Goal: Information Seeking & Learning: Learn about a topic

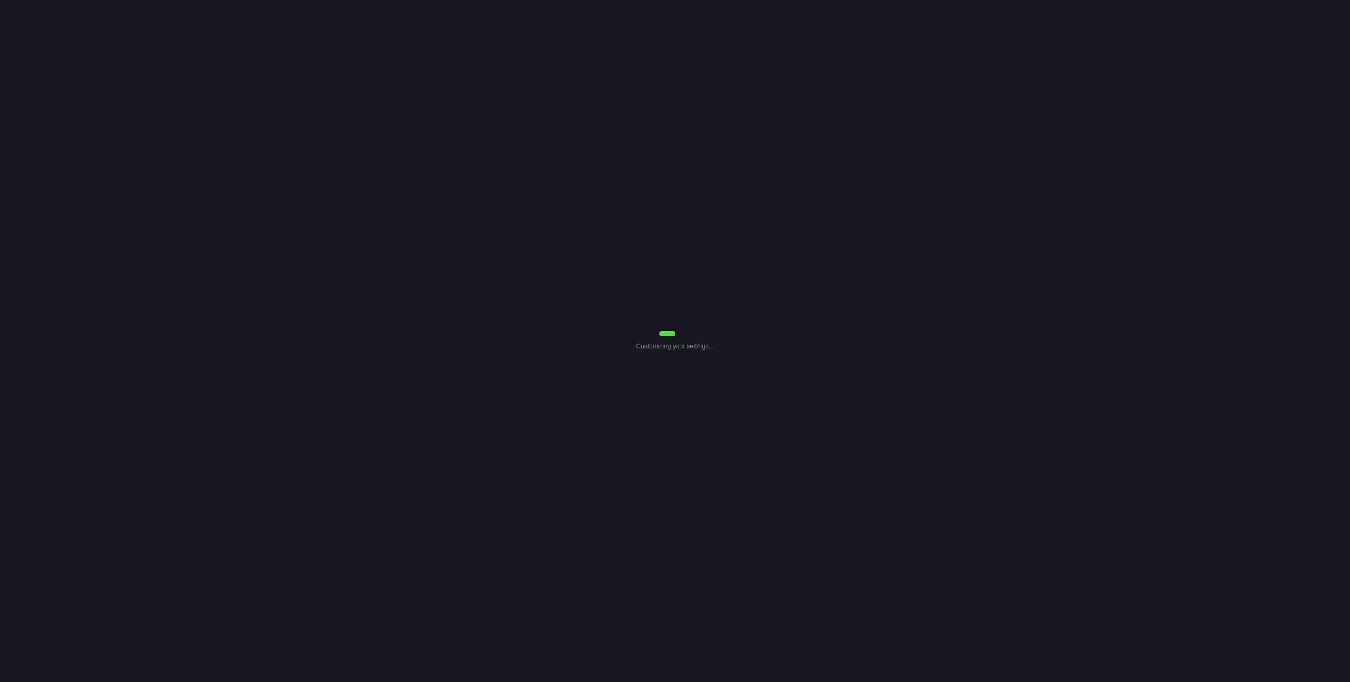
select select "7"
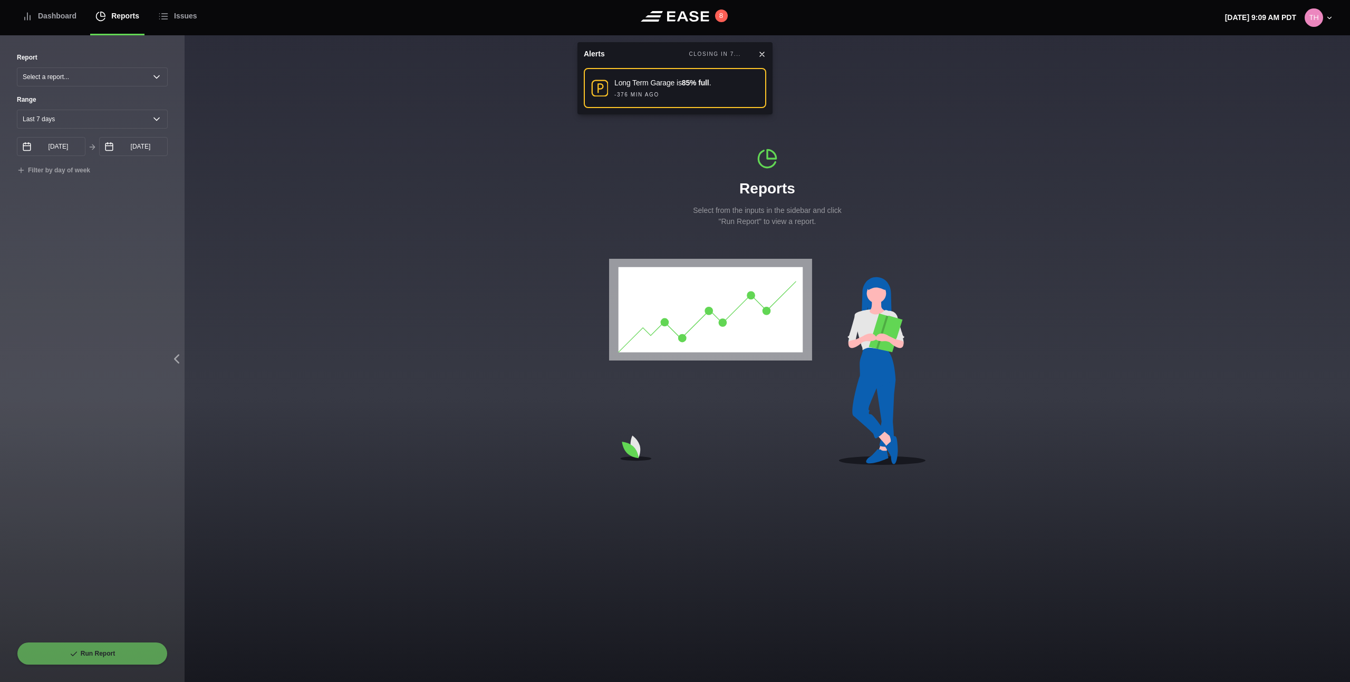
click at [759, 53] on icon at bounding box center [762, 54] width 8 height 8
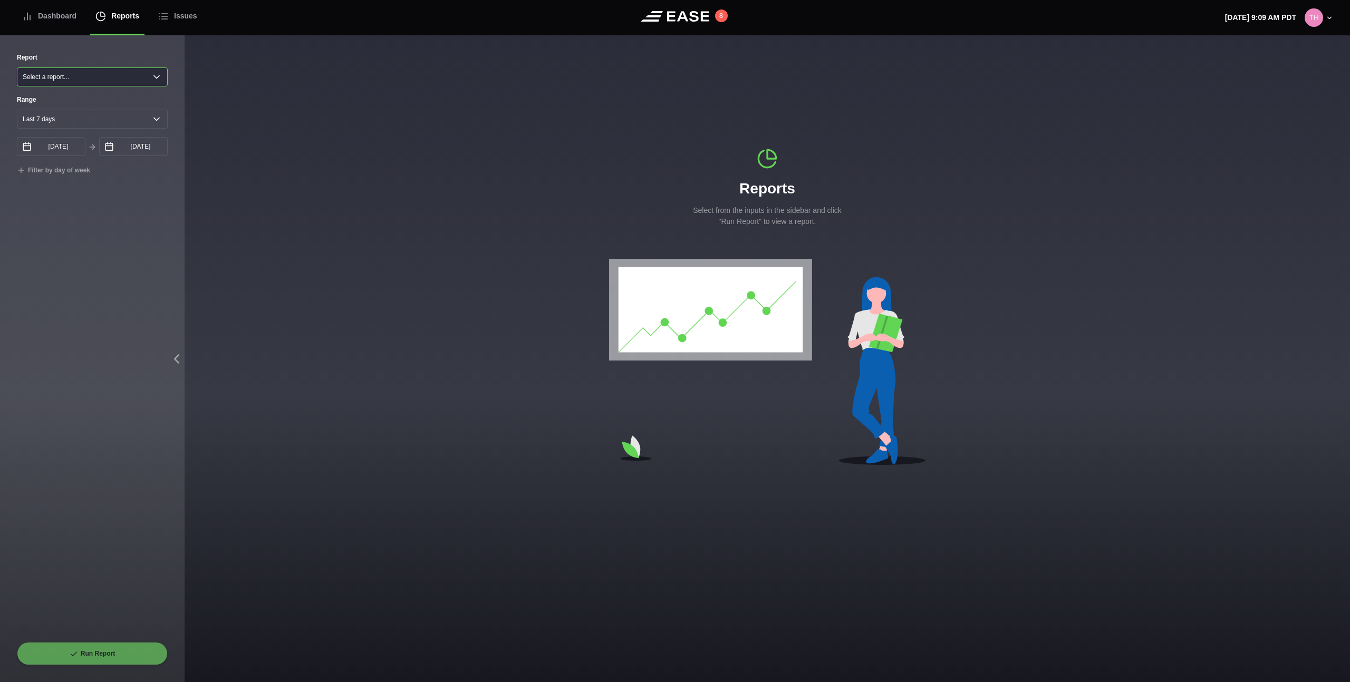
click at [120, 82] on select "Select a report... Arrivals Common Use Daily Throughput Departures Passenger Pr…" at bounding box center [92, 77] width 151 height 19
select select "Common Use"
click at [17, 68] on select "Select a report... Arrivals Common Use Daily Throughput Departures Passenger Pr…" at bounding box center [92, 77] width 151 height 19
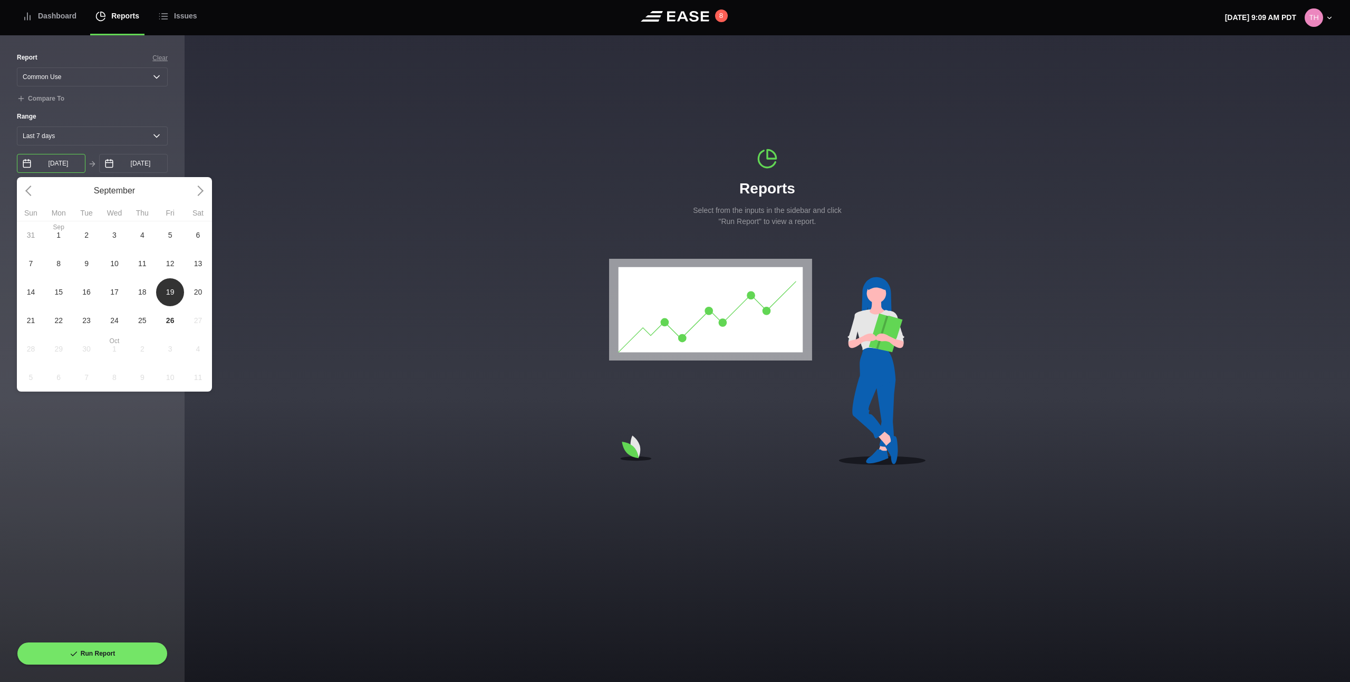
click at [65, 169] on input "[DATE]" at bounding box center [51, 163] width 69 height 19
click at [62, 291] on span "15" at bounding box center [59, 292] width 28 height 28
type input "[DATE]"
select select "0"
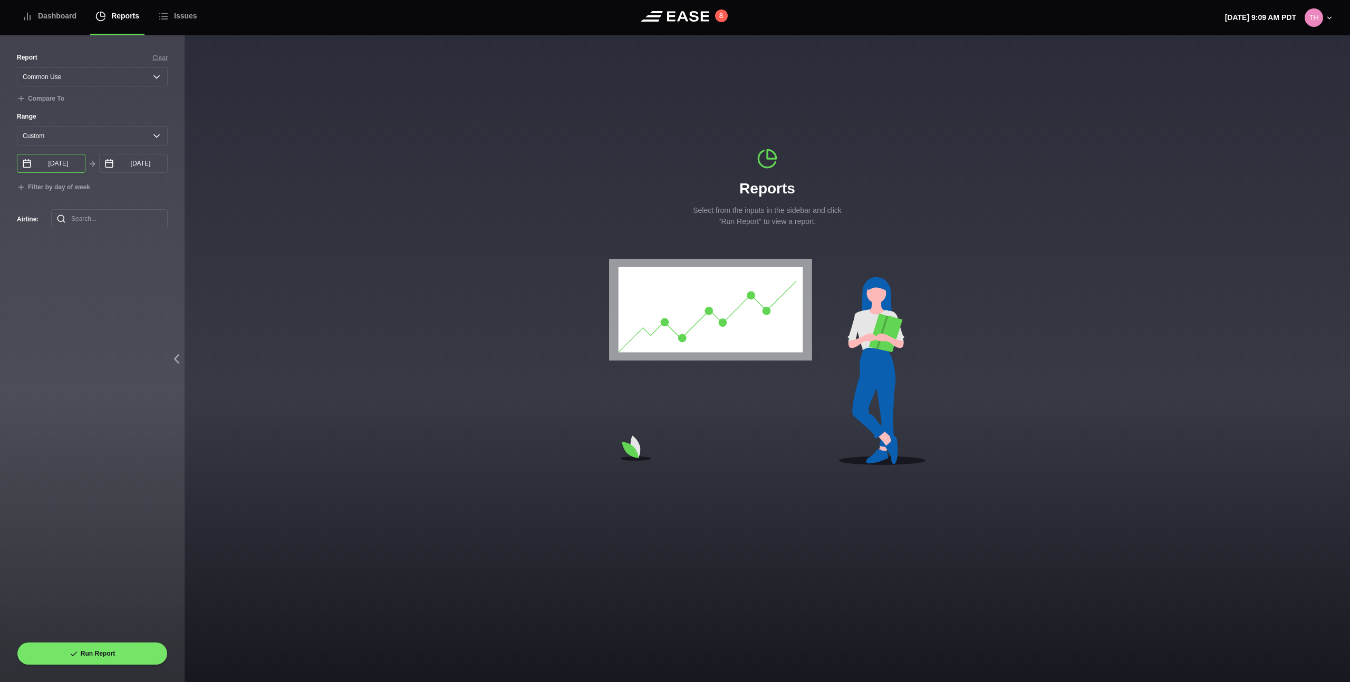
click at [63, 162] on input "[DATE]" at bounding box center [51, 163] width 69 height 19
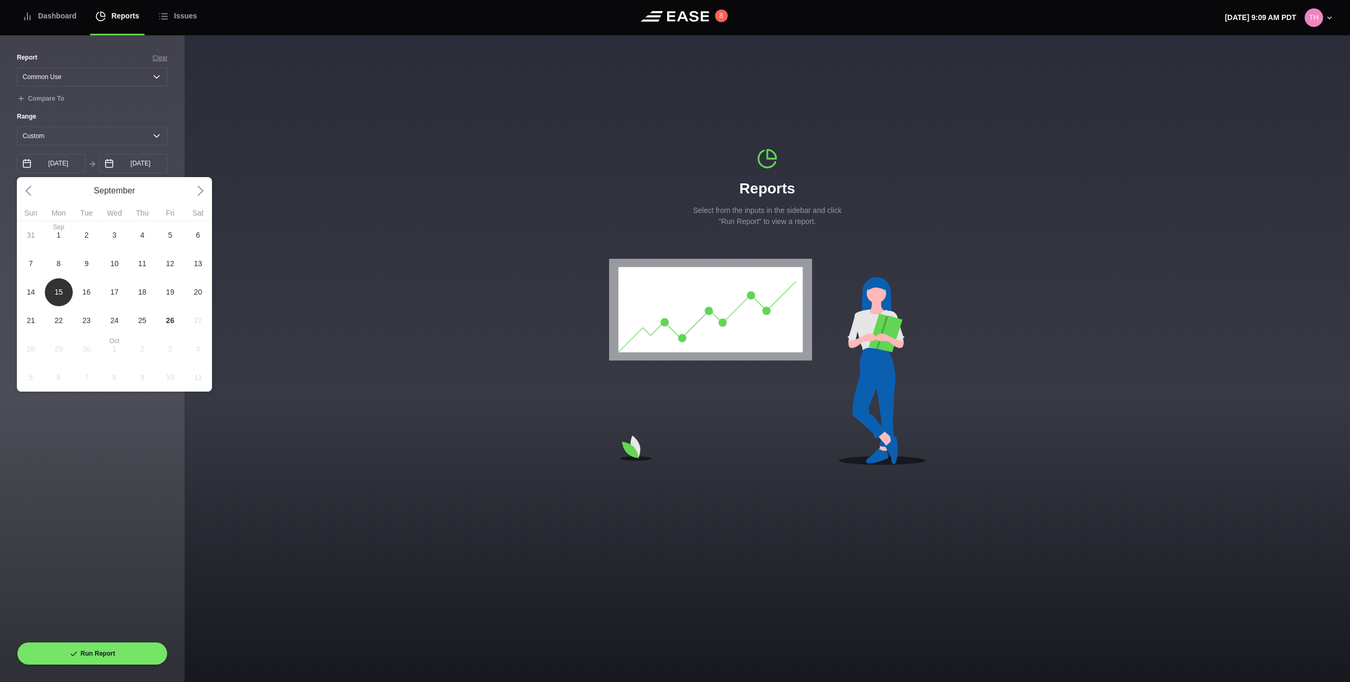
click at [37, 301] on span "14" at bounding box center [31, 292] width 28 height 28
type input "[DATE]"
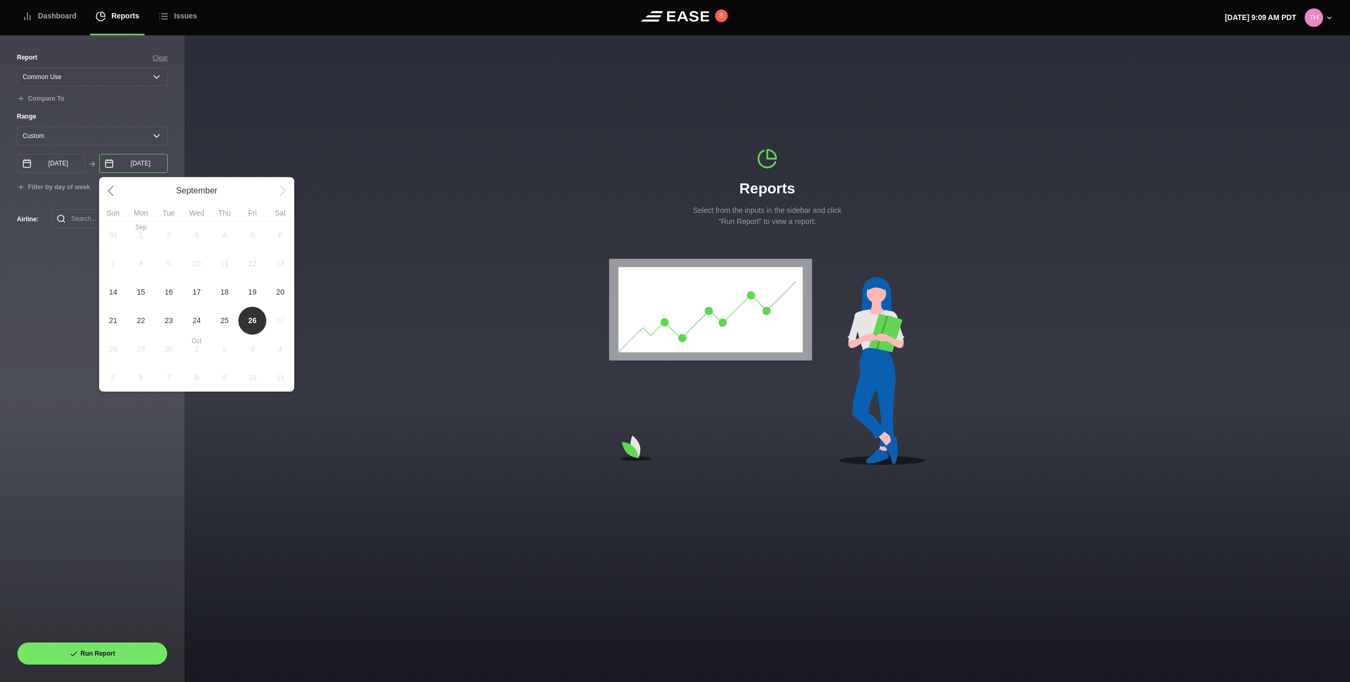
click at [141, 159] on input "[DATE]" at bounding box center [133, 163] width 69 height 19
click at [113, 291] on span "14" at bounding box center [113, 292] width 8 height 11
type input "[DATE]"
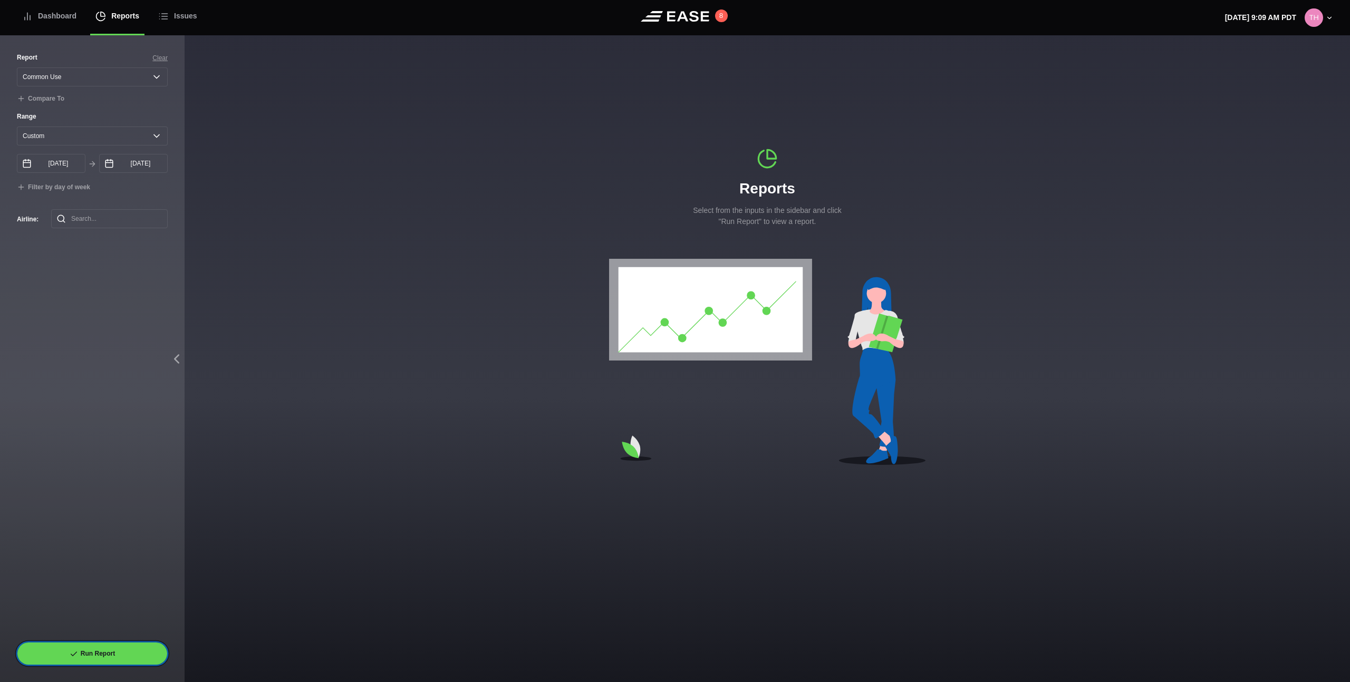
click at [112, 647] on button "Run Report" at bounding box center [92, 653] width 151 height 23
select select "Common Use"
select select "0"
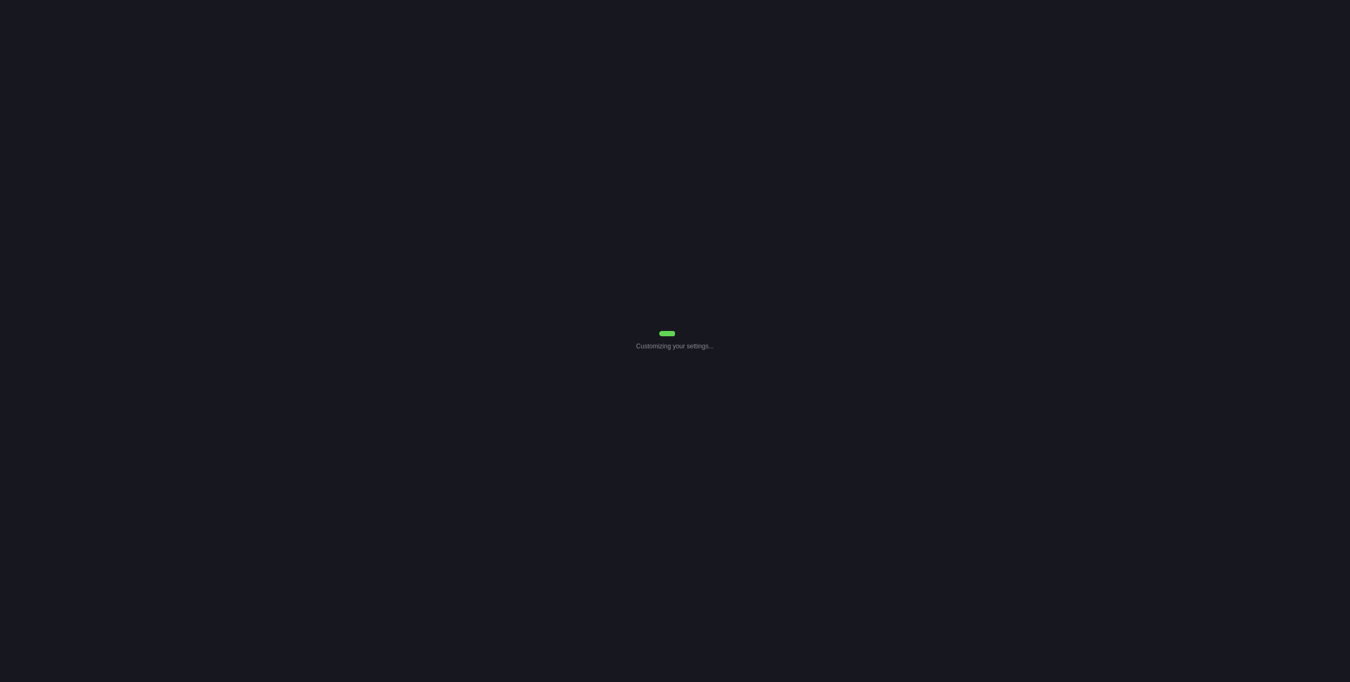
select select "Common Use"
select select "0"
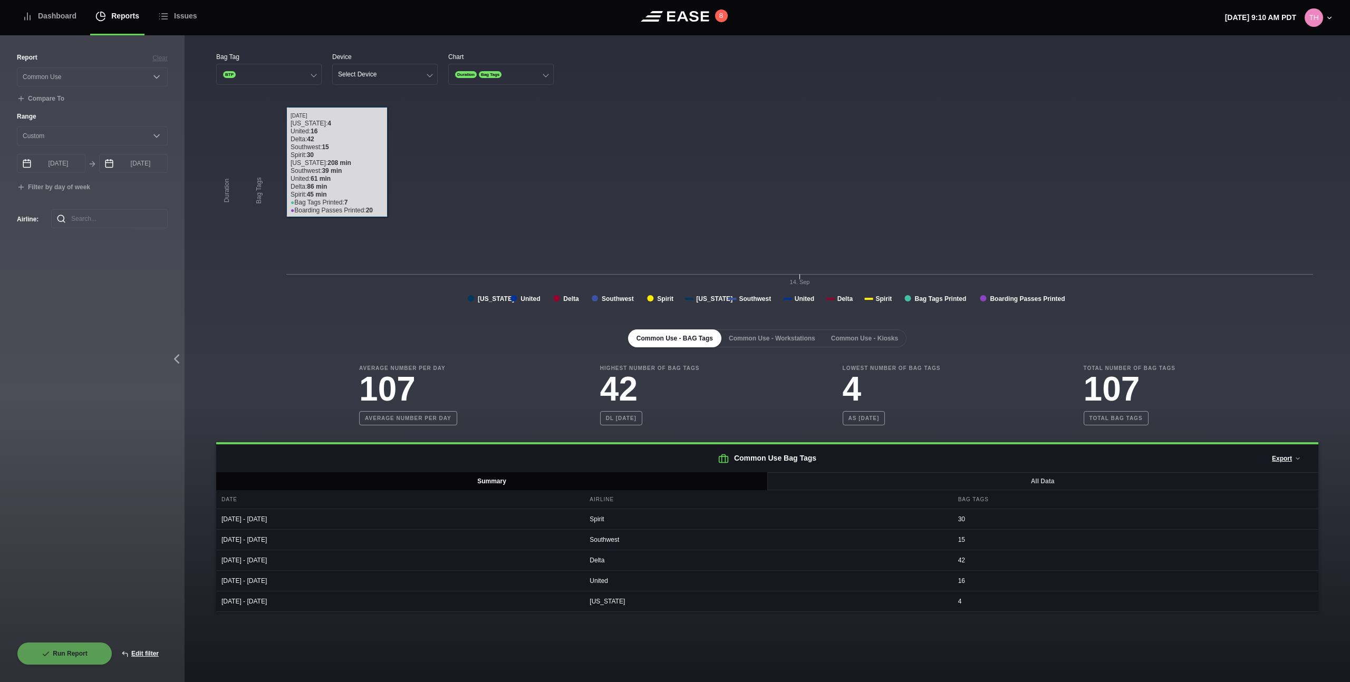
click at [371, 288] on rect at bounding box center [767, 207] width 1102 height 211
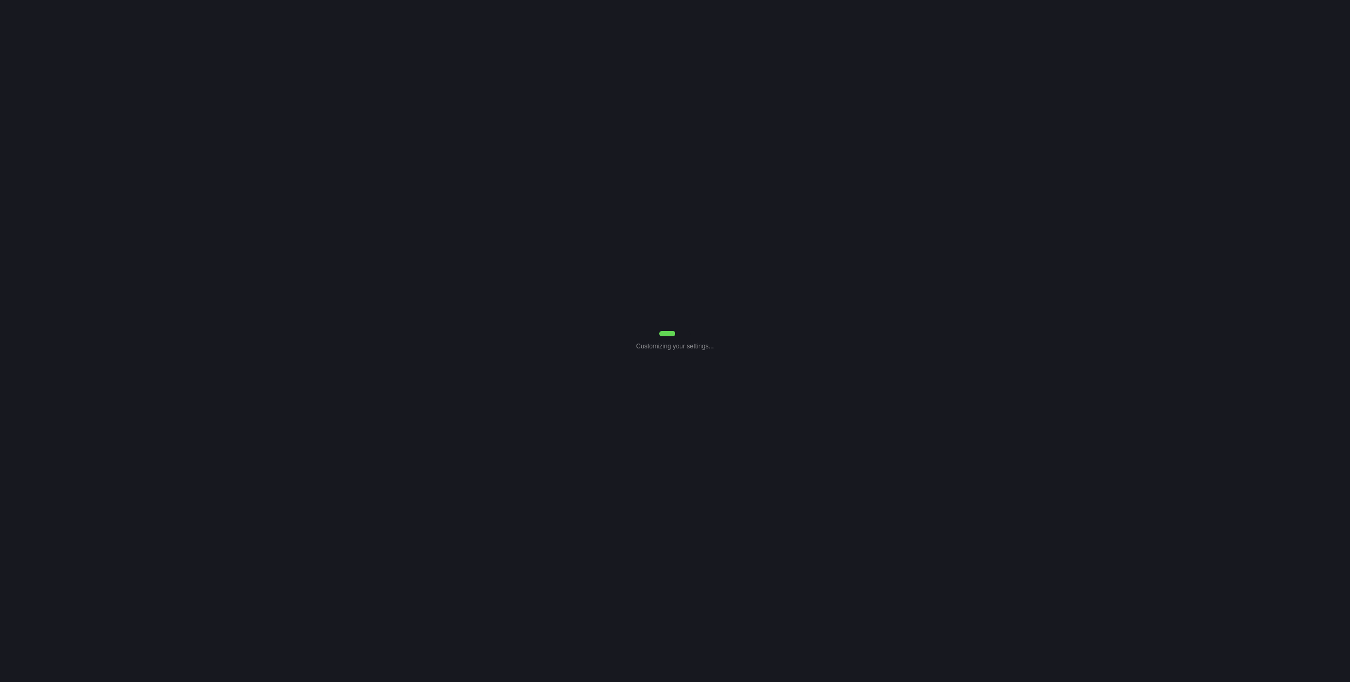
select select "Common Use"
select select "0"
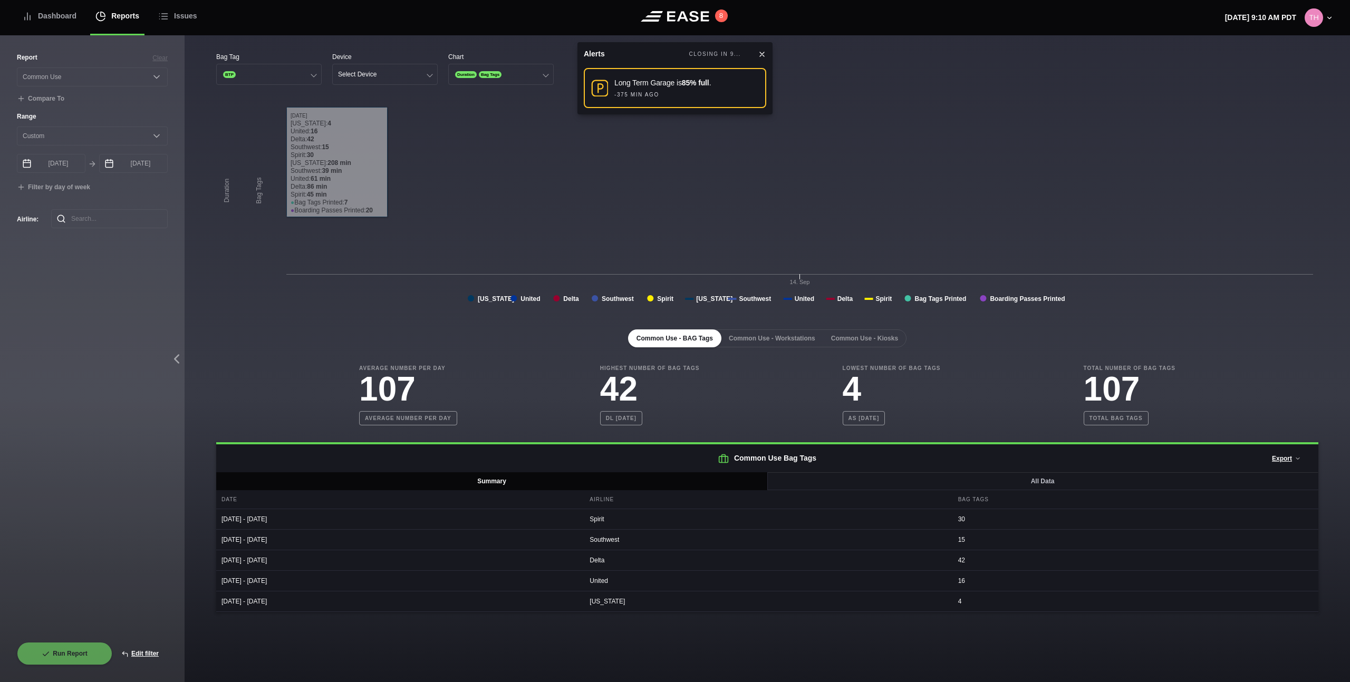
click at [760, 54] on icon at bounding box center [762, 54] width 8 height 8
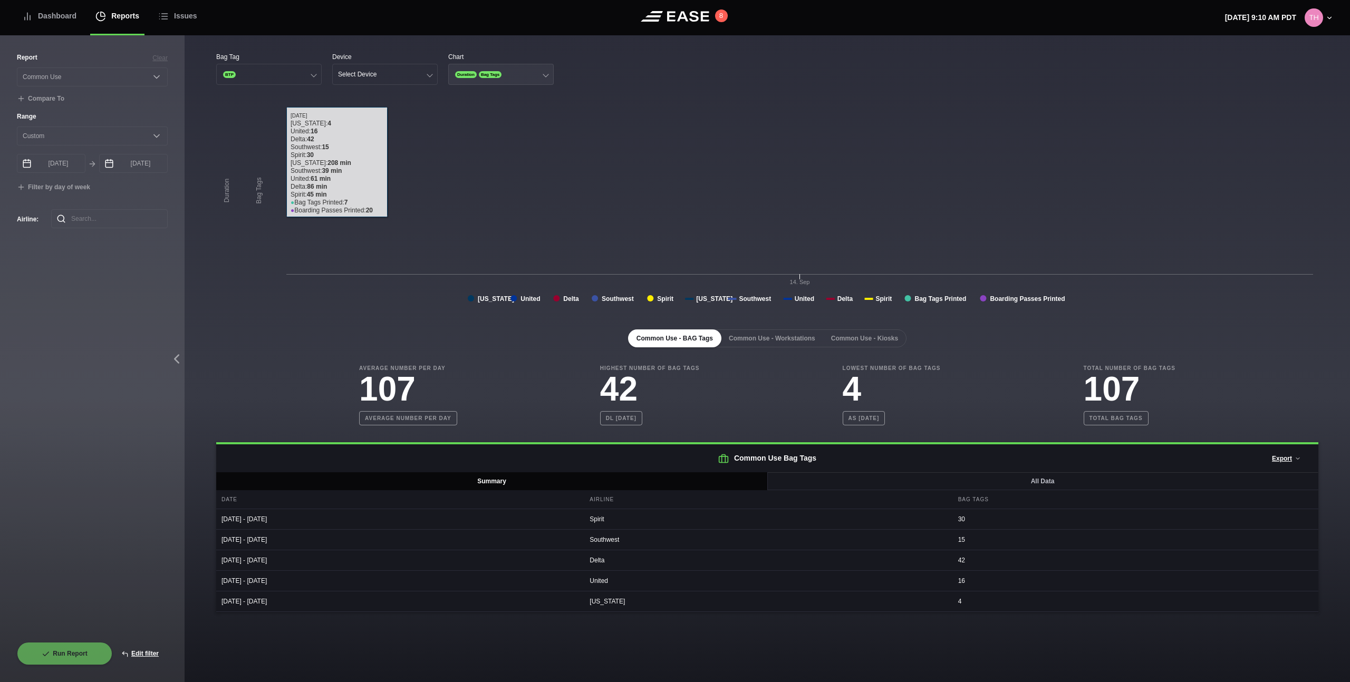
click at [496, 75] on span "Bag Tags" at bounding box center [490, 74] width 23 height 7
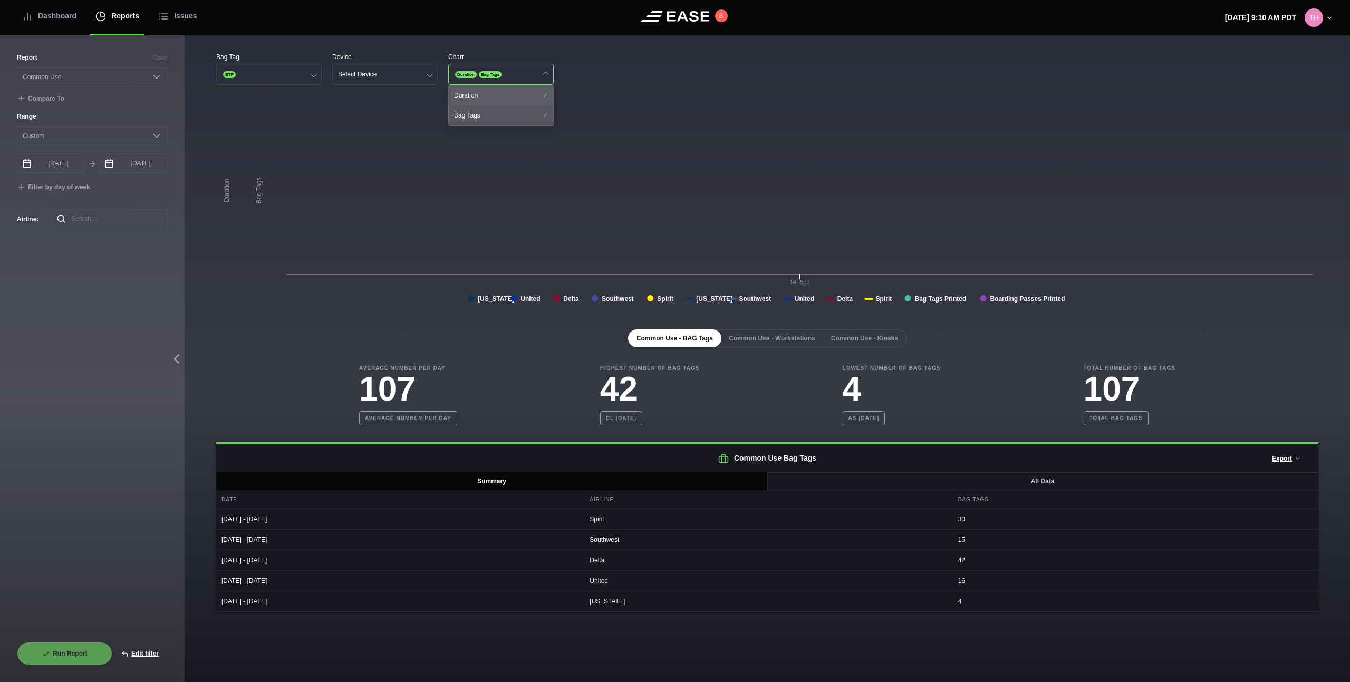
click at [485, 96] on div "Duration" at bounding box center [501, 95] width 104 height 20
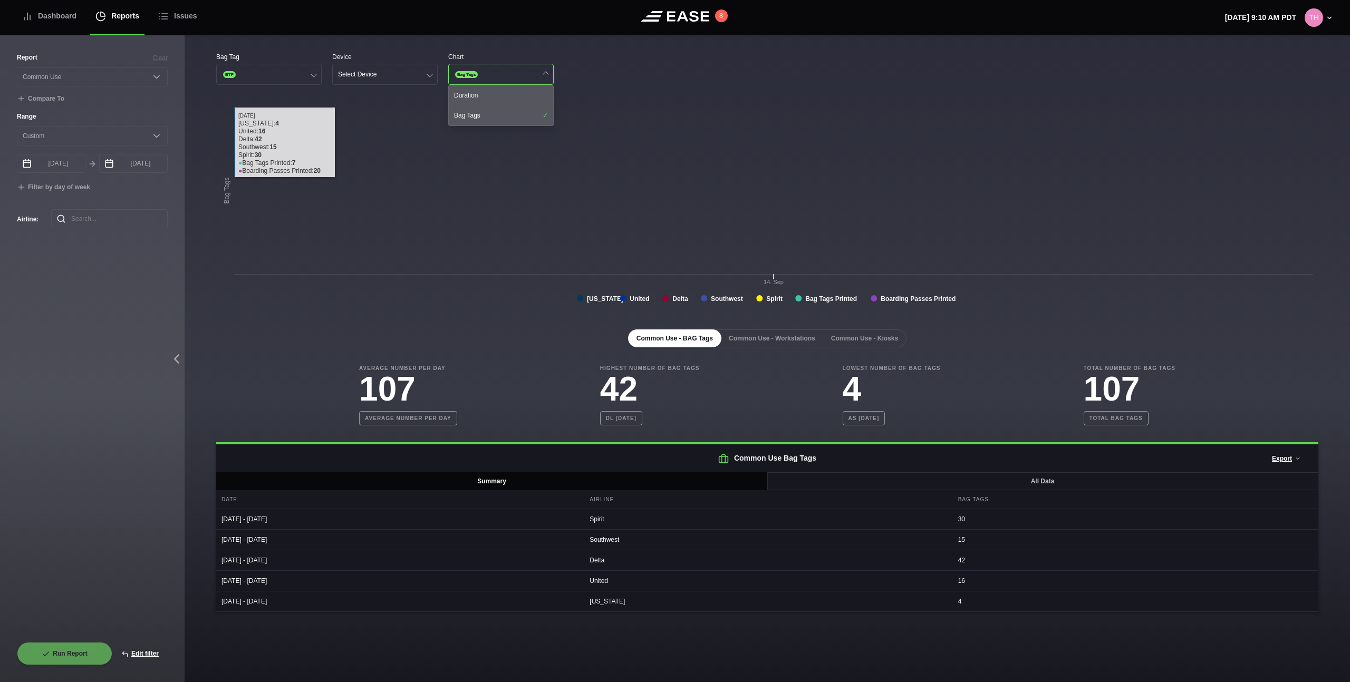
click at [432, 310] on rect at bounding box center [767, 207] width 1102 height 211
click at [516, 284] on rect at bounding box center [767, 207] width 1102 height 211
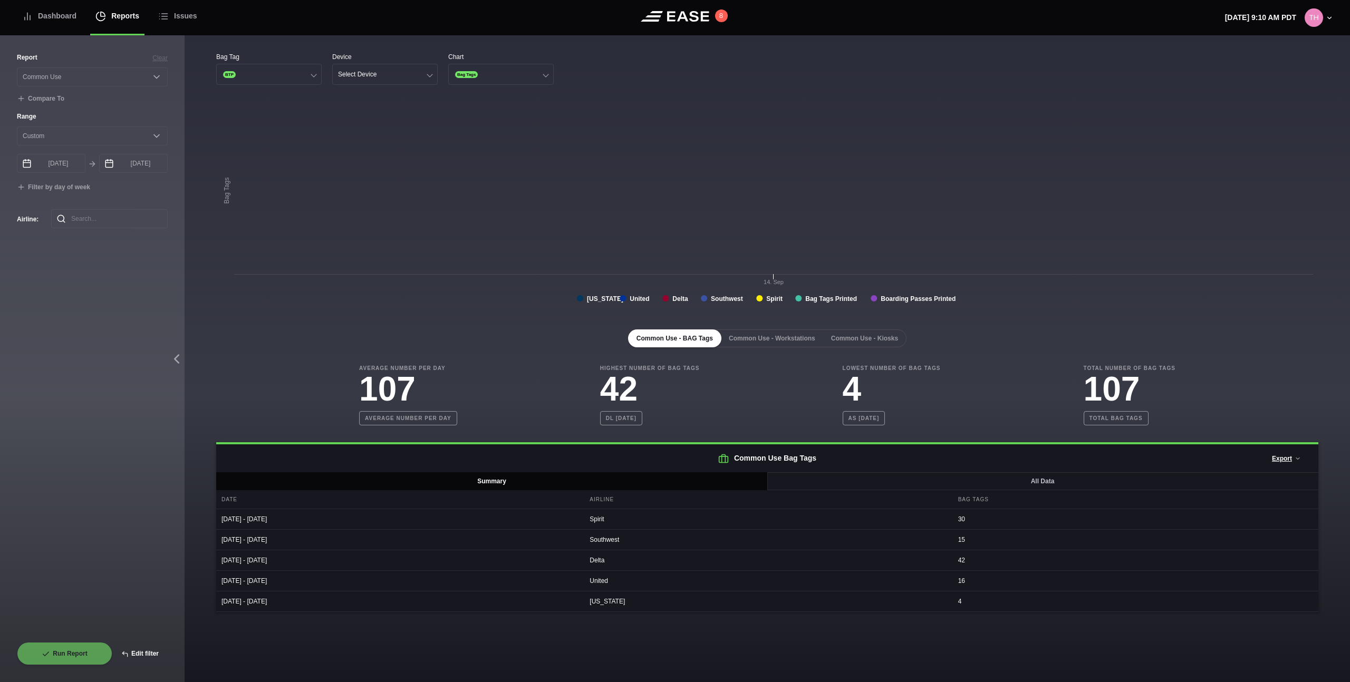
click at [147, 656] on button "Edit filter" at bounding box center [139, 653] width 55 height 23
select select "Common Use"
select select "0"
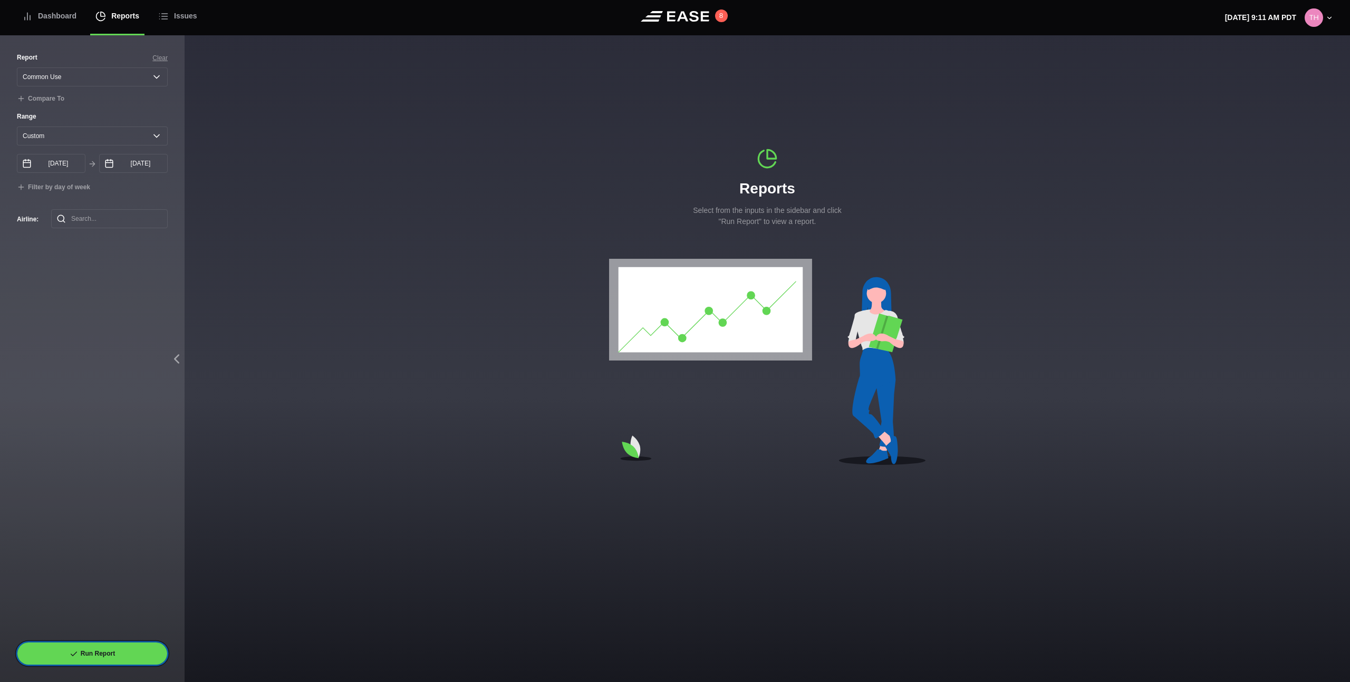
click at [115, 650] on button "Run Report" at bounding box center [92, 653] width 151 height 23
select select "Common Use"
select select "0"
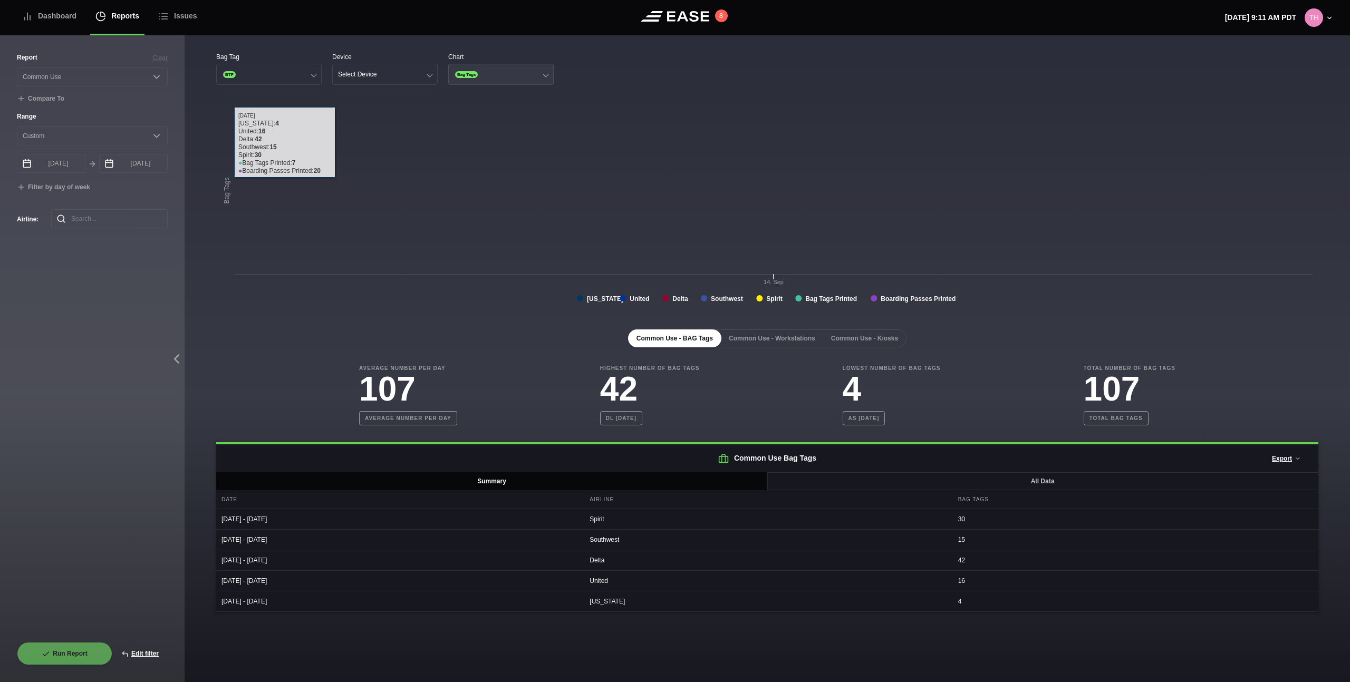
click at [467, 80] on button "Bag Tags" at bounding box center [500, 74] width 105 height 21
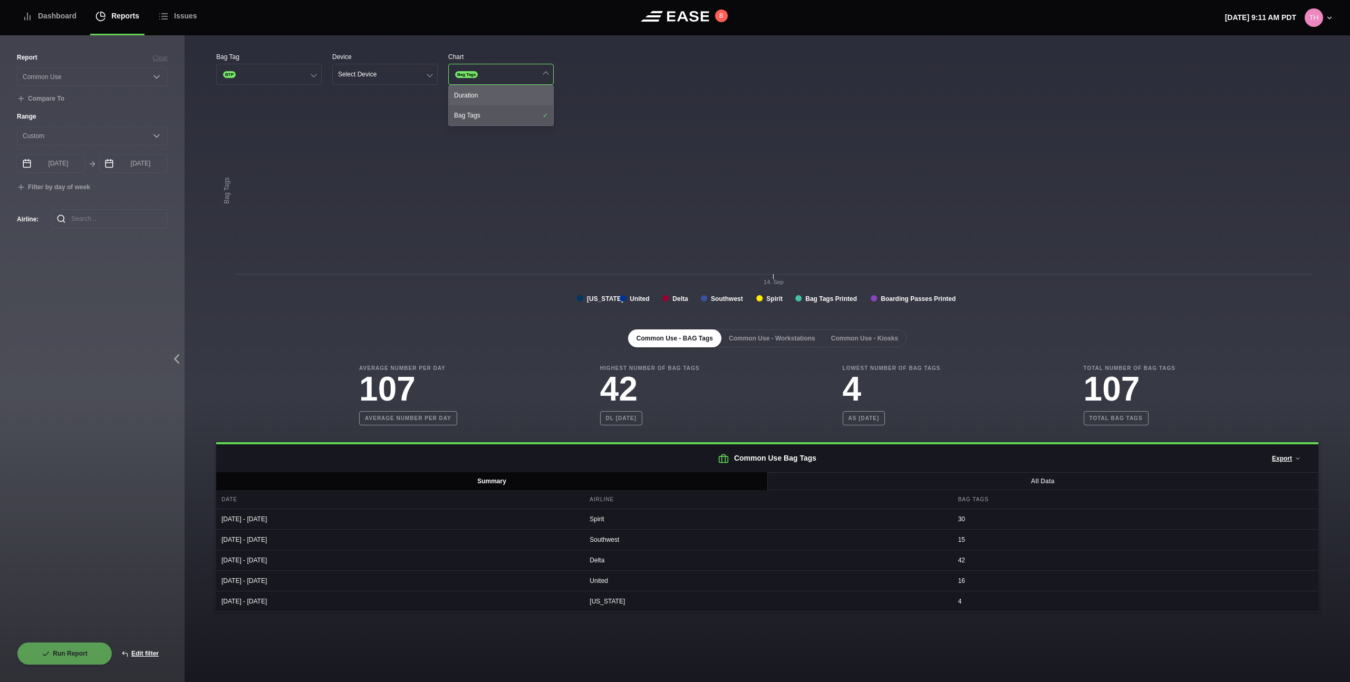
click at [469, 99] on div "Duration" at bounding box center [501, 95] width 104 height 20
click at [471, 99] on div "Duration" at bounding box center [501, 95] width 104 height 20
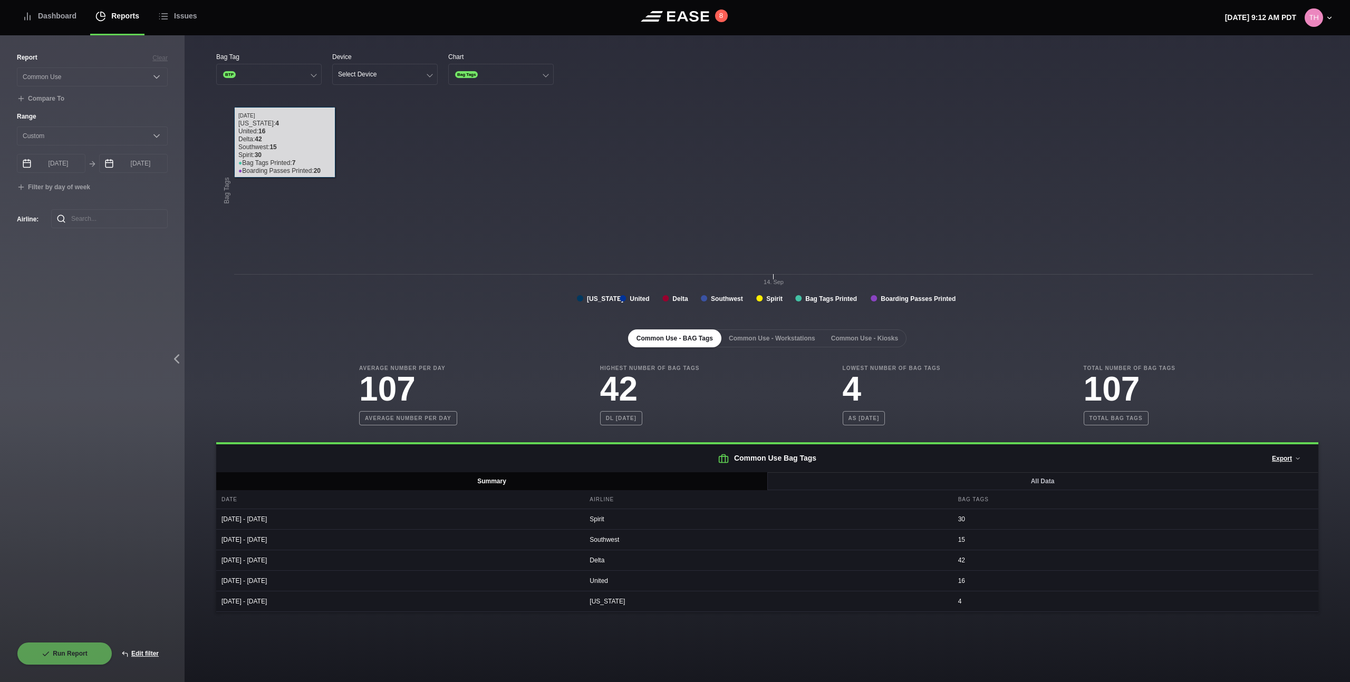
click at [172, 247] on div "Report Clear Select a report... Arrivals Common Use Daily Throughput Departures…" at bounding box center [92, 359] width 185 height 647
click at [359, 76] on div "Select Device" at bounding box center [357, 74] width 38 height 7
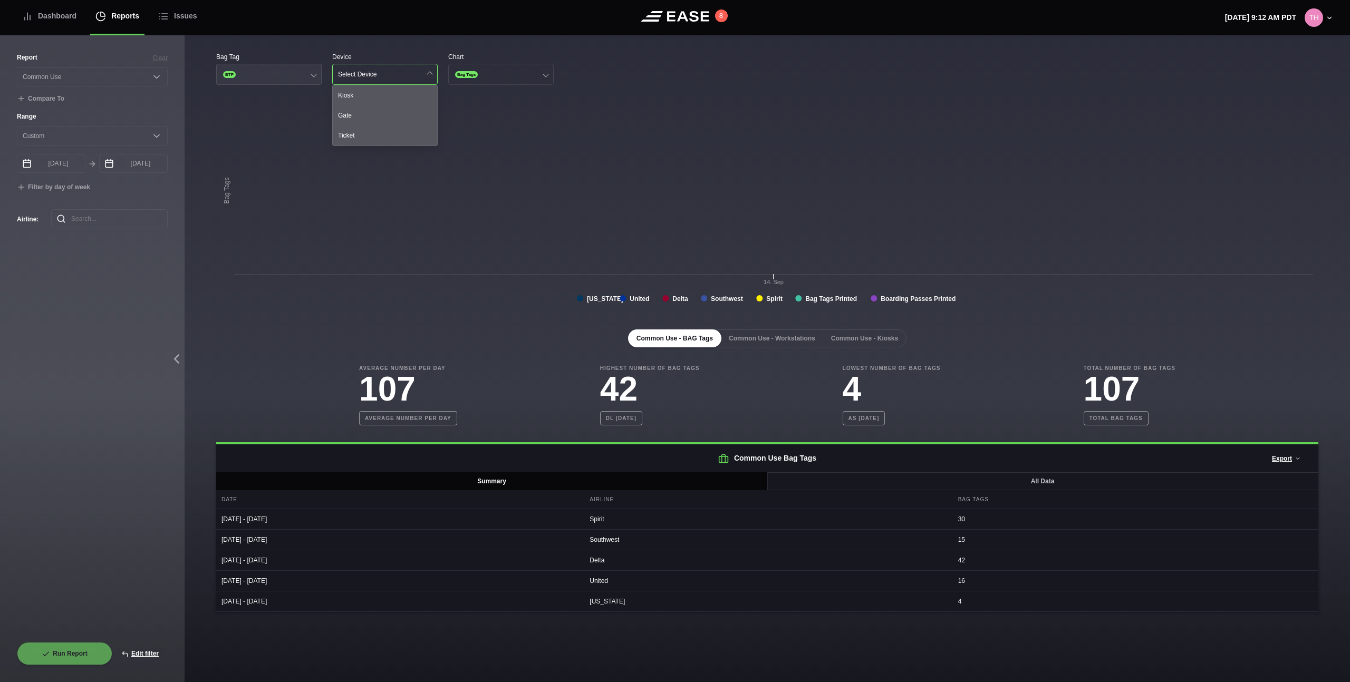
click at [302, 77] on button "BTP" at bounding box center [268, 74] width 105 height 21
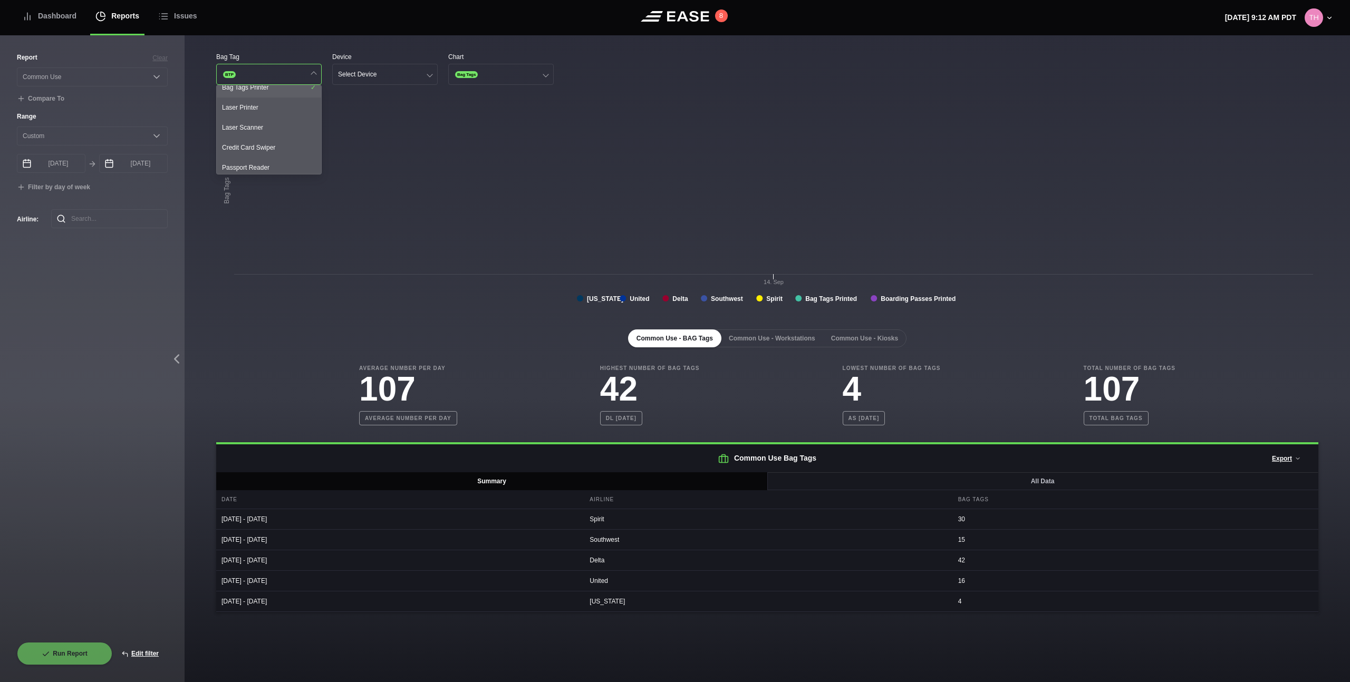
scroll to position [52, 0]
click at [375, 107] on rect at bounding box center [767, 207] width 1102 height 211
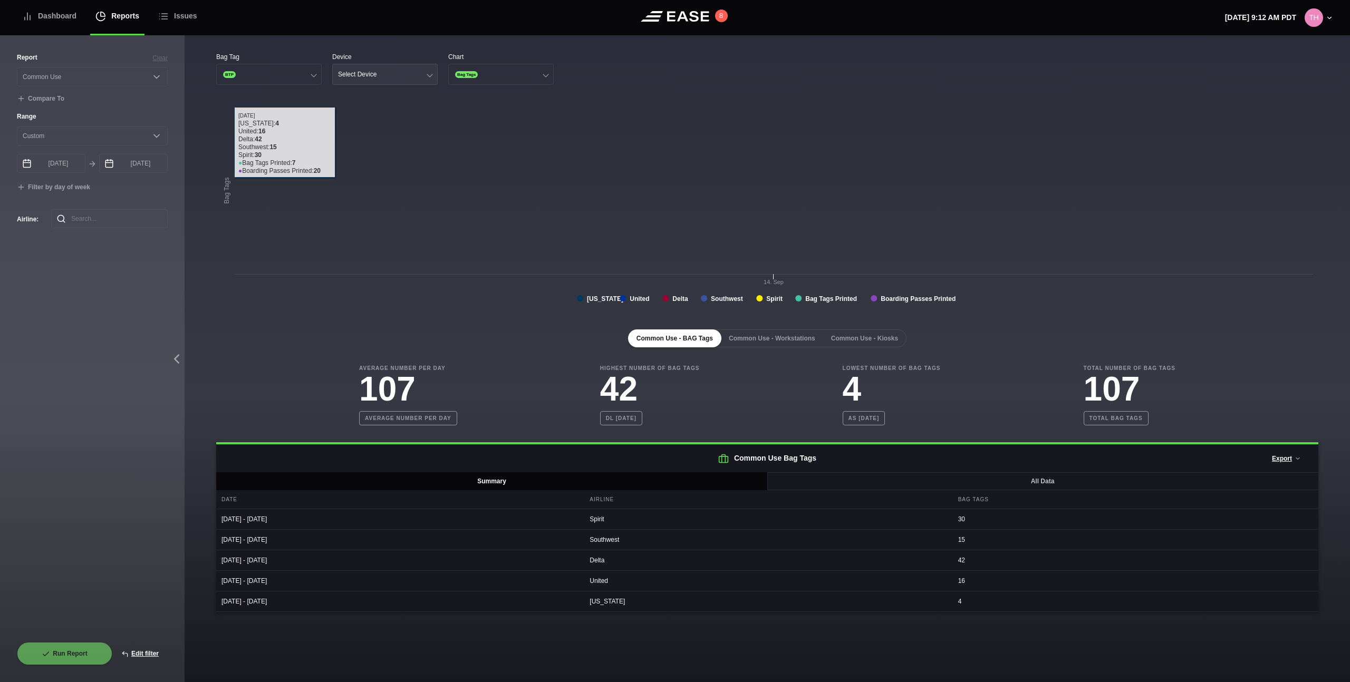
click at [392, 71] on button "Select Device" at bounding box center [384, 74] width 105 height 21
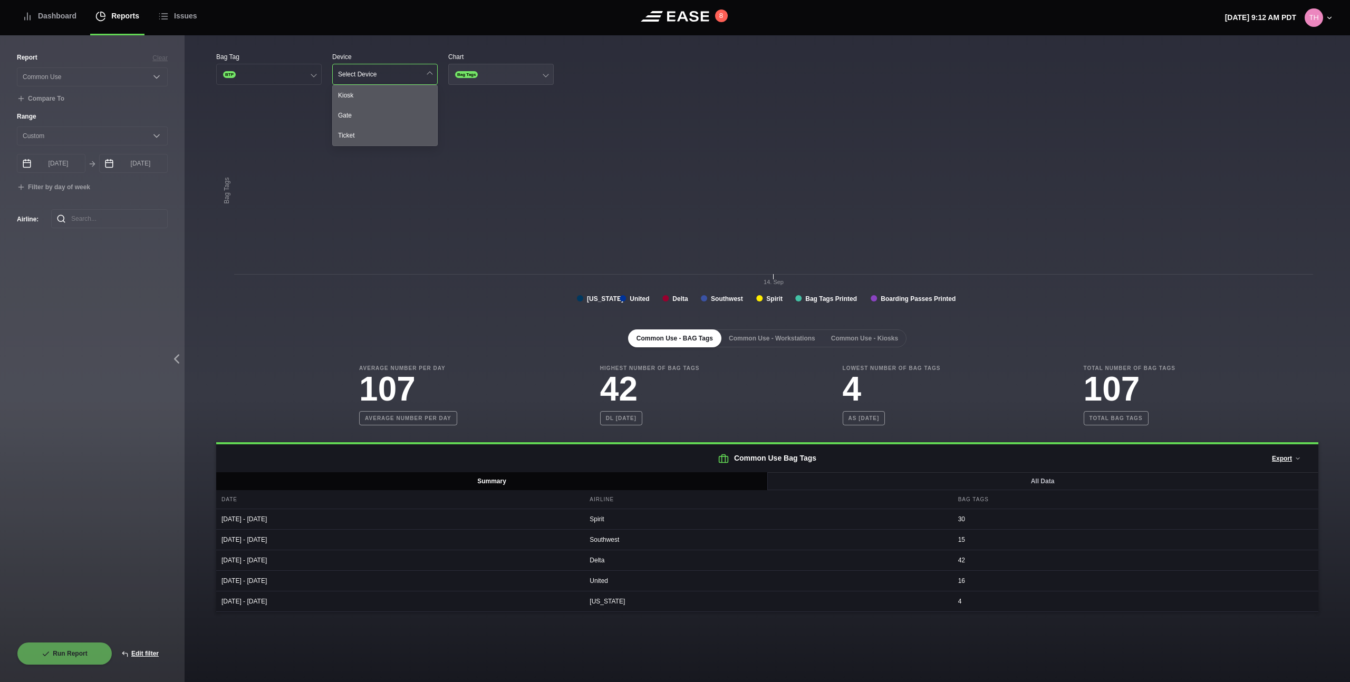
click at [467, 75] on span "Bag Tags" at bounding box center [466, 74] width 23 height 7
click at [403, 99] on div "Bag Tag BTP Device Select Device Chart Bag Tags Duration Bag Tags Created with …" at bounding box center [767, 332] width 1102 height 560
click at [377, 67] on button "Select Device" at bounding box center [384, 74] width 105 height 21
click at [295, 73] on button "BTP" at bounding box center [268, 74] width 105 height 21
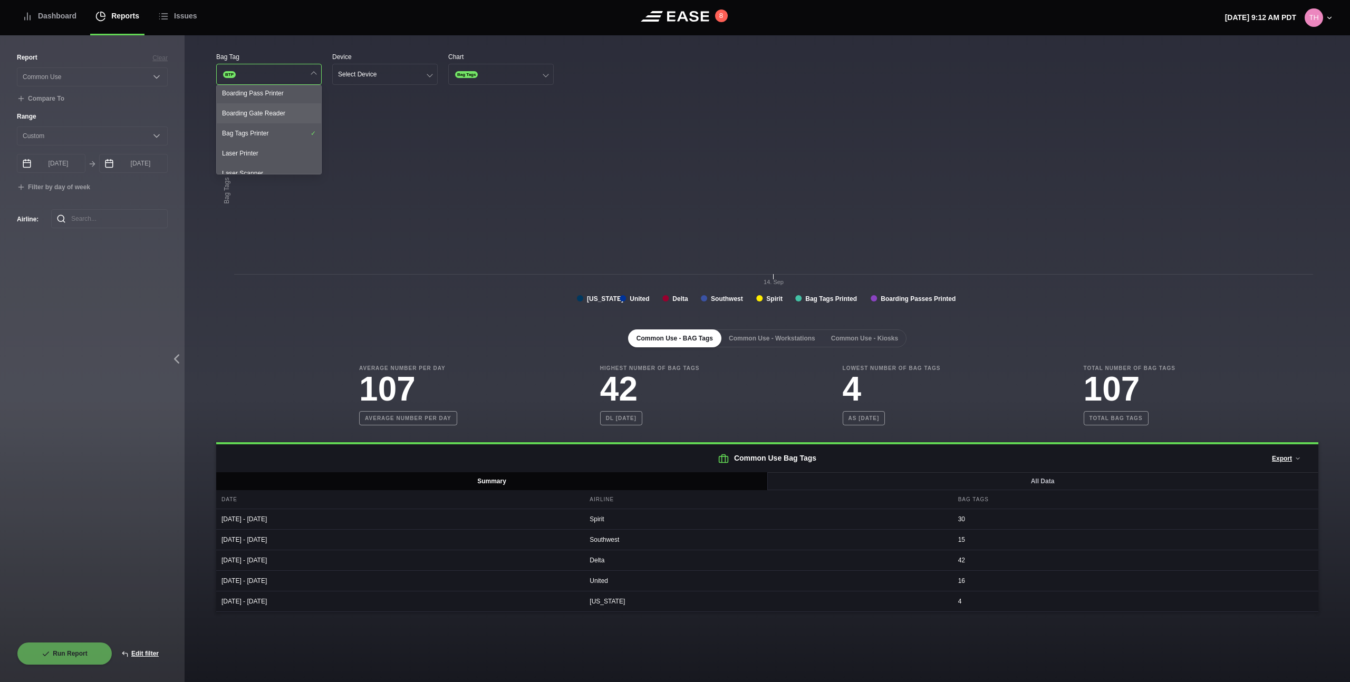
scroll to position [0, 0]
click at [287, 103] on div "Boarding Pass Printer" at bounding box center [269, 95] width 104 height 20
click at [394, 113] on rect at bounding box center [767, 207] width 1102 height 211
click at [396, 81] on button "Select Device" at bounding box center [384, 74] width 105 height 21
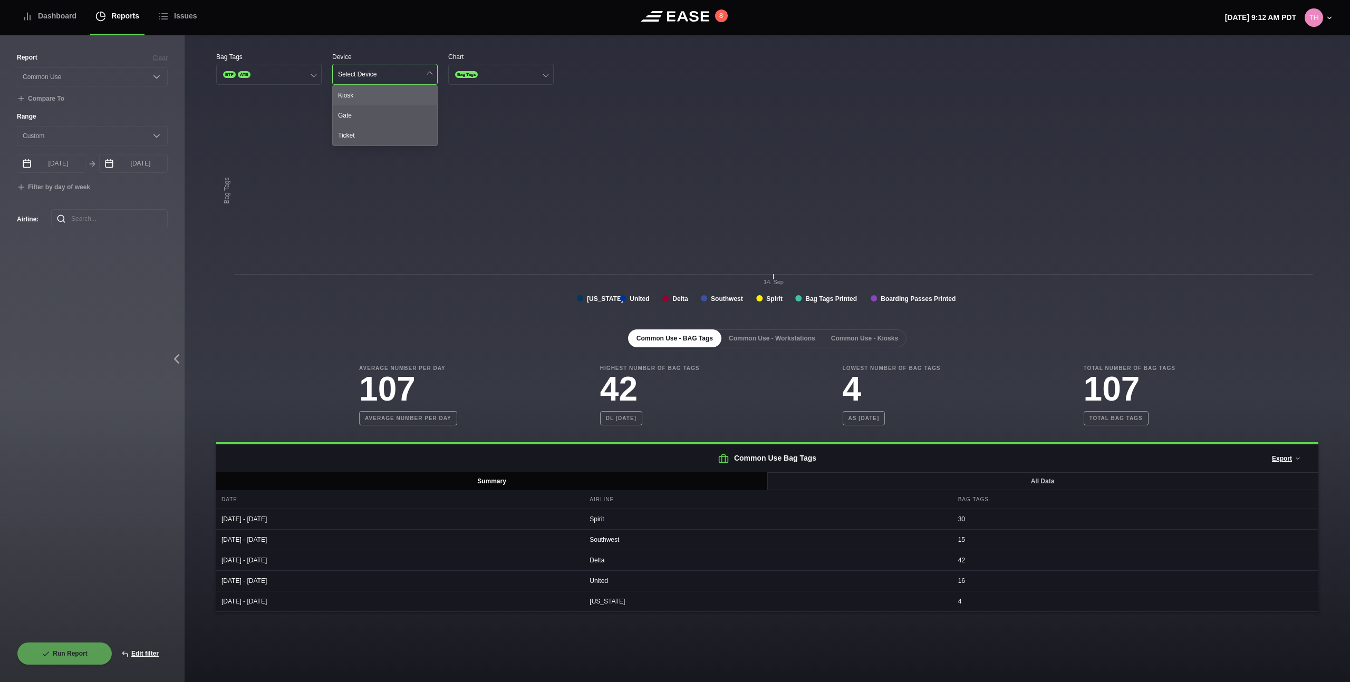
click at [390, 98] on div "Kiosk" at bounding box center [385, 95] width 104 height 20
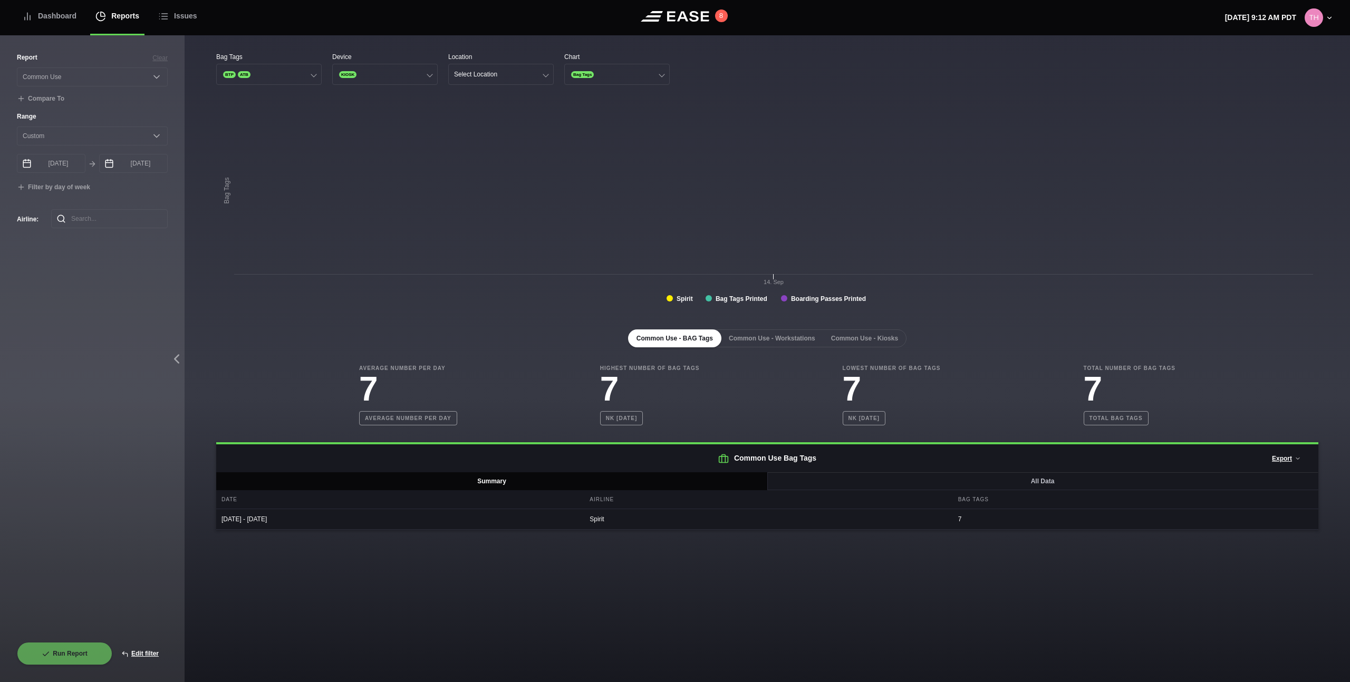
click at [478, 99] on div "Bag Tags BTP ATB Device KIOSK Location Select Location Chart Bag Tags Created w…" at bounding box center [767, 291] width 1102 height 478
click at [484, 79] on button "Select Location" at bounding box center [500, 74] width 105 height 21
click at [478, 113] on div "NK-002" at bounding box center [501, 115] width 104 height 20
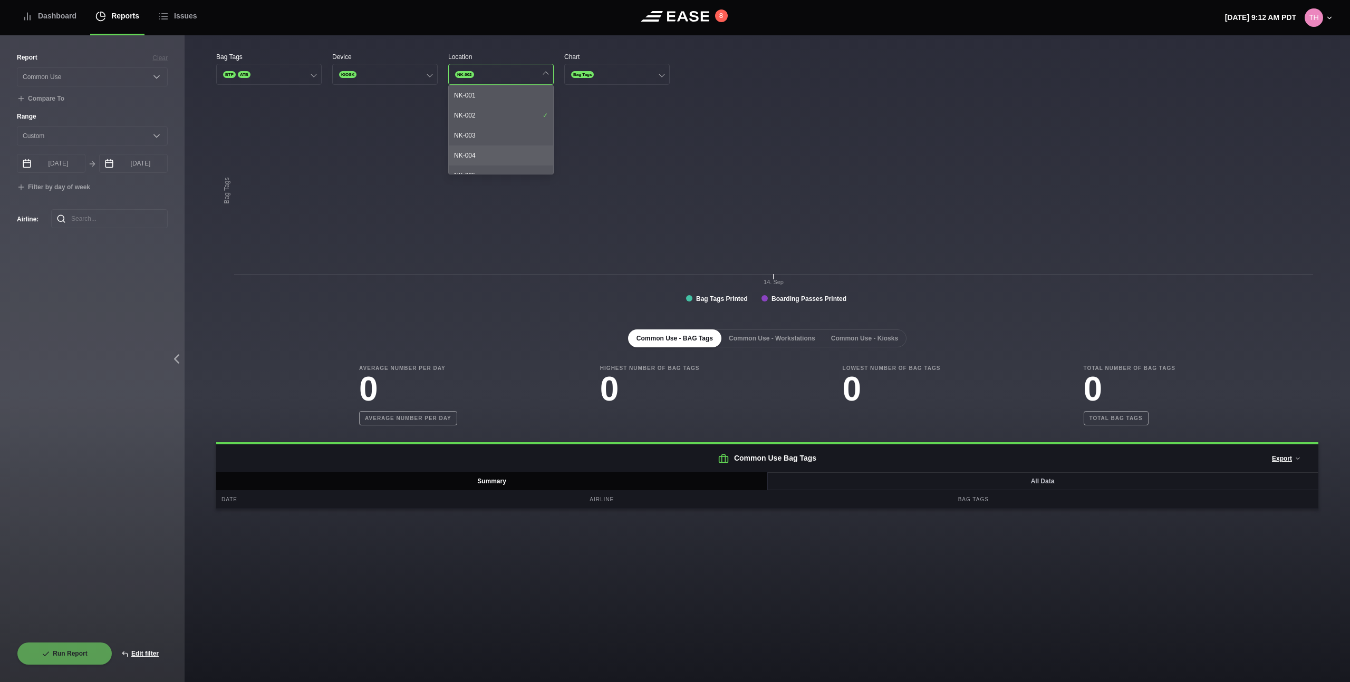
click at [489, 155] on div "NK-004" at bounding box center [501, 156] width 104 height 20
click at [489, 154] on div "NK-004" at bounding box center [501, 156] width 104 height 20
click at [488, 115] on div "NK-002" at bounding box center [501, 115] width 104 height 20
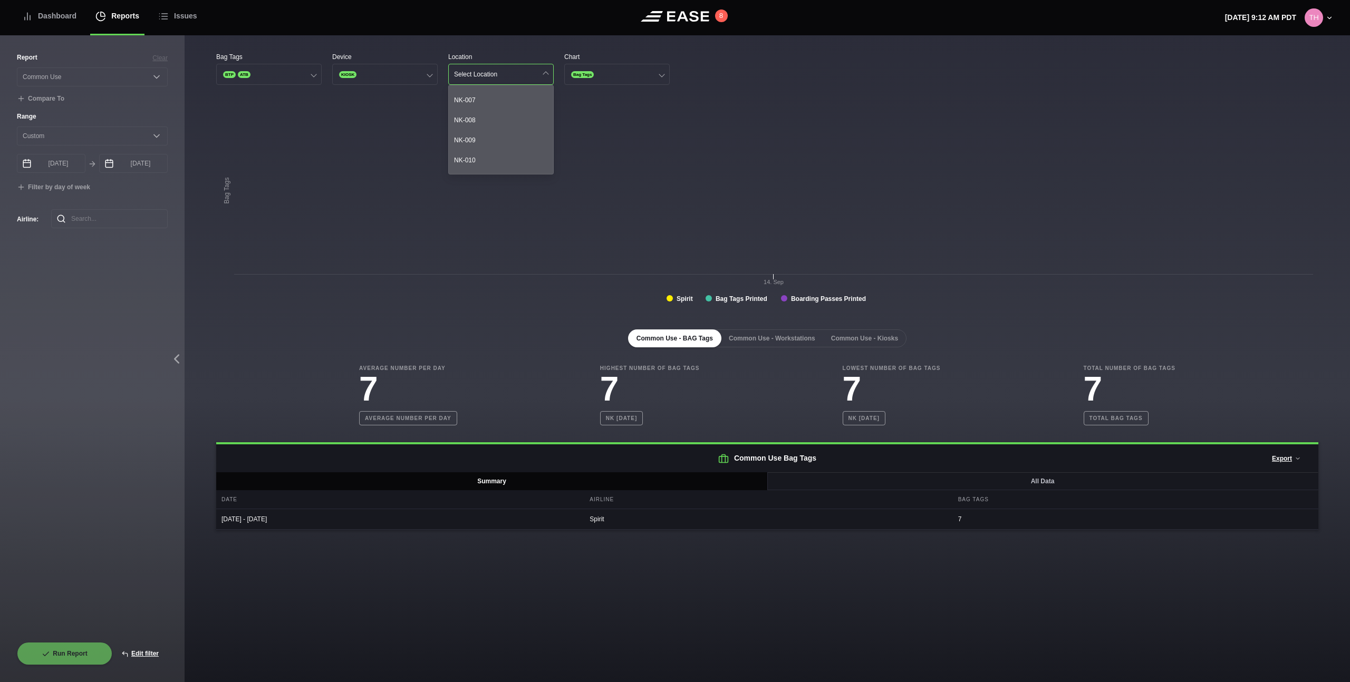
scroll to position [272, 0]
click at [148, 649] on button "Edit filter" at bounding box center [139, 653] width 55 height 23
select select "Common Use"
select select "0"
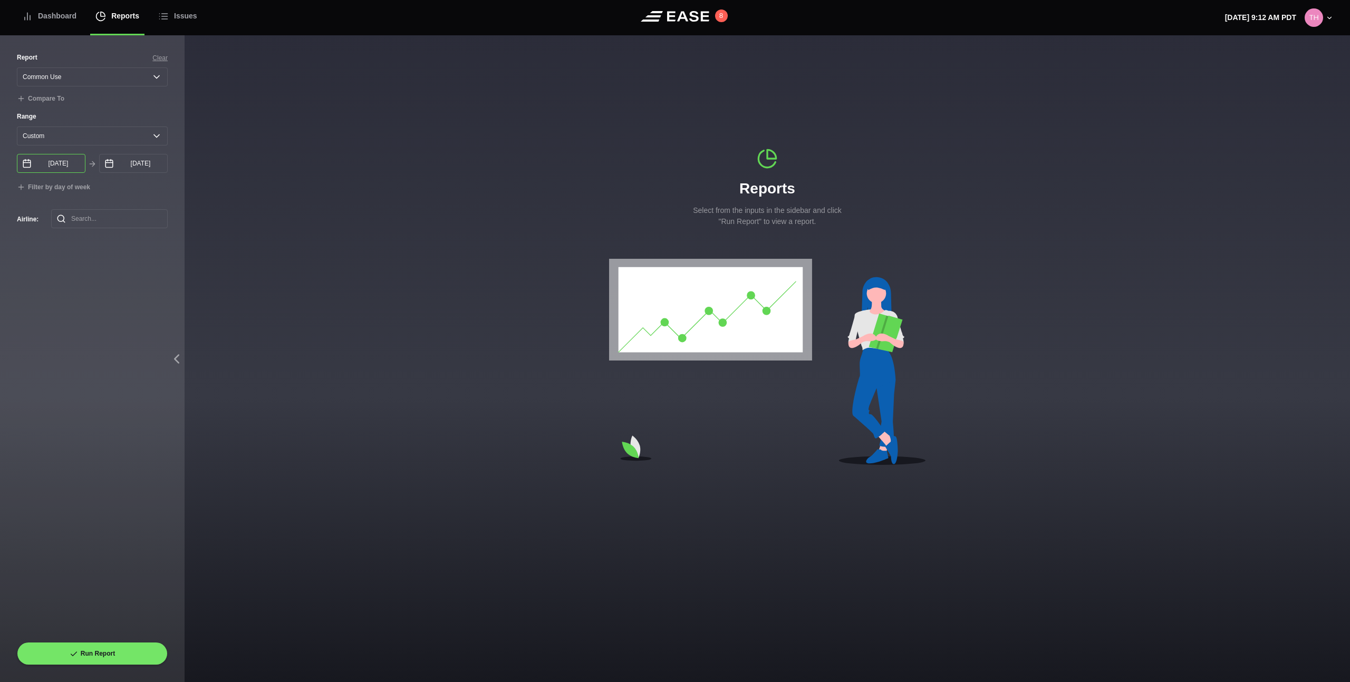
click at [63, 163] on input "[DATE]" at bounding box center [51, 163] width 69 height 19
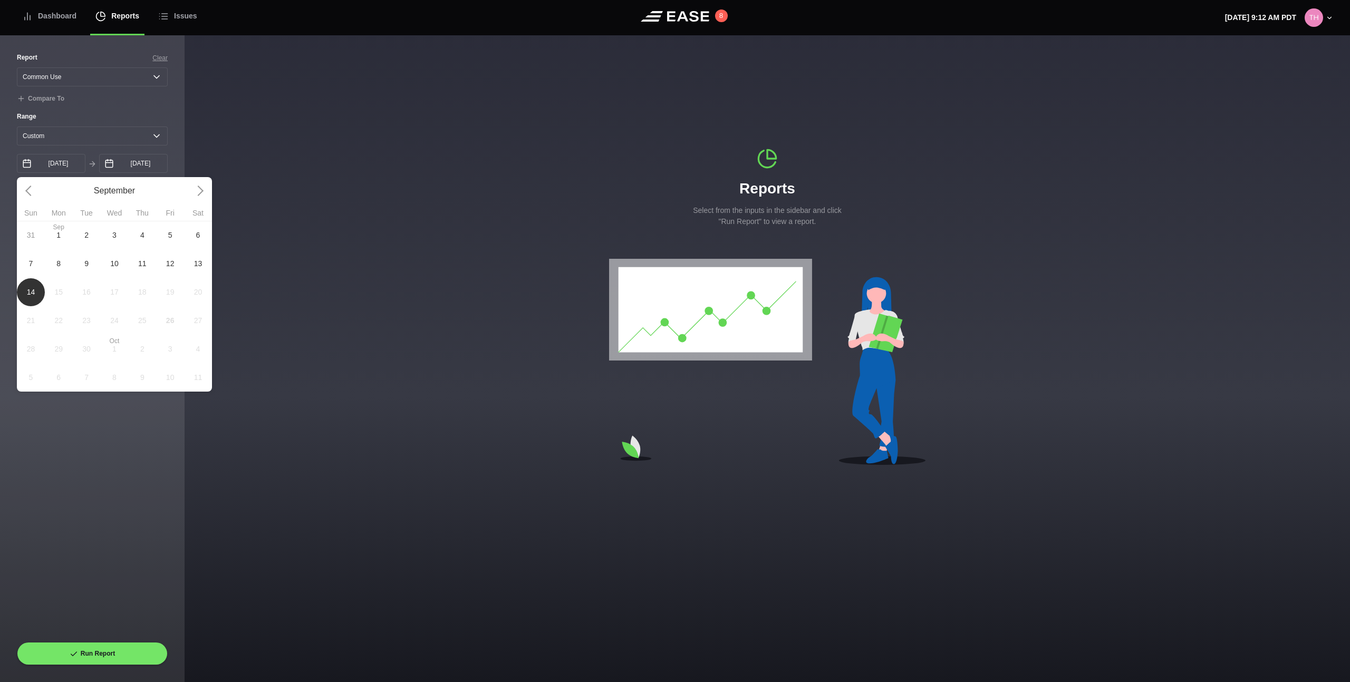
click at [64, 257] on span "8" at bounding box center [59, 263] width 28 height 28
type input "09/08/2025"
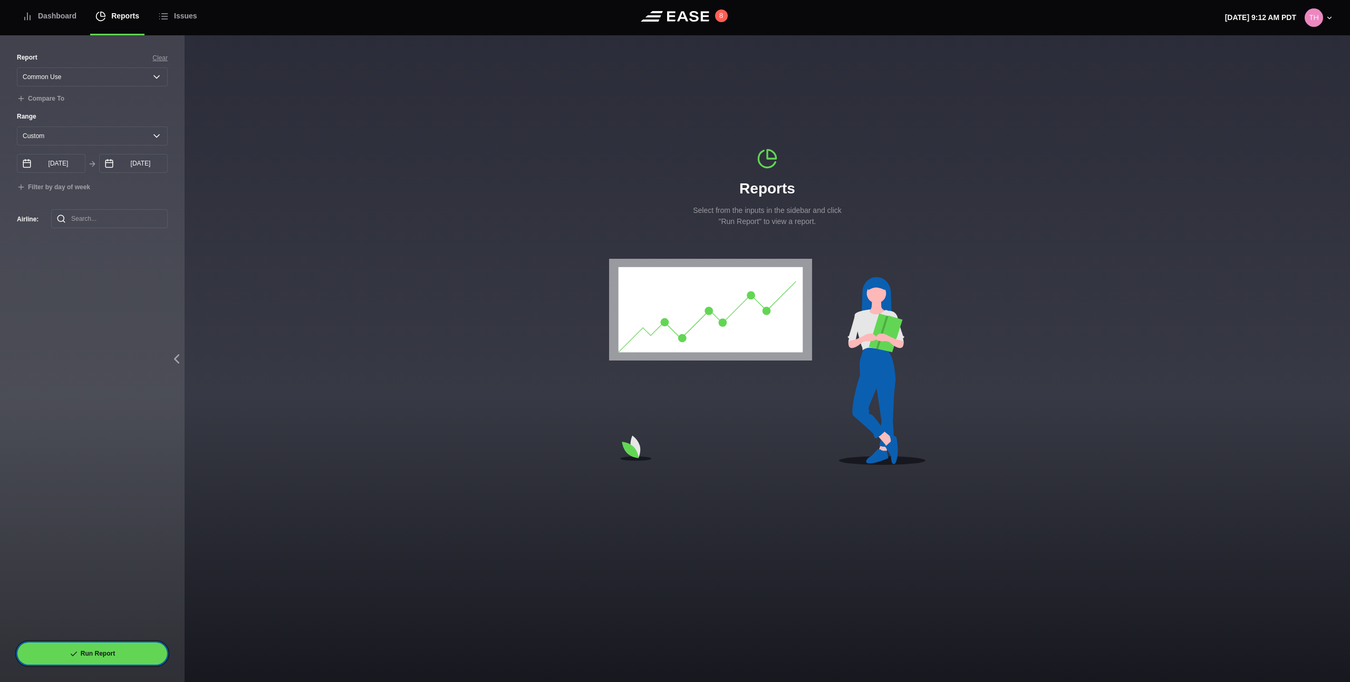
click at [125, 664] on button "Run Report" at bounding box center [92, 653] width 151 height 23
select select "Common Use"
select select "0"
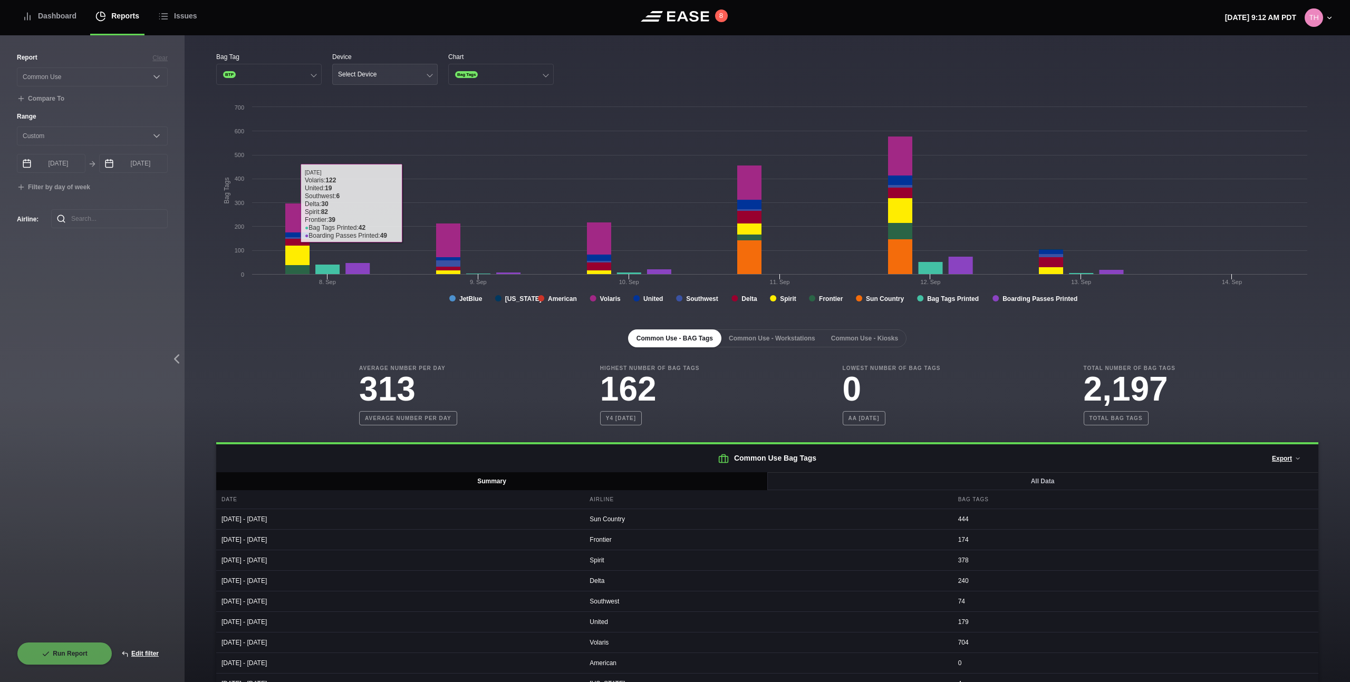
click at [349, 78] on button "Select Device" at bounding box center [384, 74] width 105 height 21
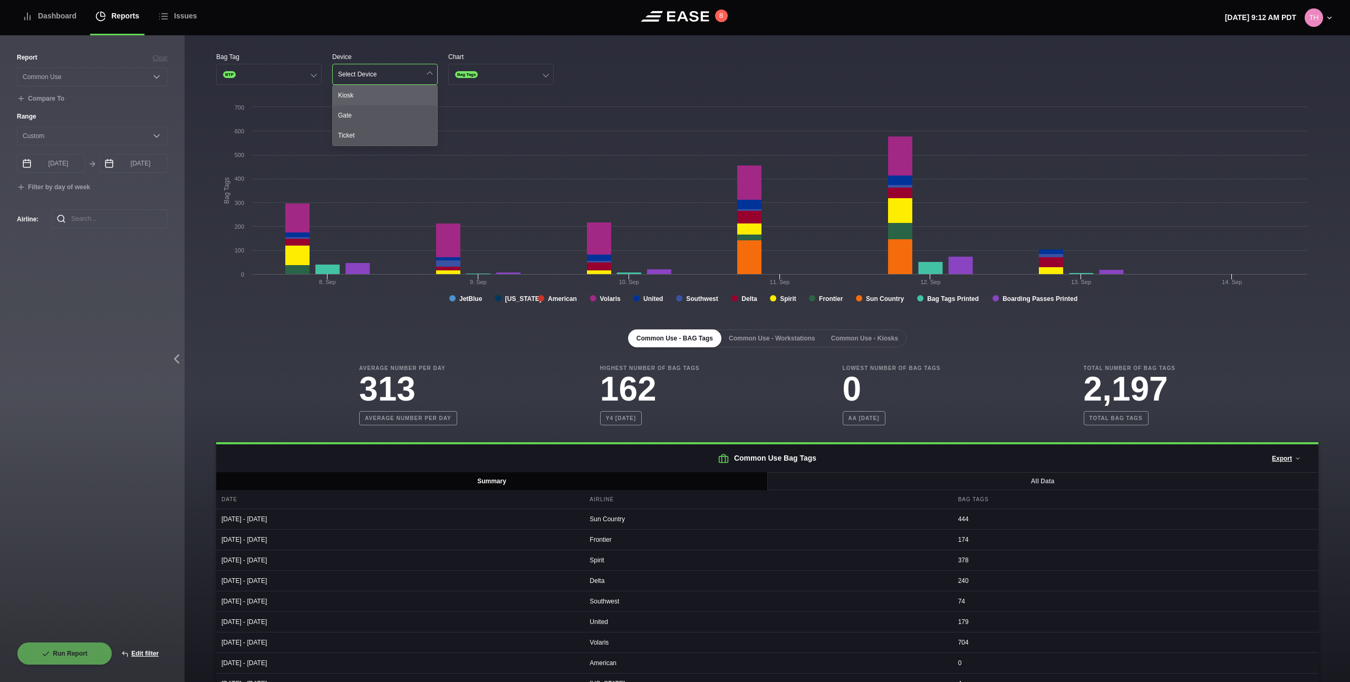
click at [349, 94] on div "Kiosk" at bounding box center [385, 95] width 104 height 20
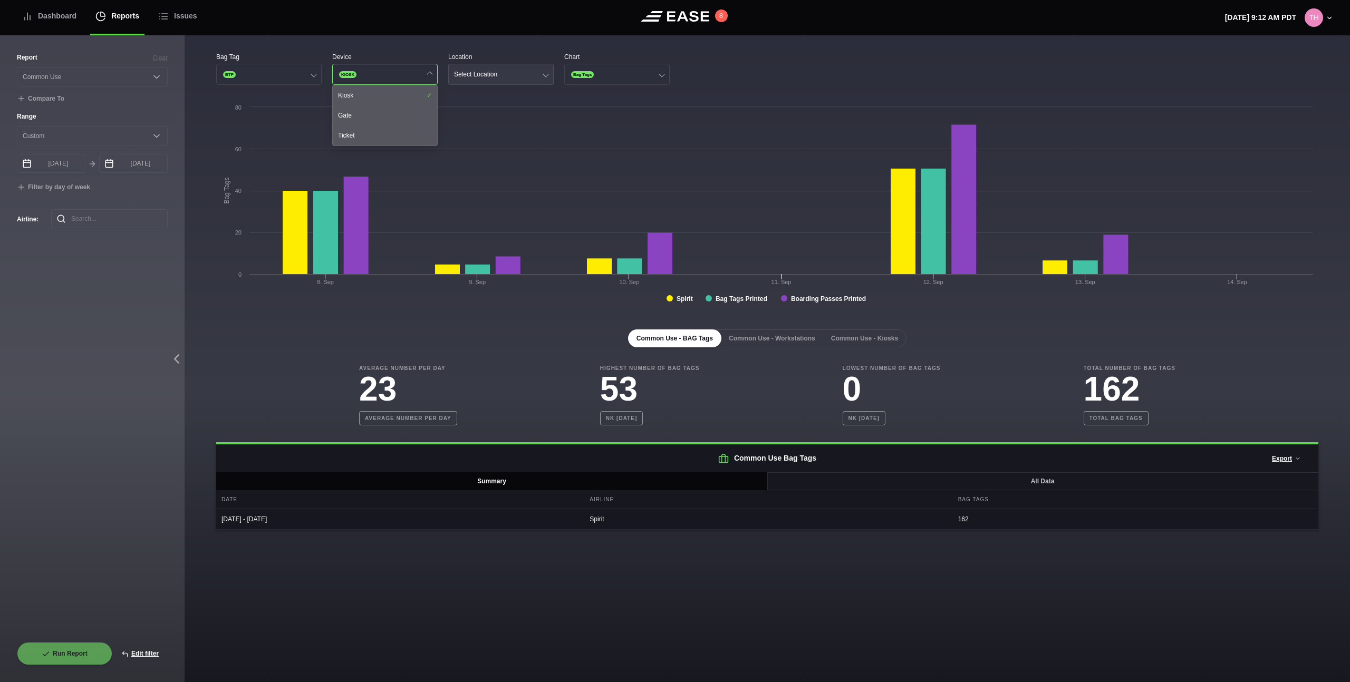
click at [505, 76] on button "Select Location" at bounding box center [500, 74] width 105 height 21
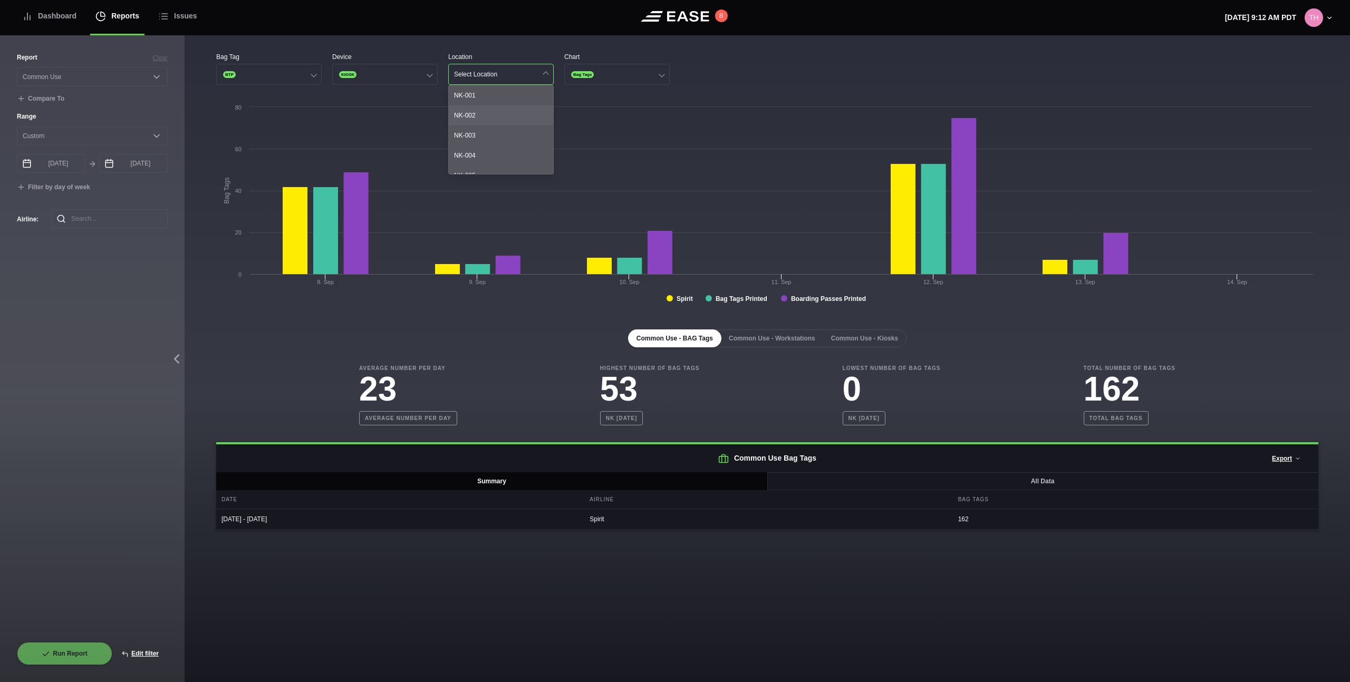
click at [488, 116] on div "NK-002" at bounding box center [501, 115] width 104 height 20
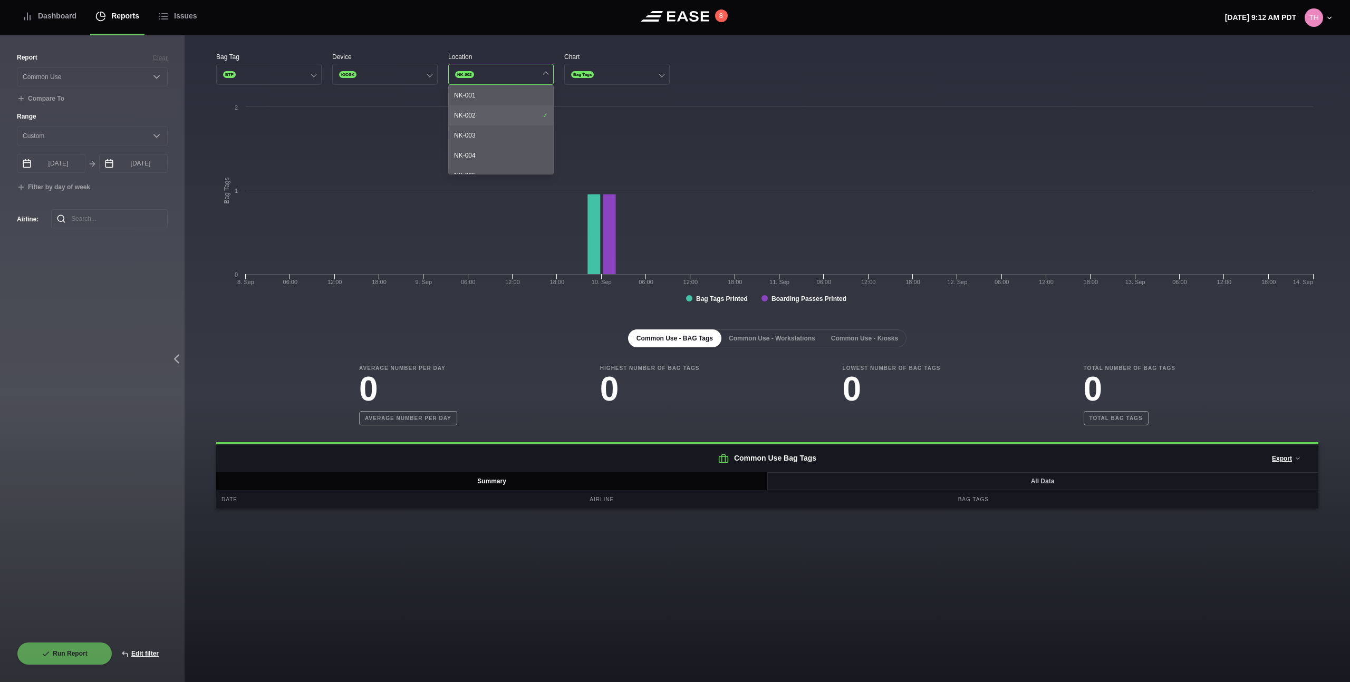
click at [488, 116] on div "NK-002" at bounding box center [501, 115] width 104 height 20
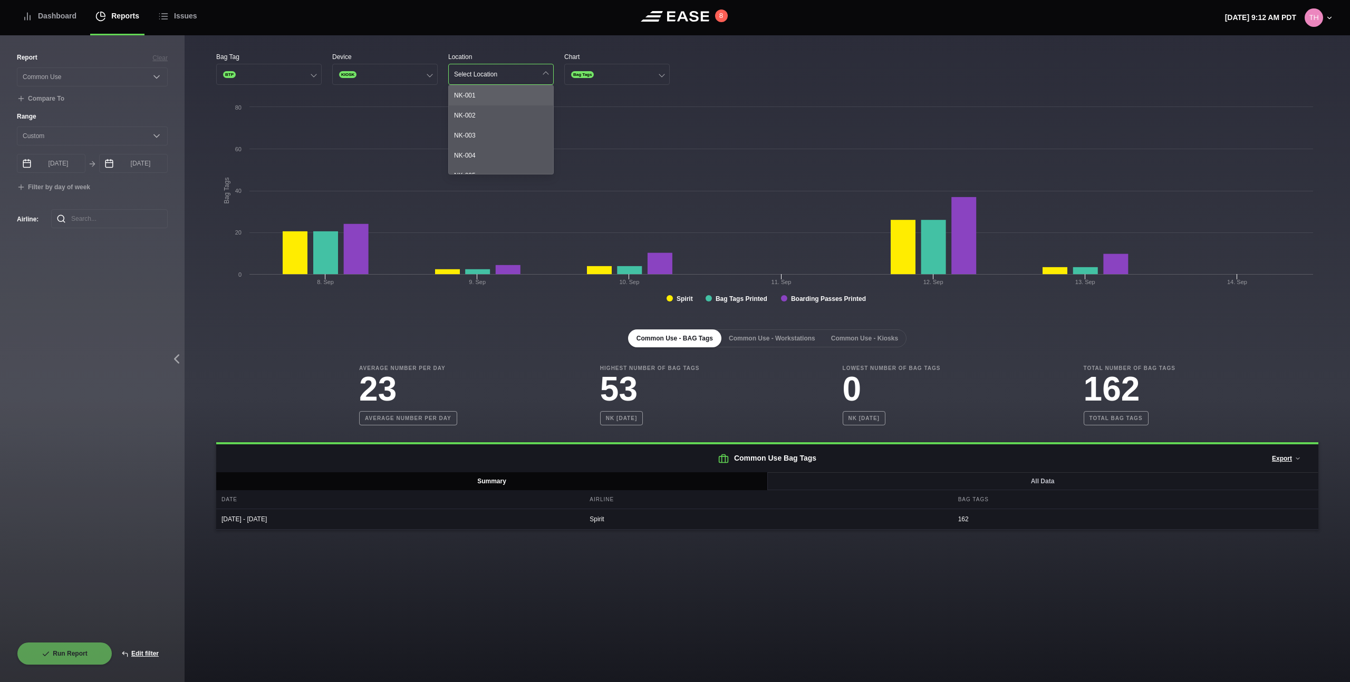
click at [488, 97] on div "NK-001" at bounding box center [501, 95] width 104 height 20
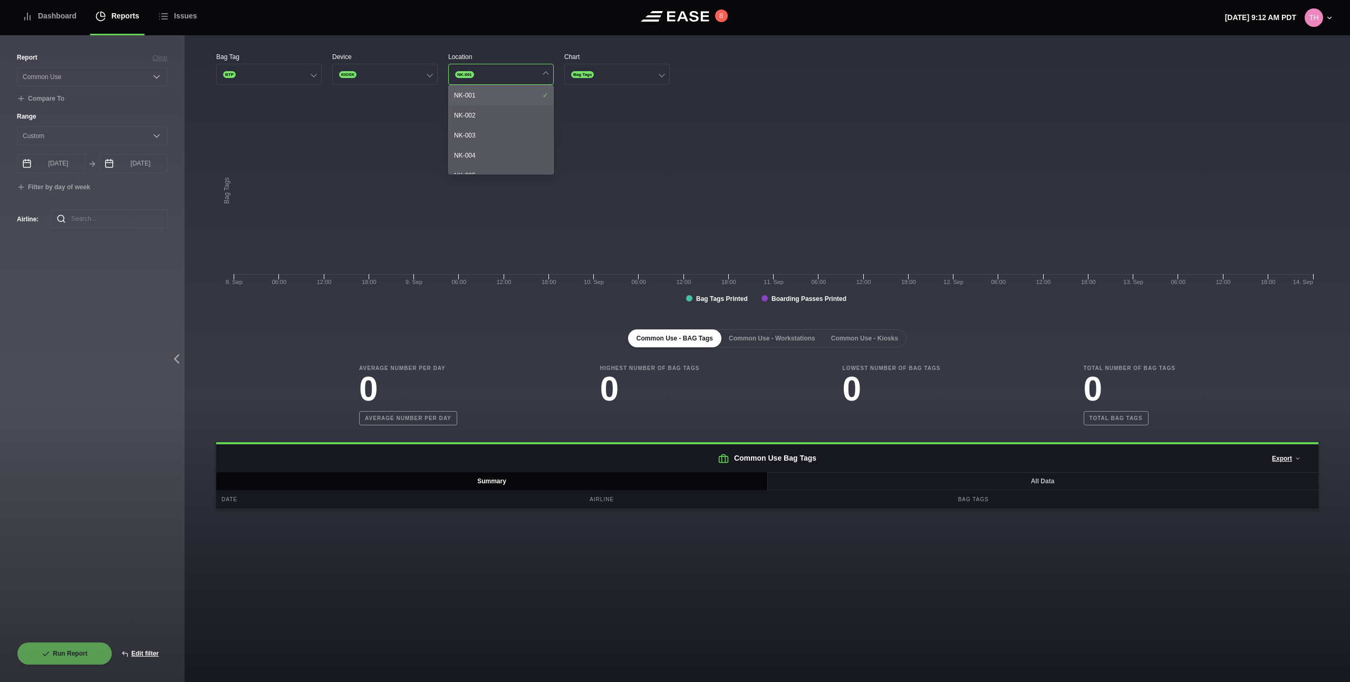
click at [488, 97] on div "NK-001" at bounding box center [501, 95] width 104 height 20
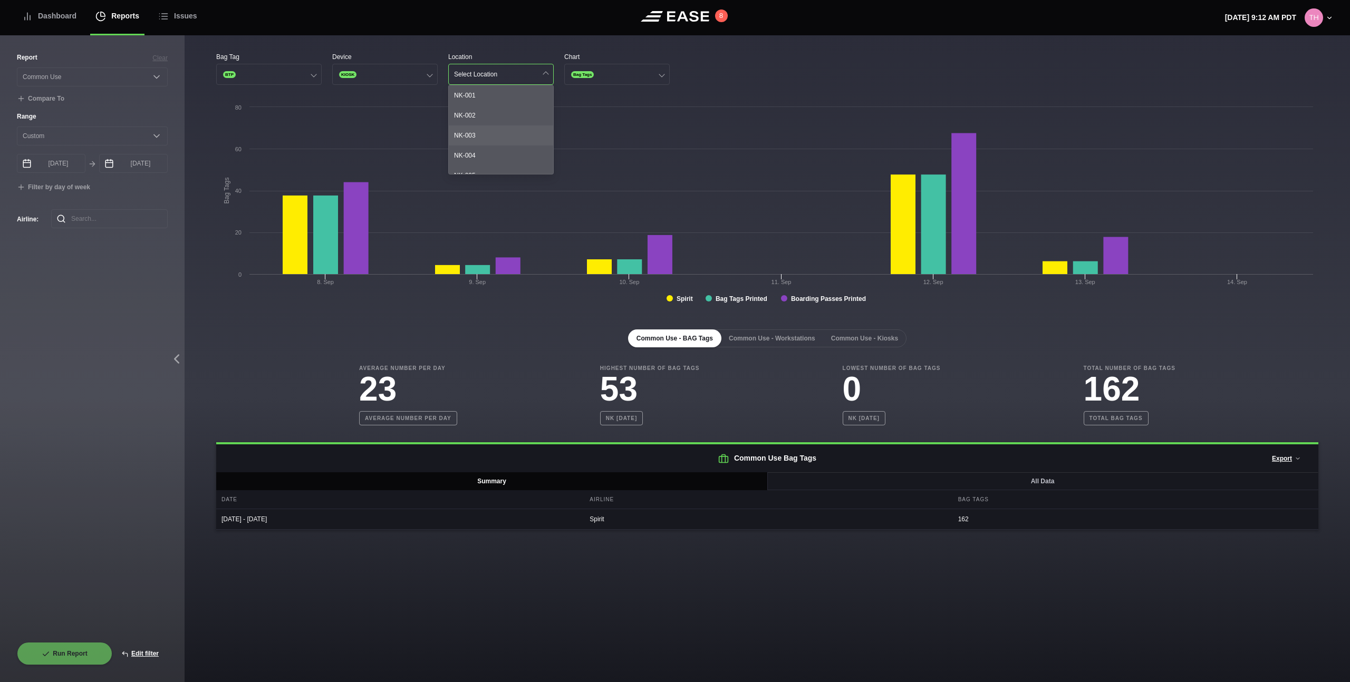
click at [495, 143] on div "NK-003" at bounding box center [501, 136] width 104 height 20
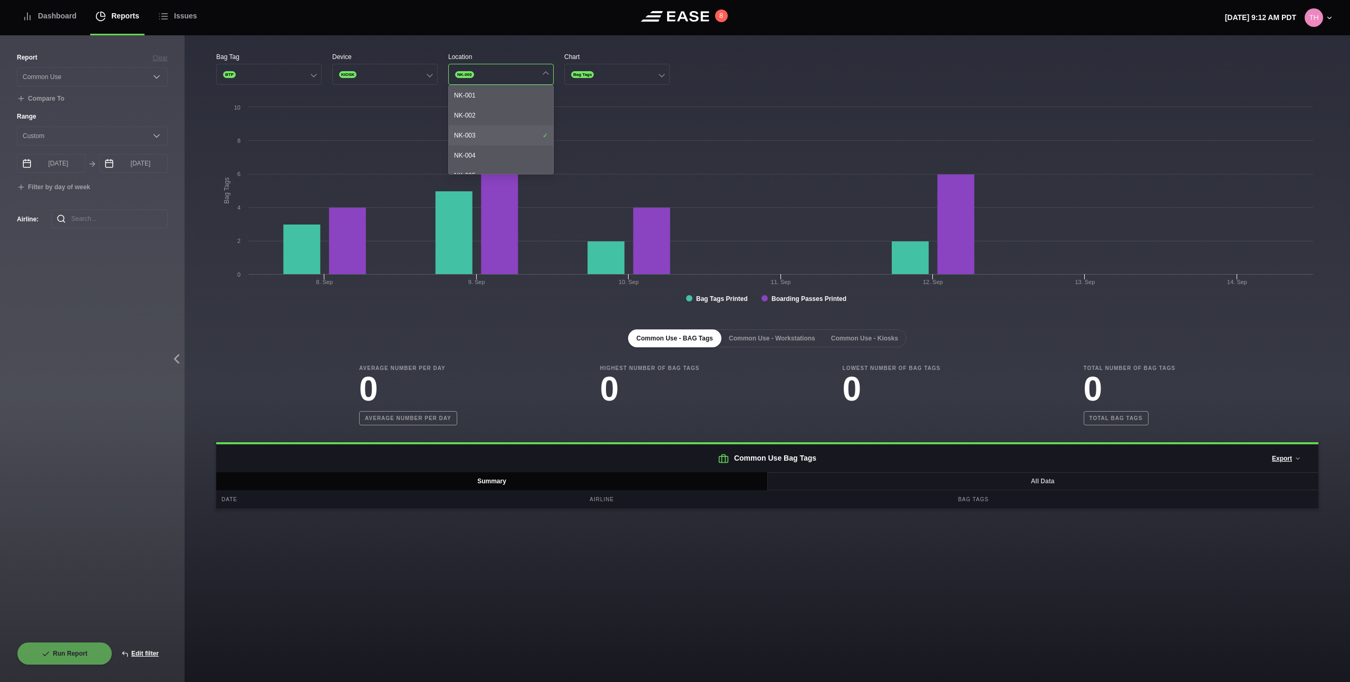
click at [495, 140] on div "NK-003" at bounding box center [501, 136] width 104 height 20
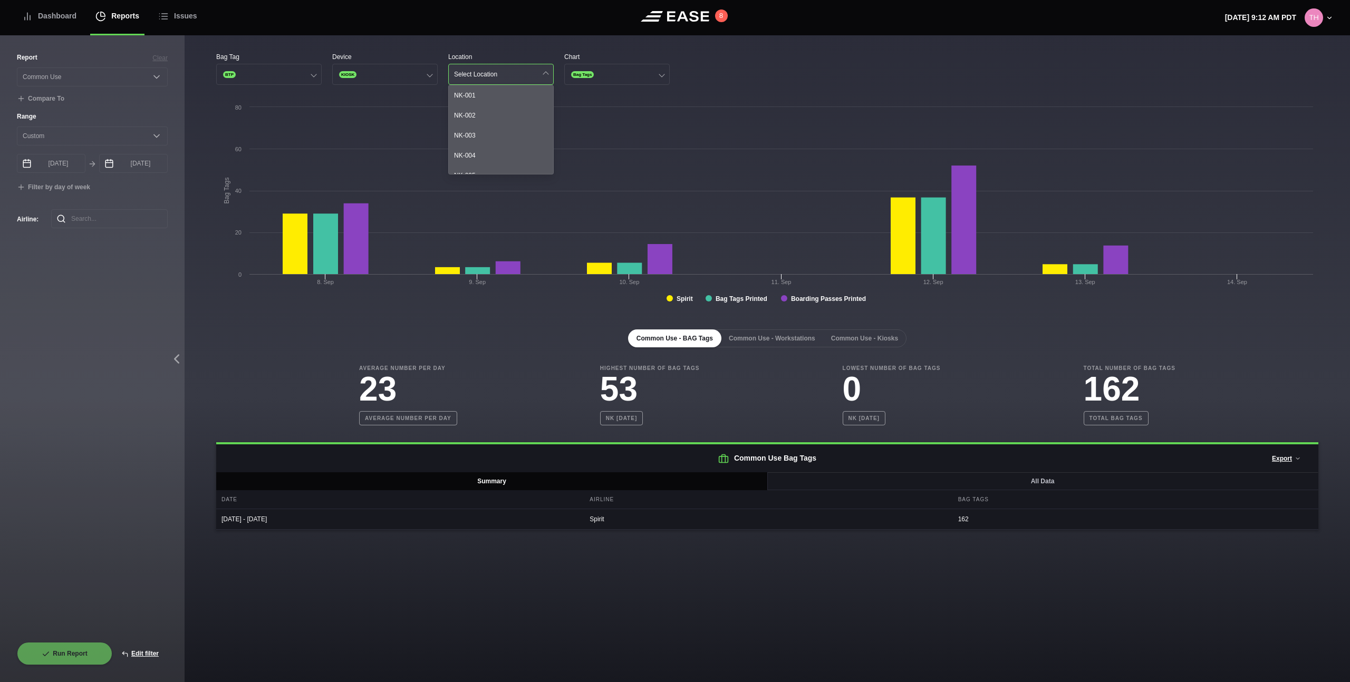
click at [502, 78] on button "Select Location" at bounding box center [500, 74] width 105 height 21
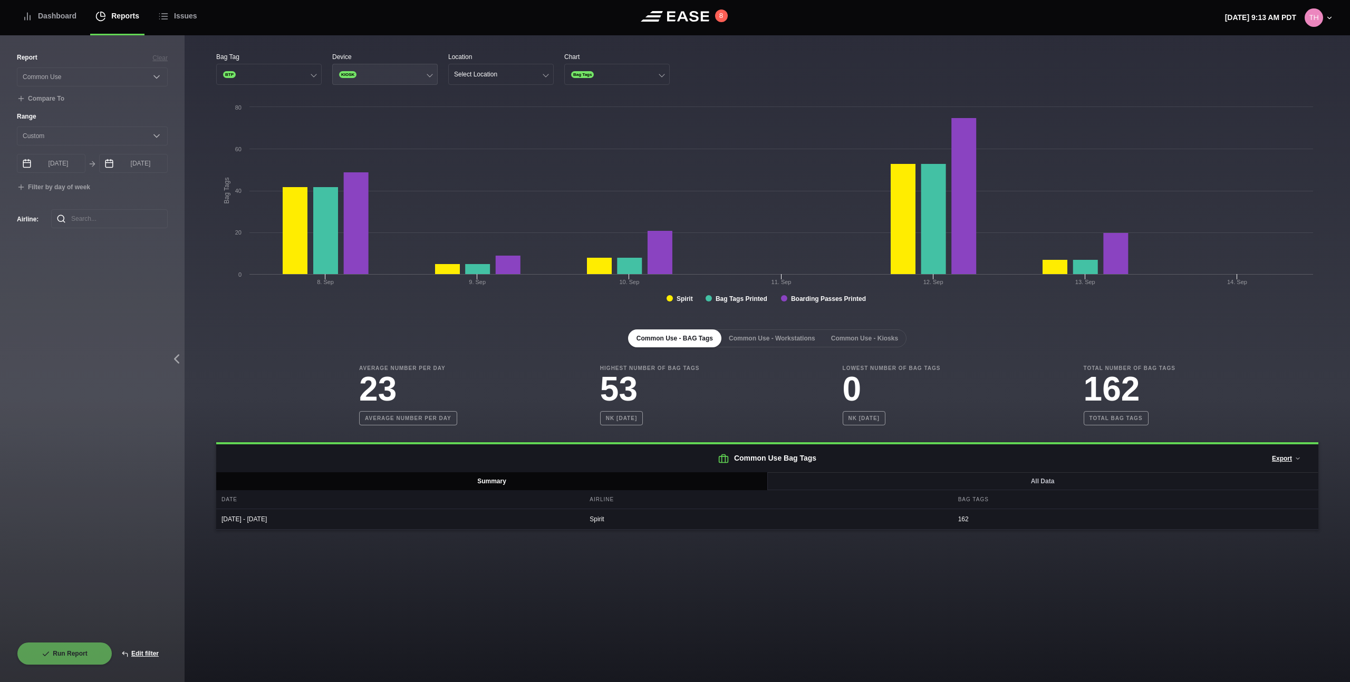
click at [362, 84] on button "KIOSK" at bounding box center [384, 74] width 105 height 21
click at [362, 134] on div "Ticket" at bounding box center [385, 136] width 104 height 20
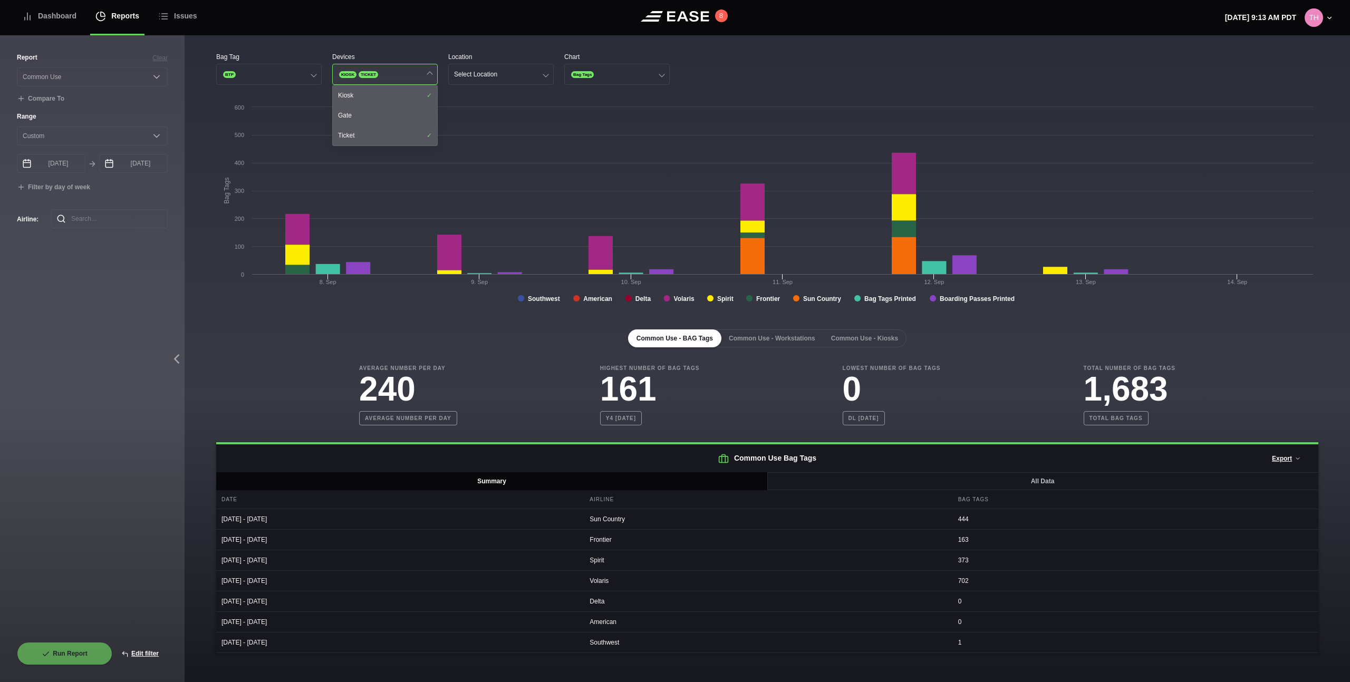
click at [384, 73] on button "KIOSK TICKET" at bounding box center [384, 74] width 105 height 21
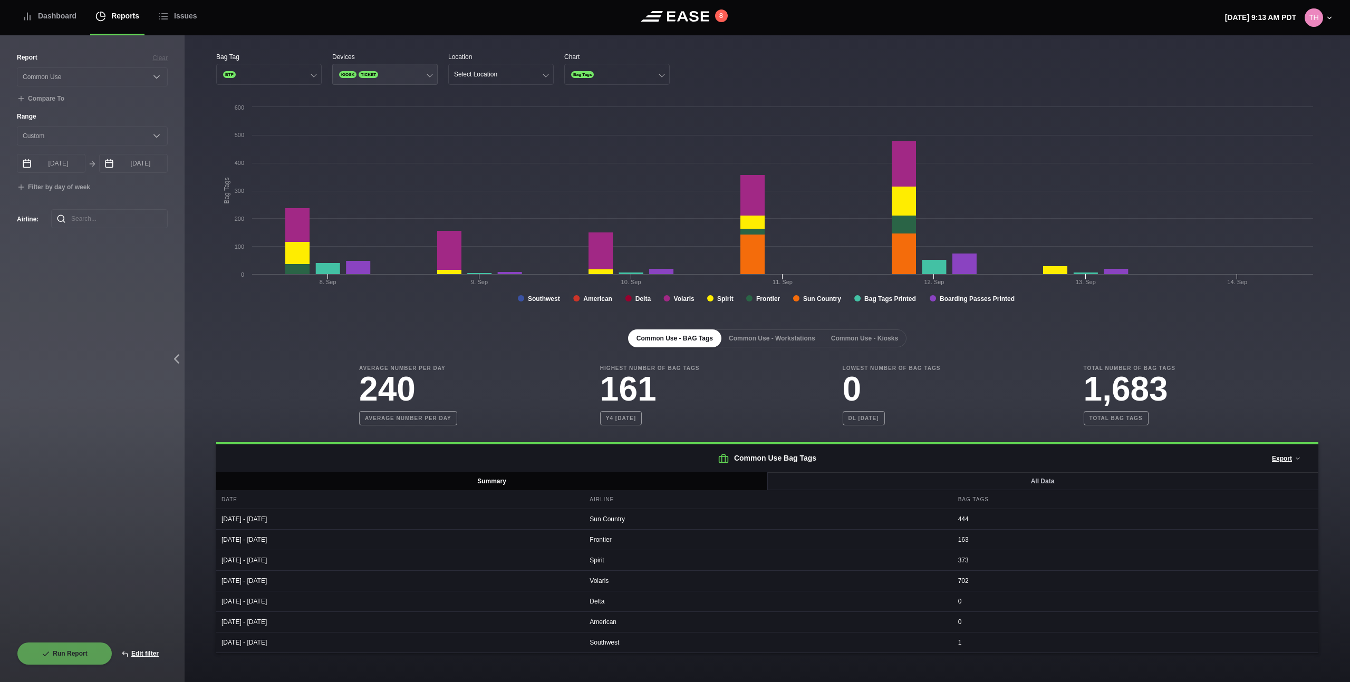
click at [368, 75] on span "TICKET" at bounding box center [369, 74] width 20 height 7
click at [362, 93] on div "Kiosk" at bounding box center [385, 95] width 104 height 20
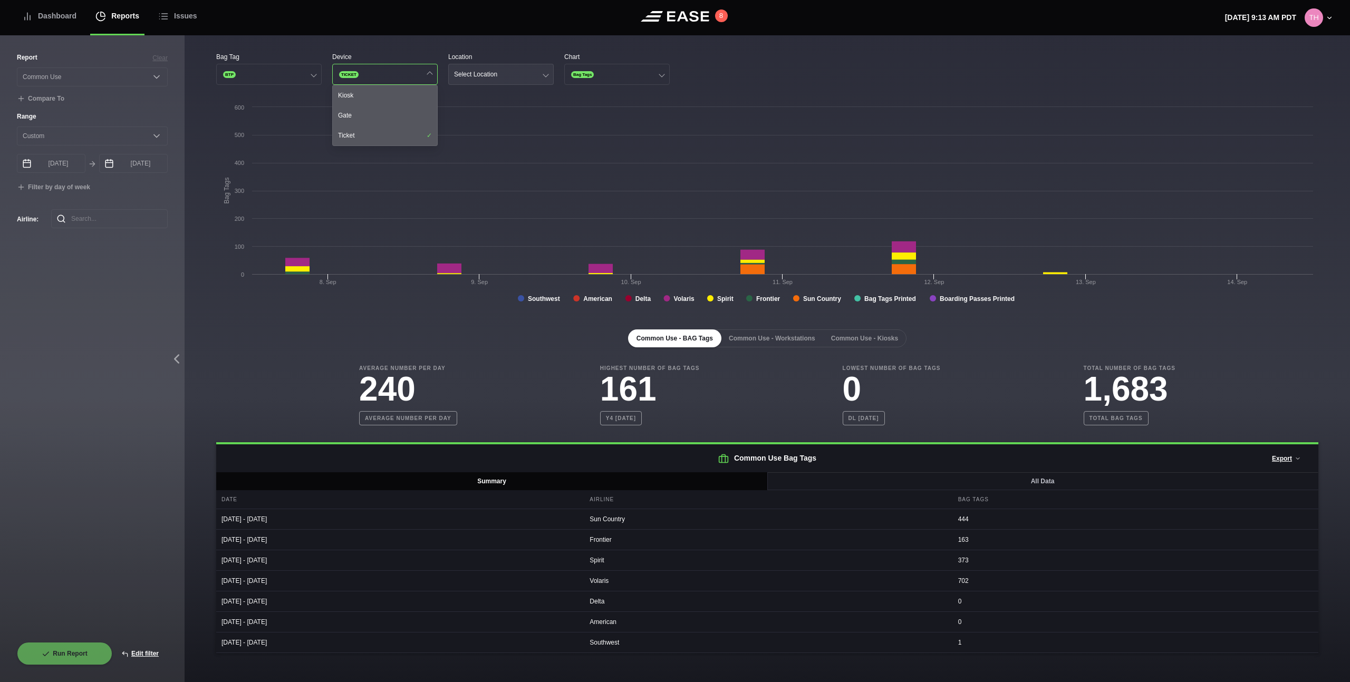
click at [479, 68] on button "Select Location" at bounding box center [500, 74] width 105 height 21
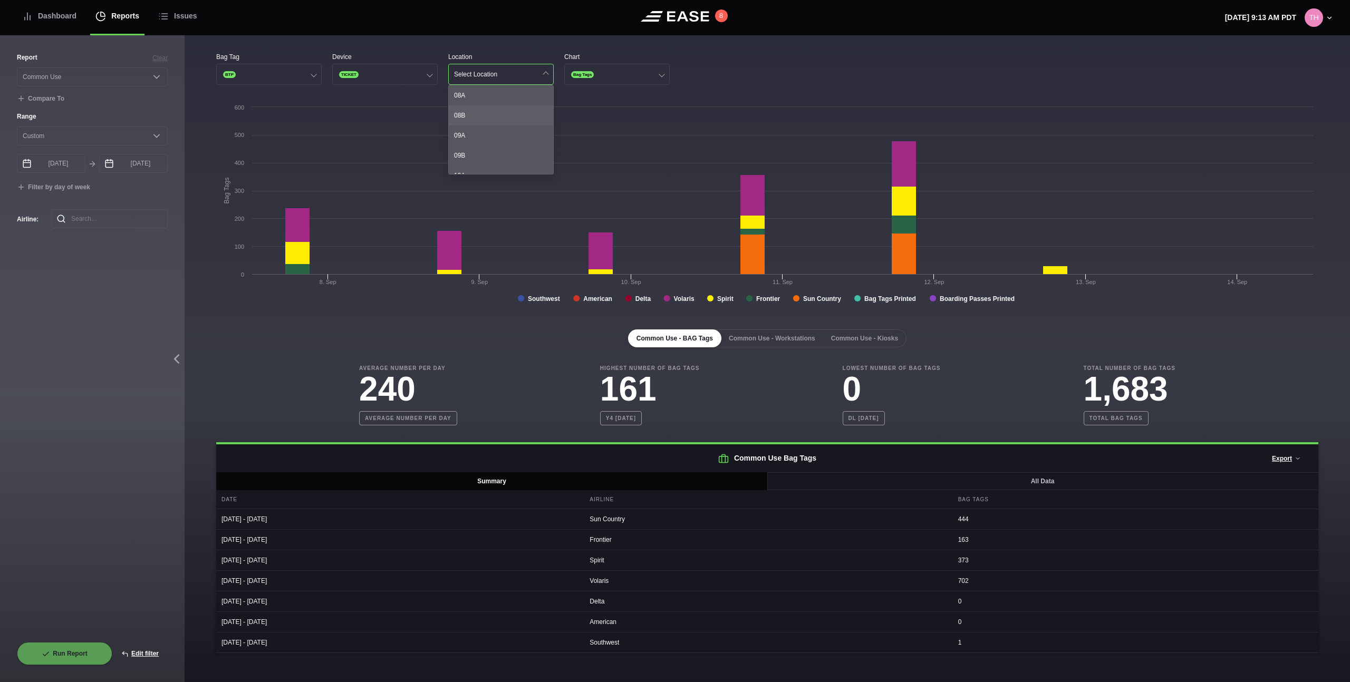
click at [480, 107] on div "08B" at bounding box center [501, 115] width 104 height 20
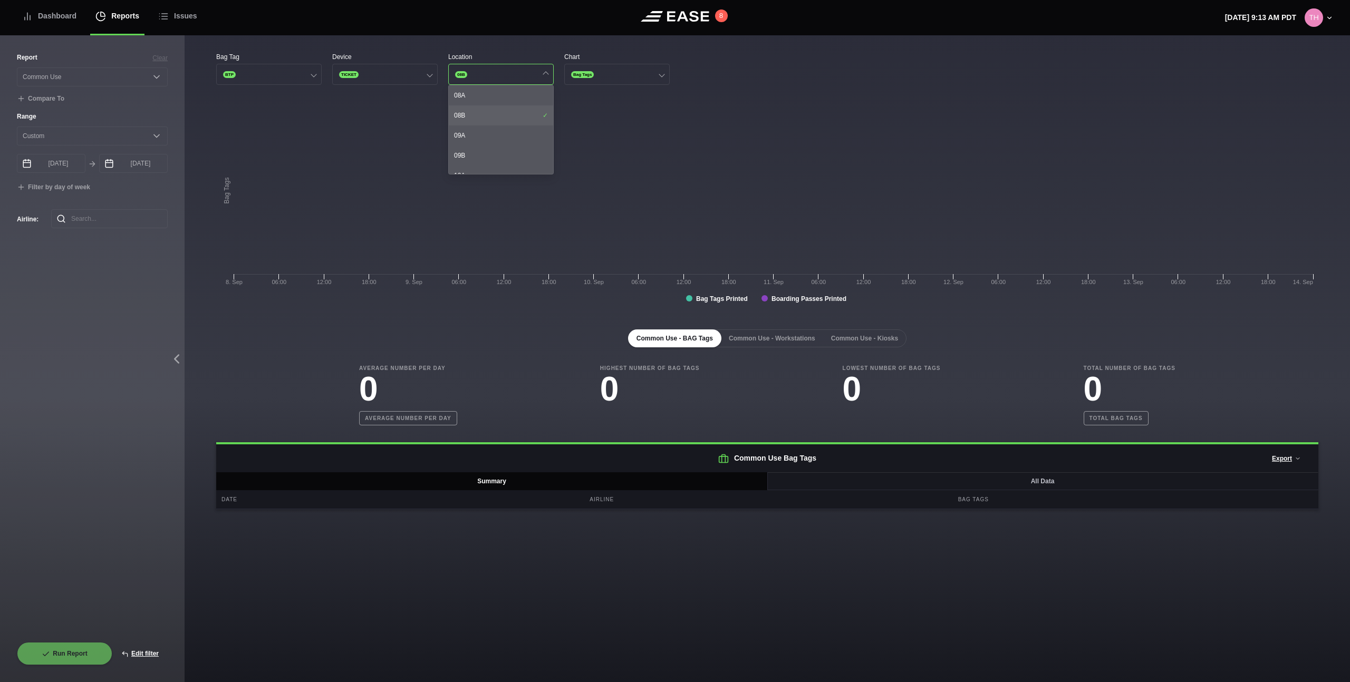
click at [480, 107] on div "08B" at bounding box center [501, 115] width 104 height 20
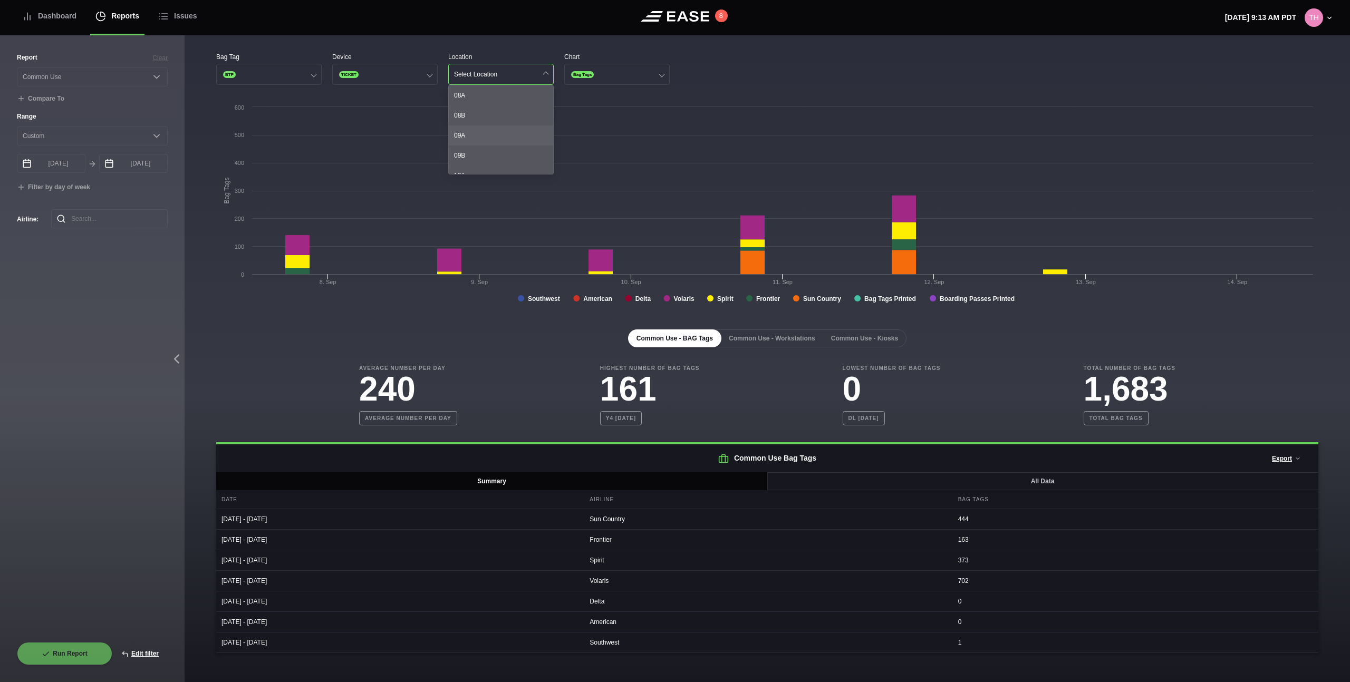
click at [479, 138] on div "09A" at bounding box center [501, 136] width 104 height 20
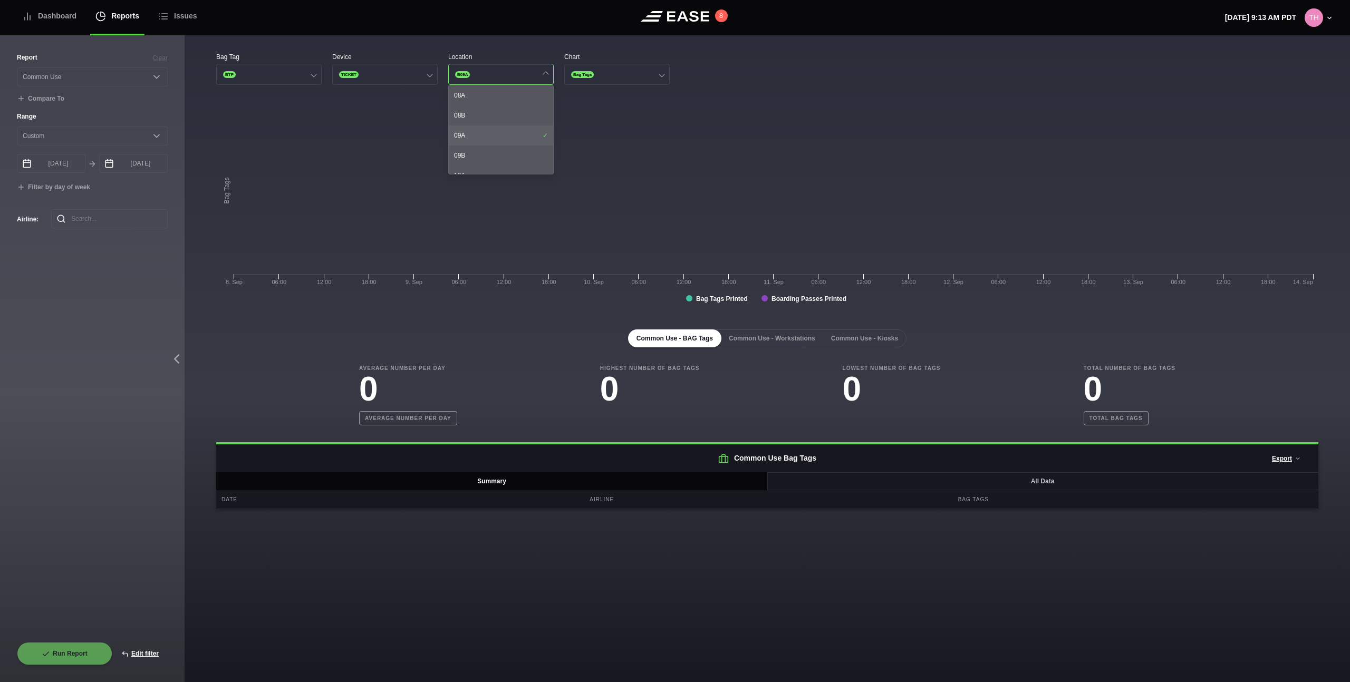
click at [479, 138] on div "09A" at bounding box center [501, 136] width 104 height 20
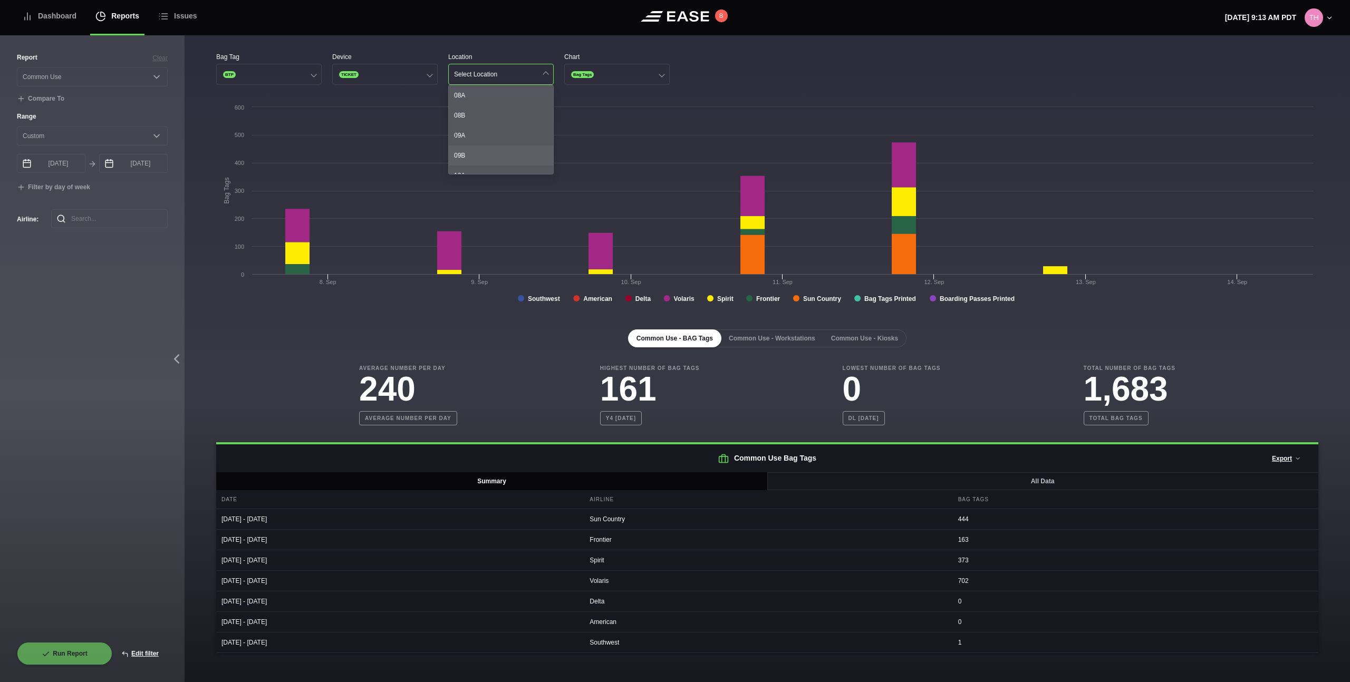
click at [476, 153] on div "09B" at bounding box center [501, 156] width 104 height 20
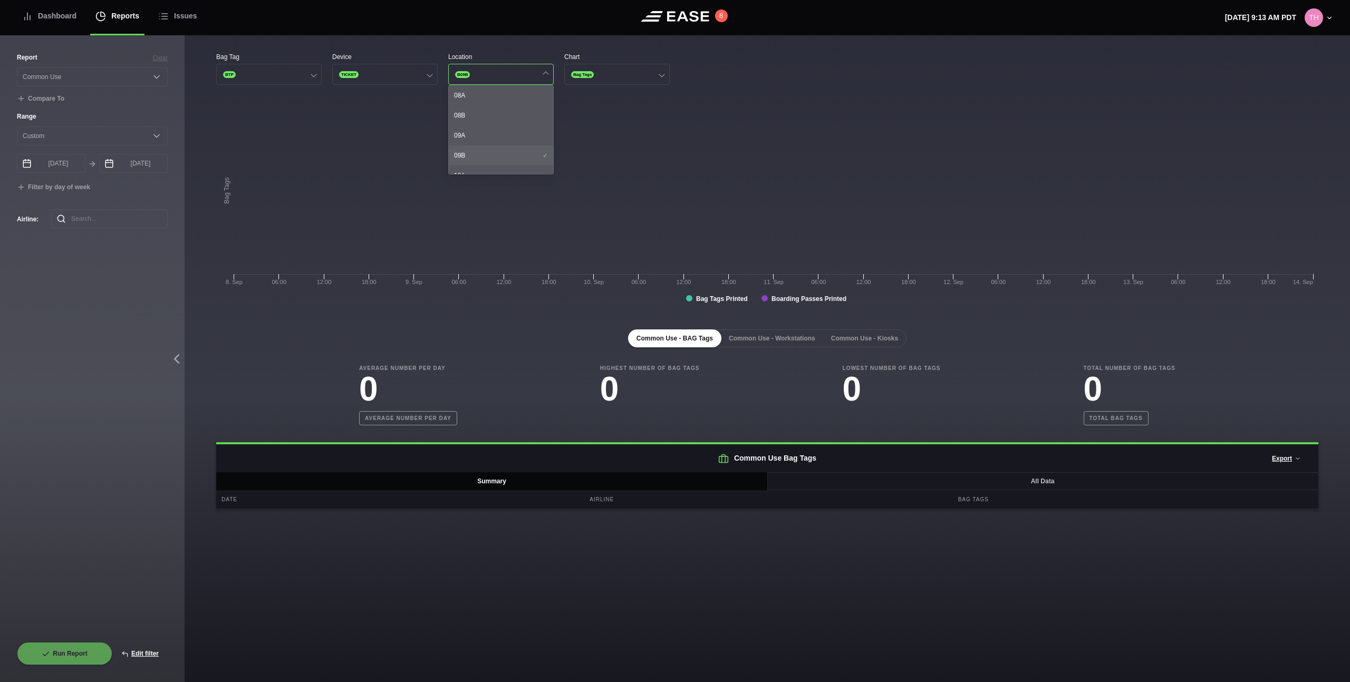
click at [476, 152] on div "09B" at bounding box center [501, 156] width 104 height 20
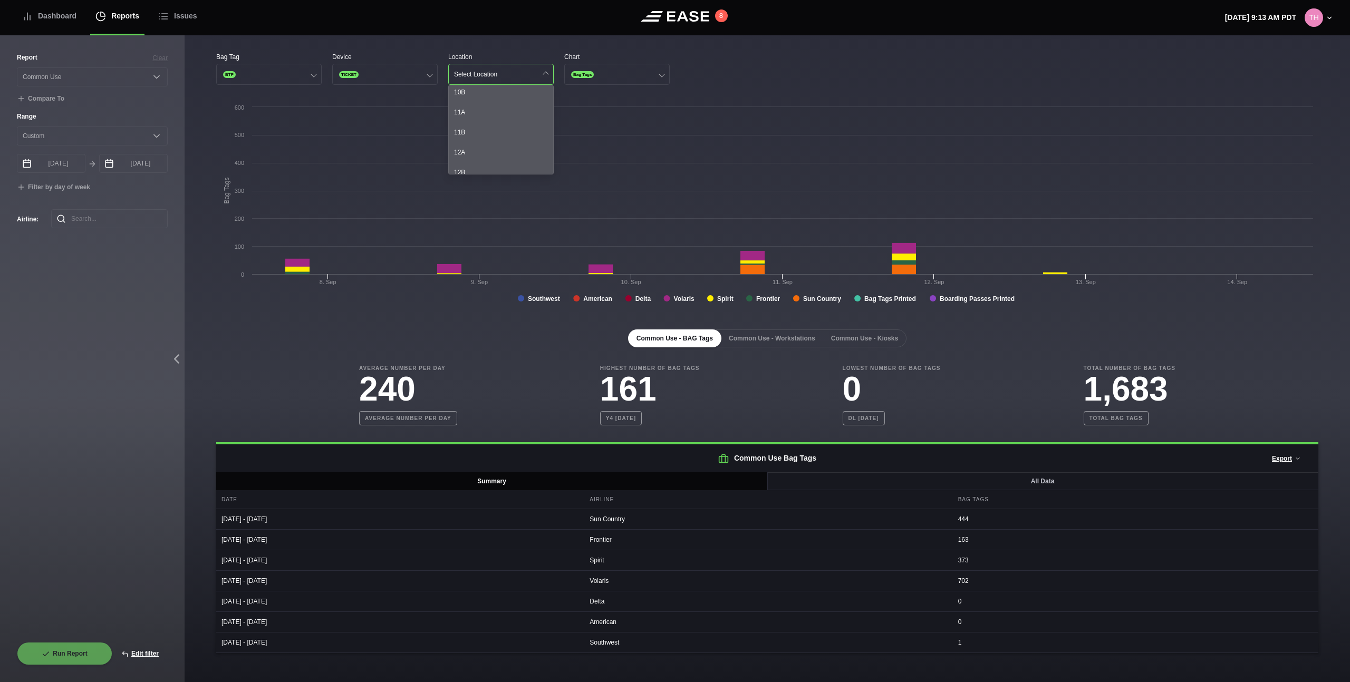
scroll to position [340, 0]
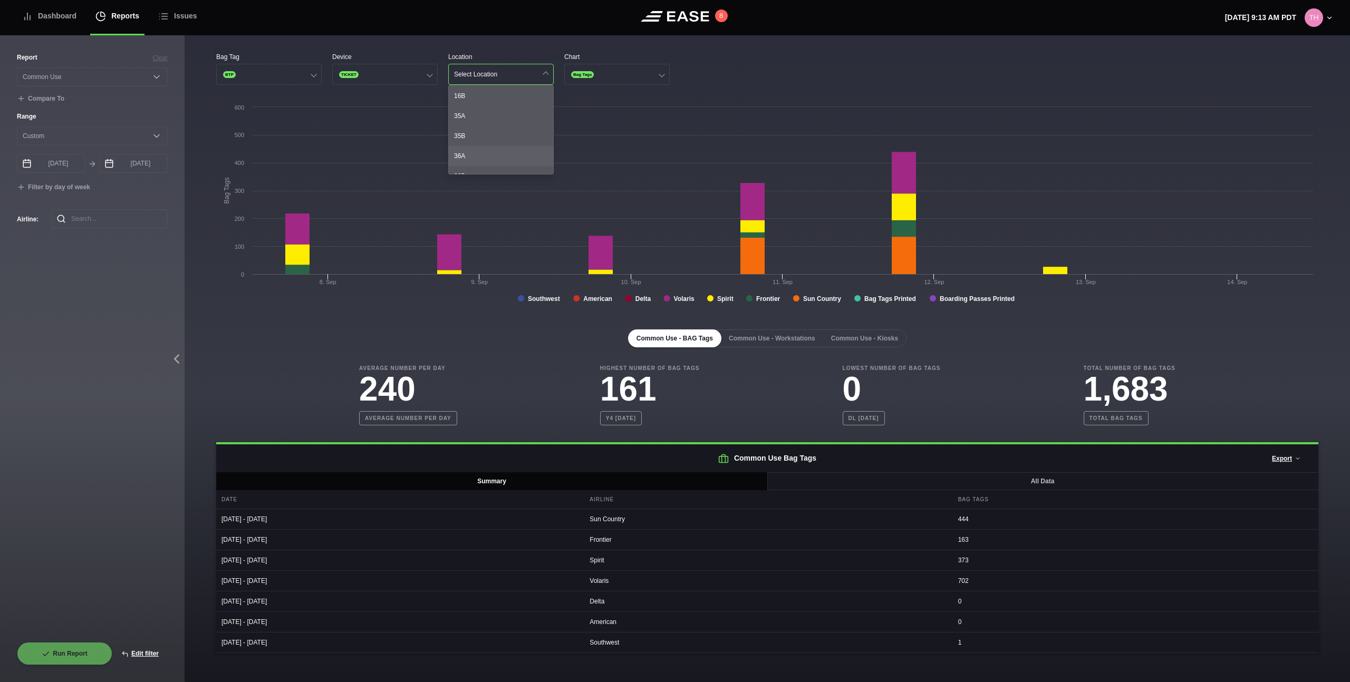
click at [489, 151] on div "36A" at bounding box center [501, 156] width 104 height 20
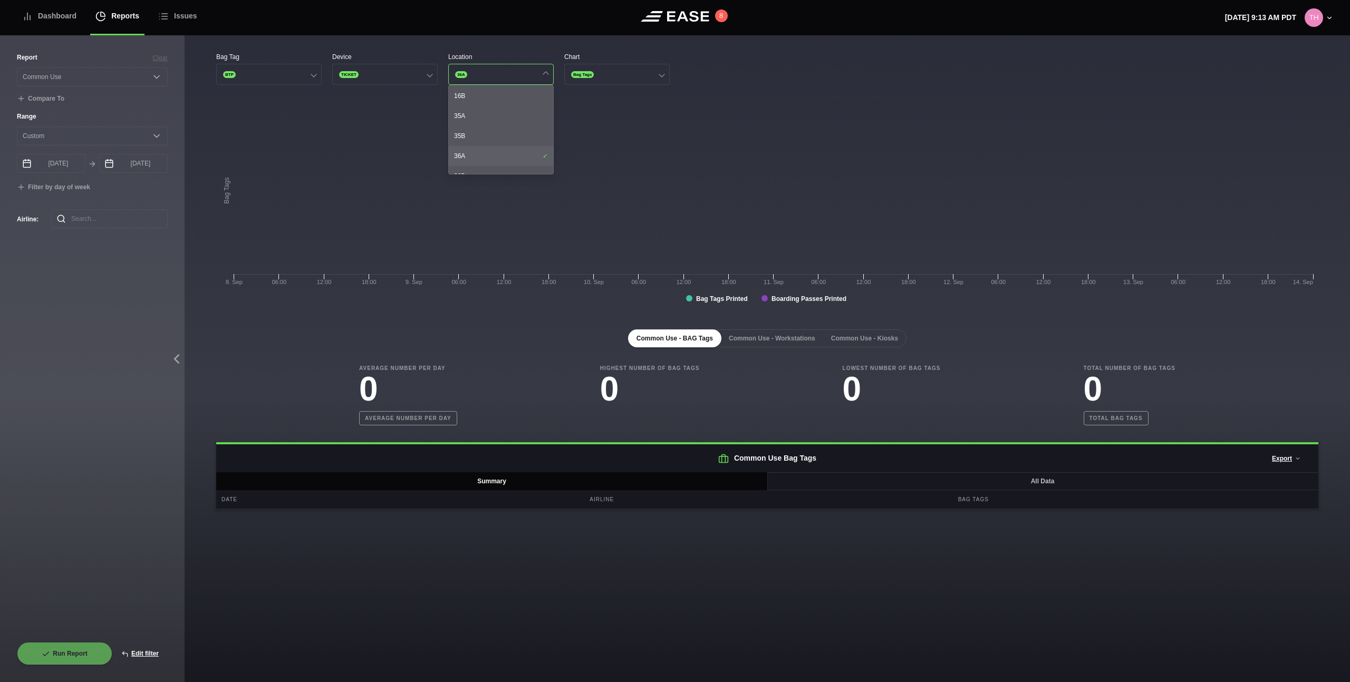
click at [489, 151] on div "36A" at bounding box center [501, 156] width 104 height 20
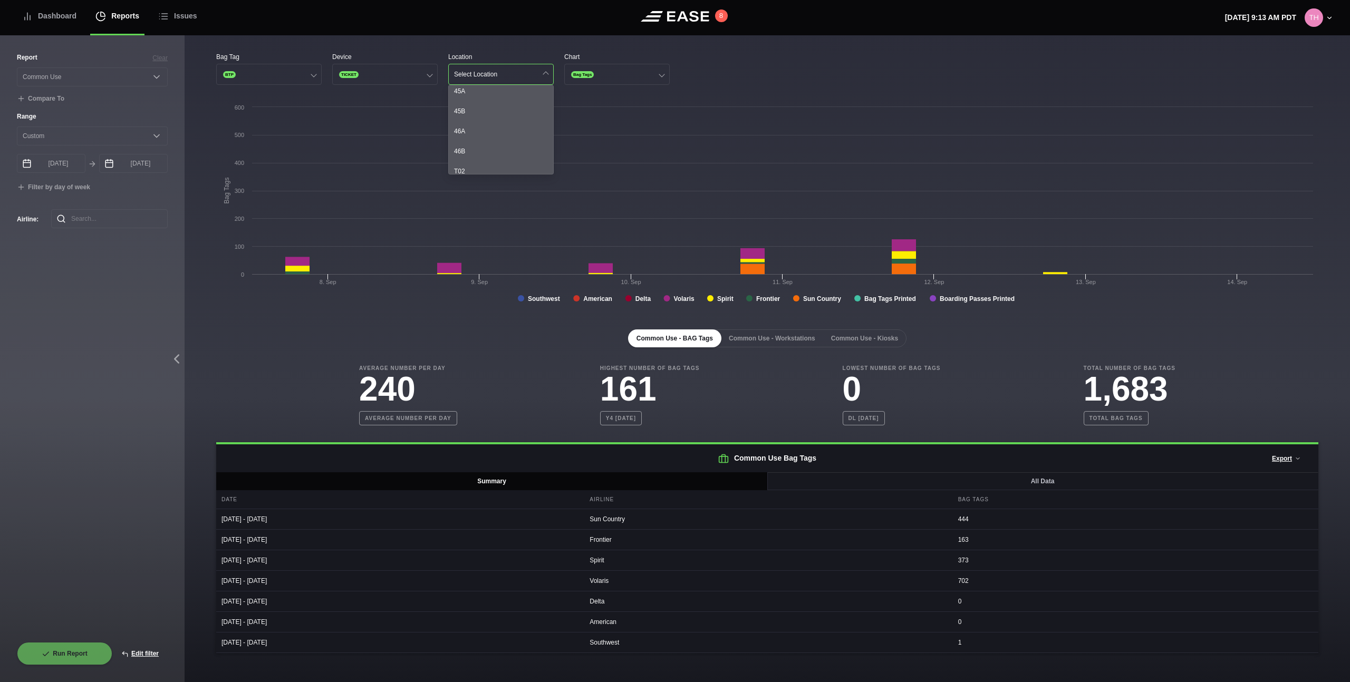
scroll to position [773, 0]
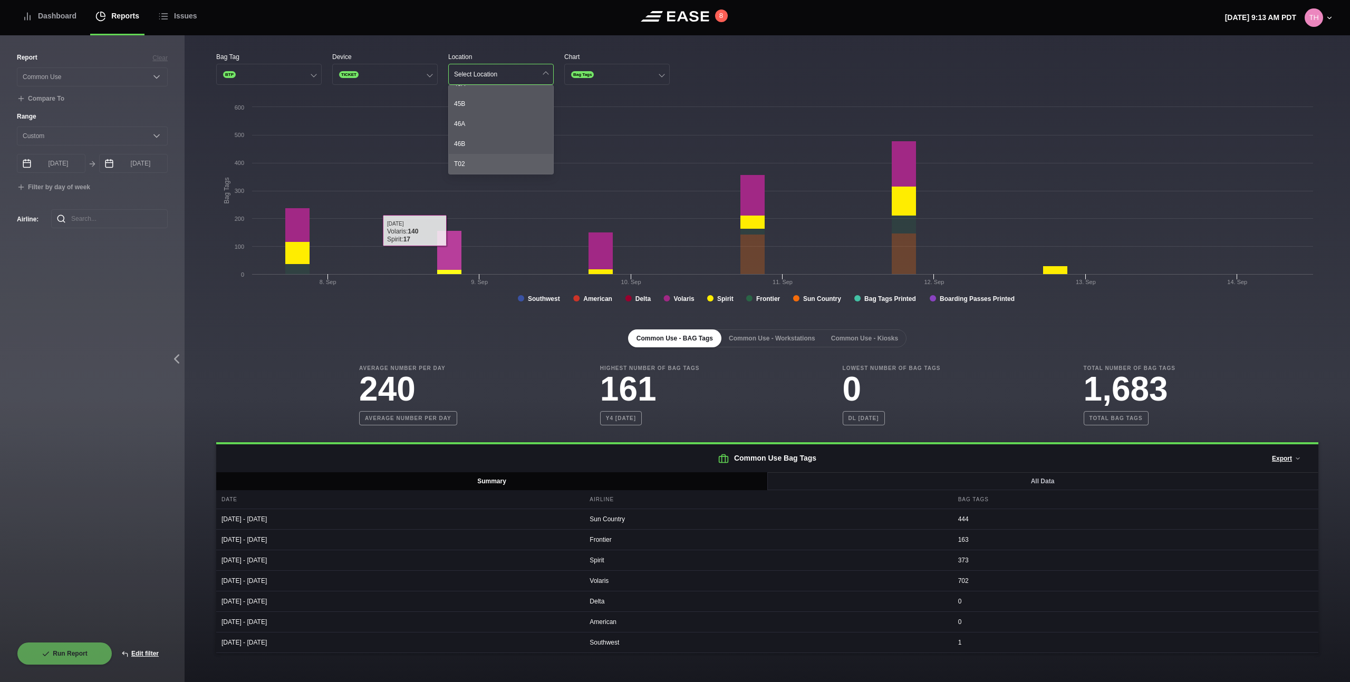
click at [473, 162] on div "T02" at bounding box center [501, 164] width 104 height 20
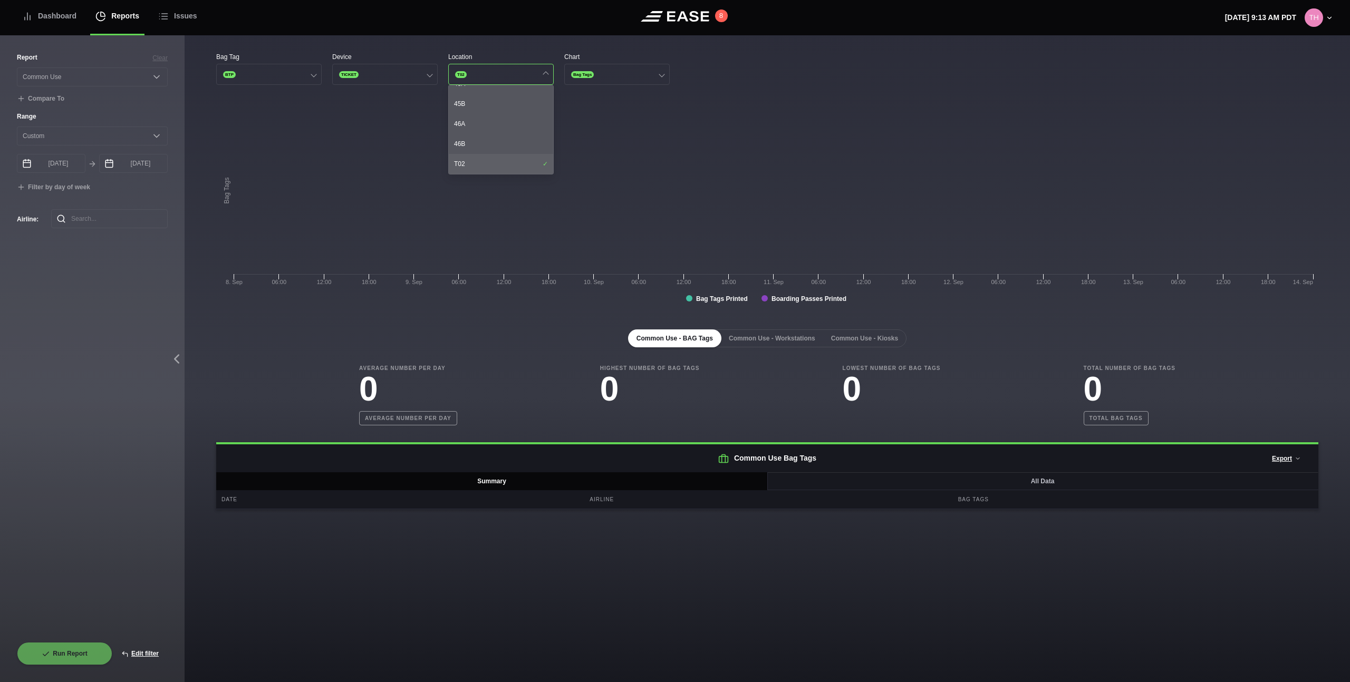
click at [473, 162] on div "T02" at bounding box center [501, 164] width 104 height 20
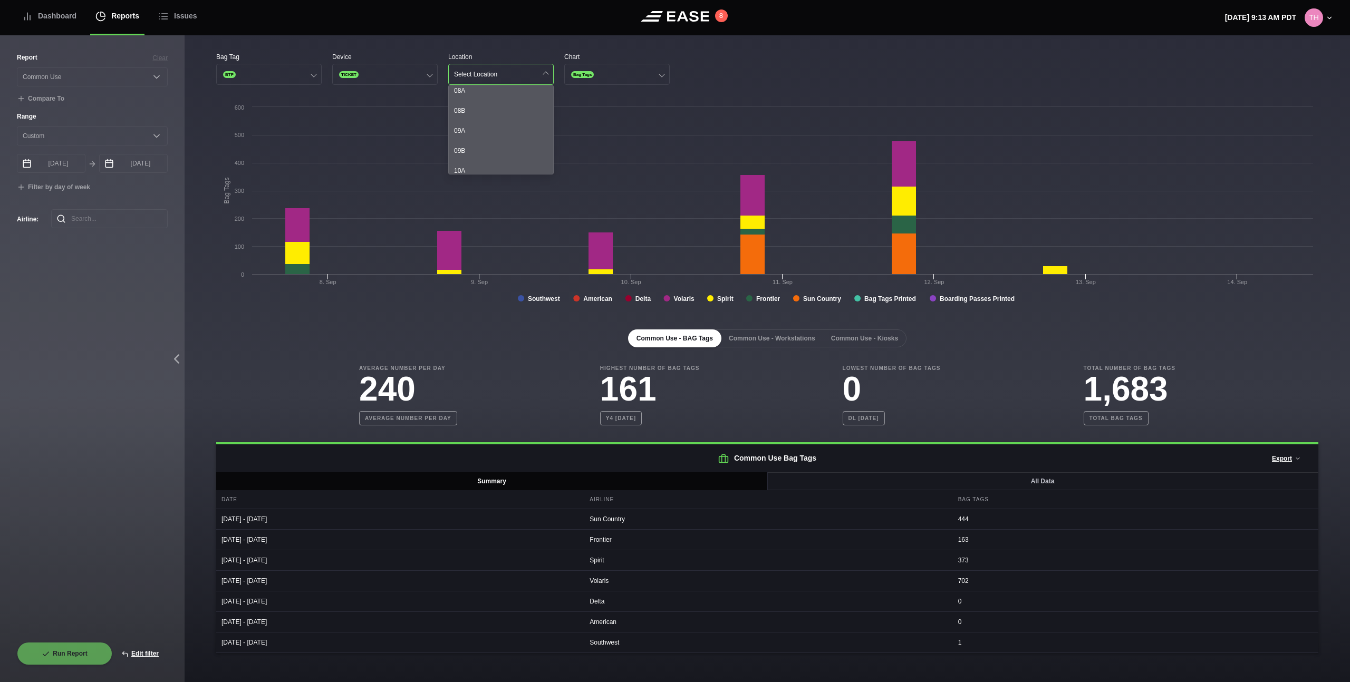
scroll to position [0, 0]
click at [527, 86] on div "08A" at bounding box center [501, 95] width 104 height 20
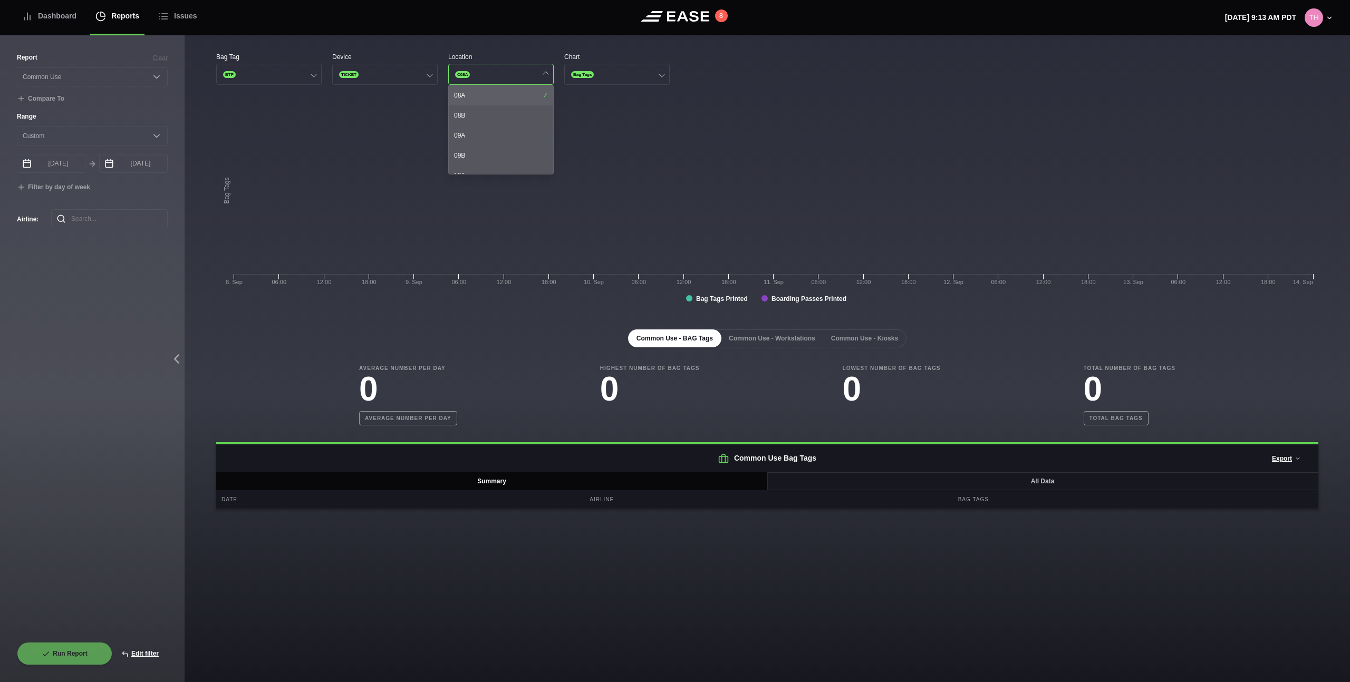
click at [527, 86] on div "08A" at bounding box center [501, 95] width 104 height 20
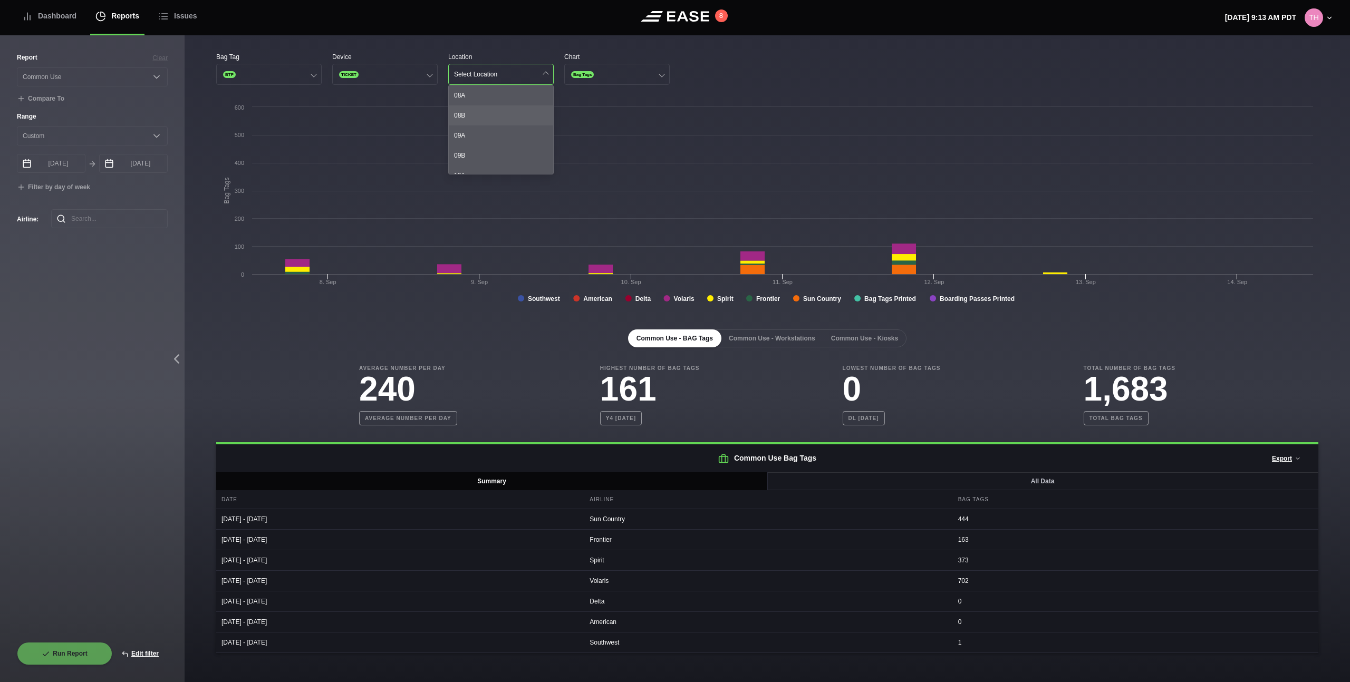
click at [526, 123] on div "08B" at bounding box center [501, 115] width 104 height 20
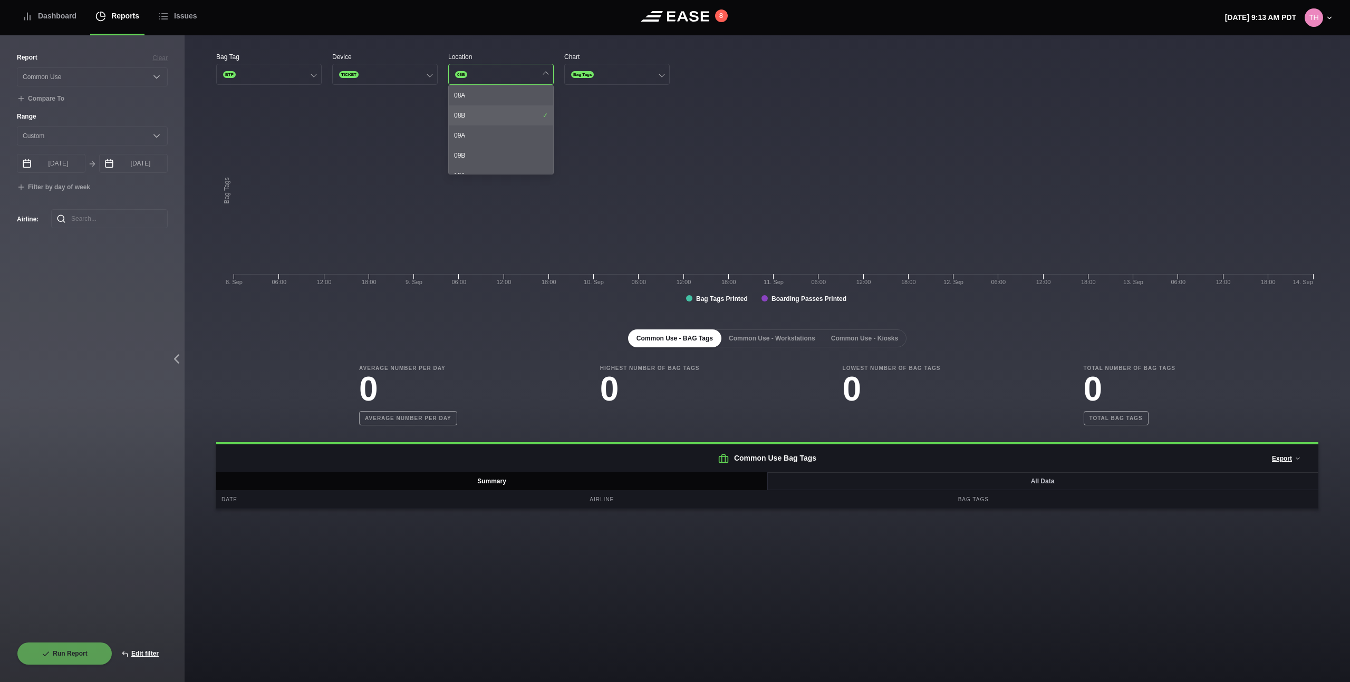
click at [526, 123] on div "08B" at bounding box center [501, 115] width 104 height 20
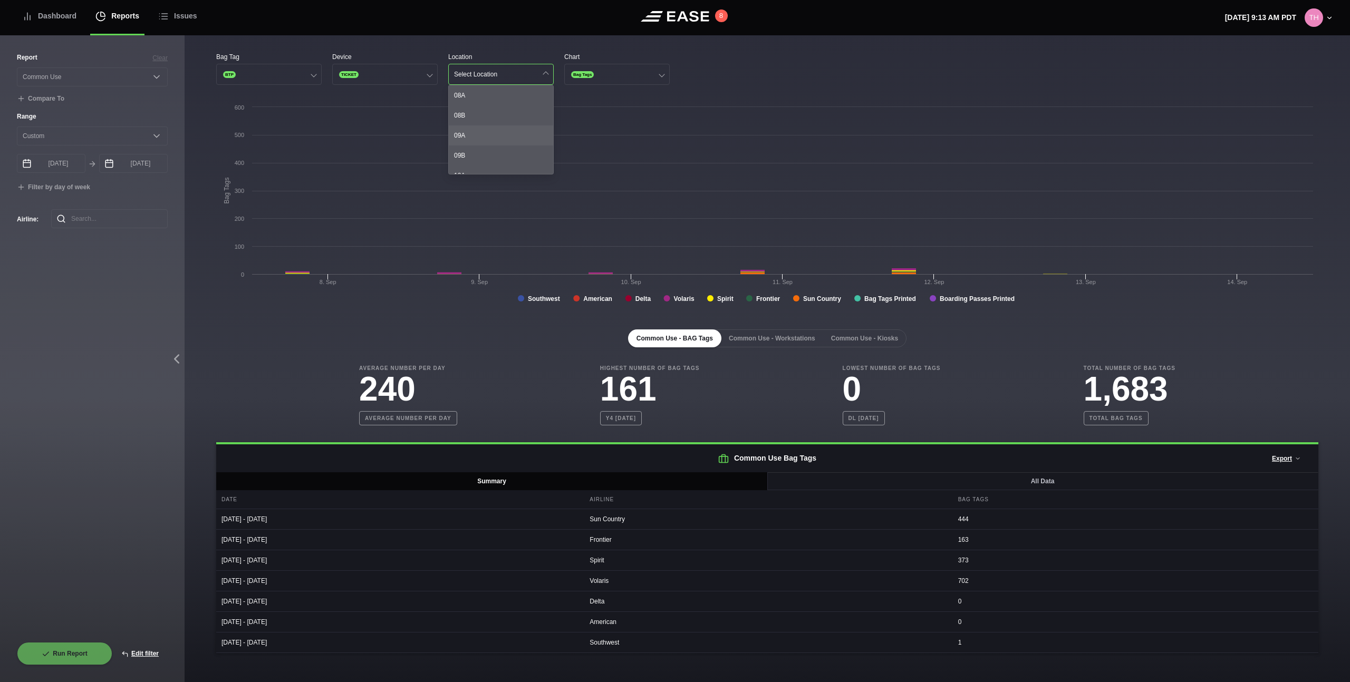
click at [524, 137] on div "09A" at bounding box center [501, 136] width 104 height 20
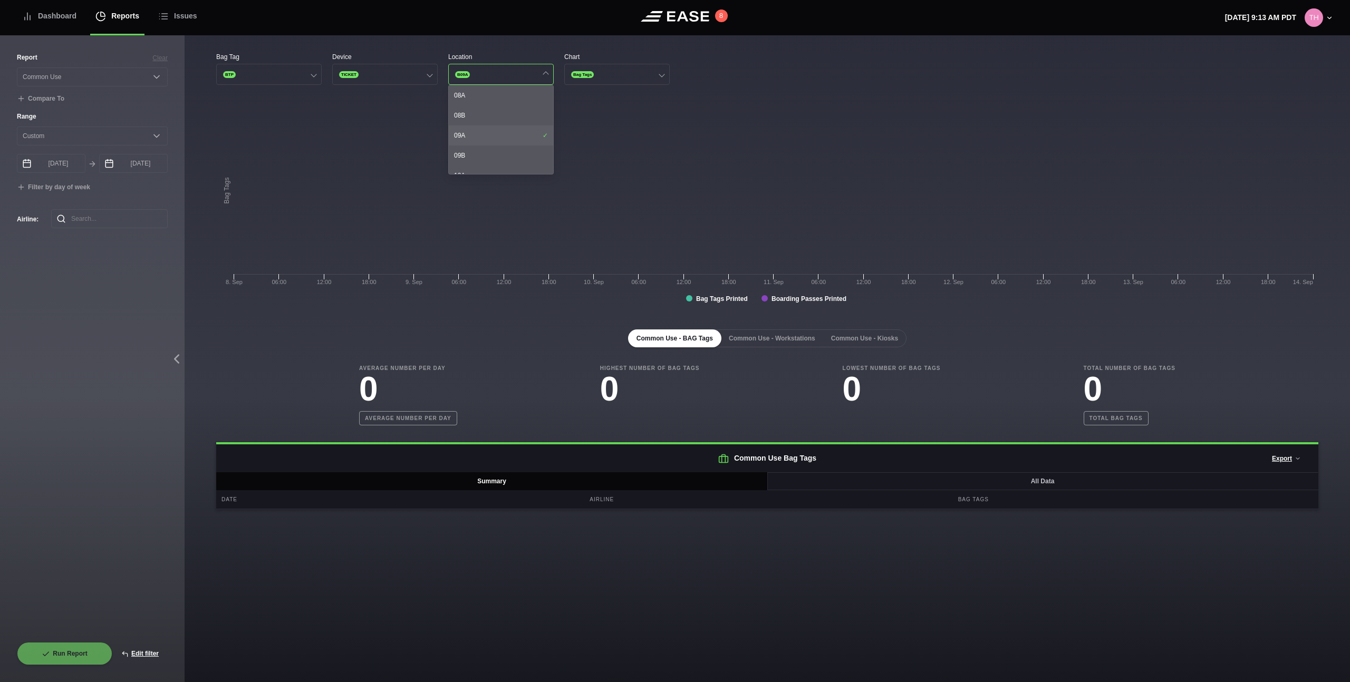
click at [524, 136] on div "09A" at bounding box center [501, 136] width 104 height 20
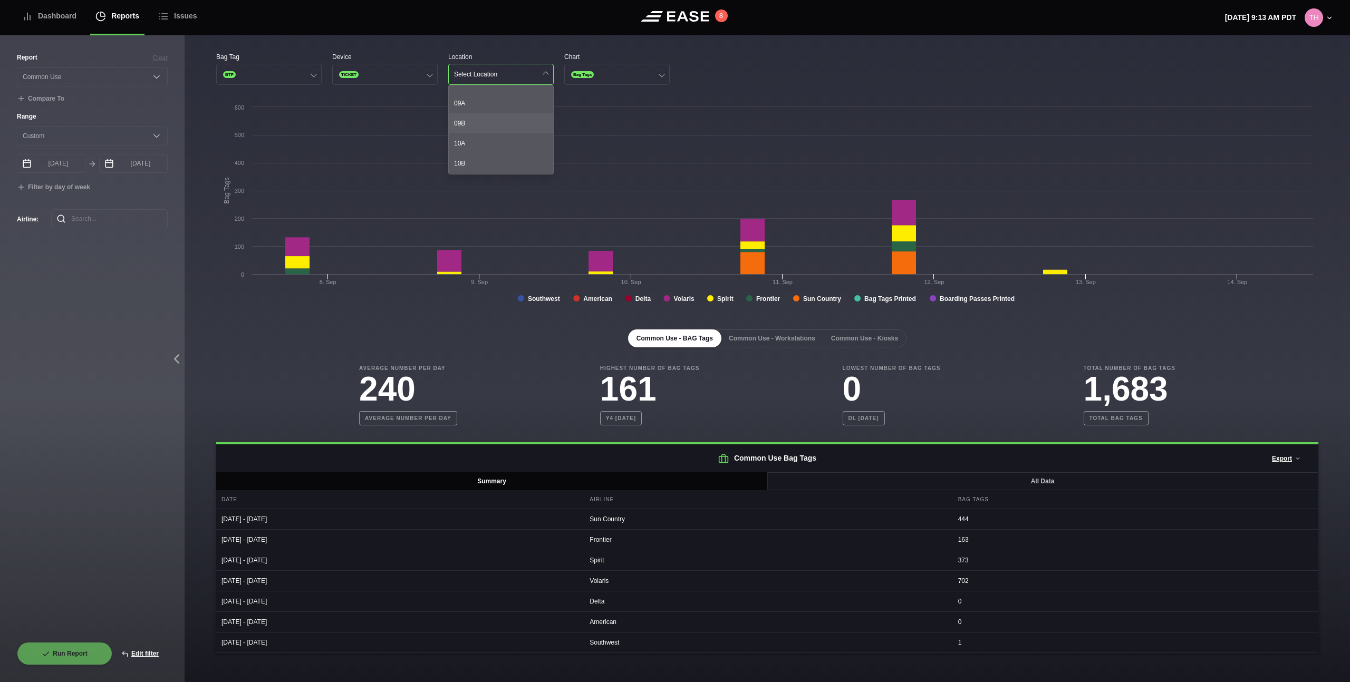
scroll to position [90, 0]
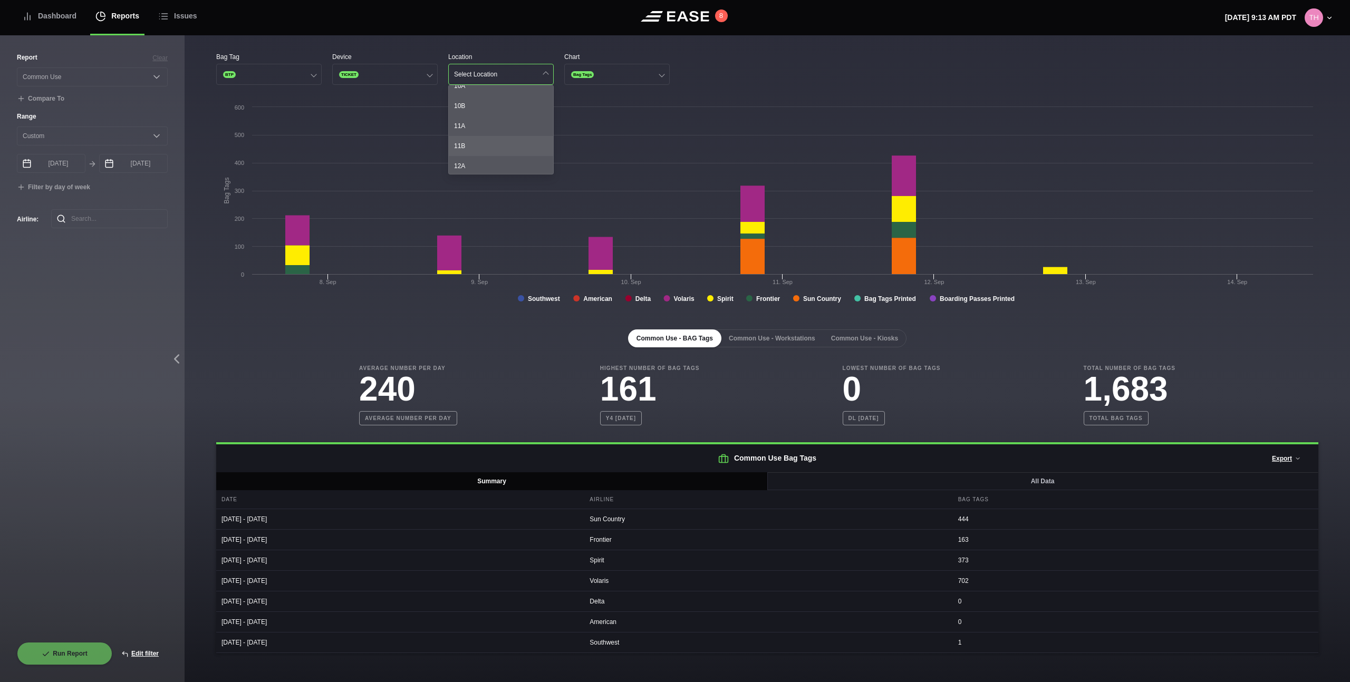
click at [517, 148] on div "11B" at bounding box center [501, 146] width 104 height 20
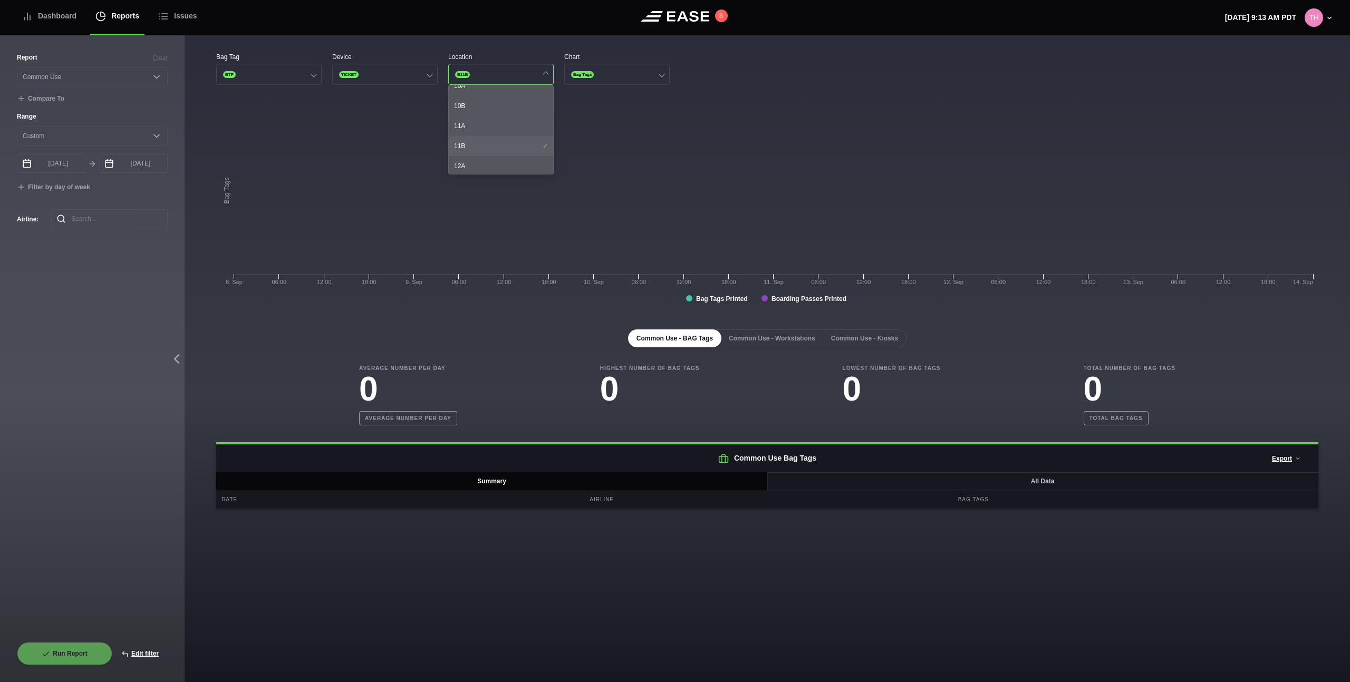
click at [517, 148] on div "11B" at bounding box center [501, 146] width 104 height 20
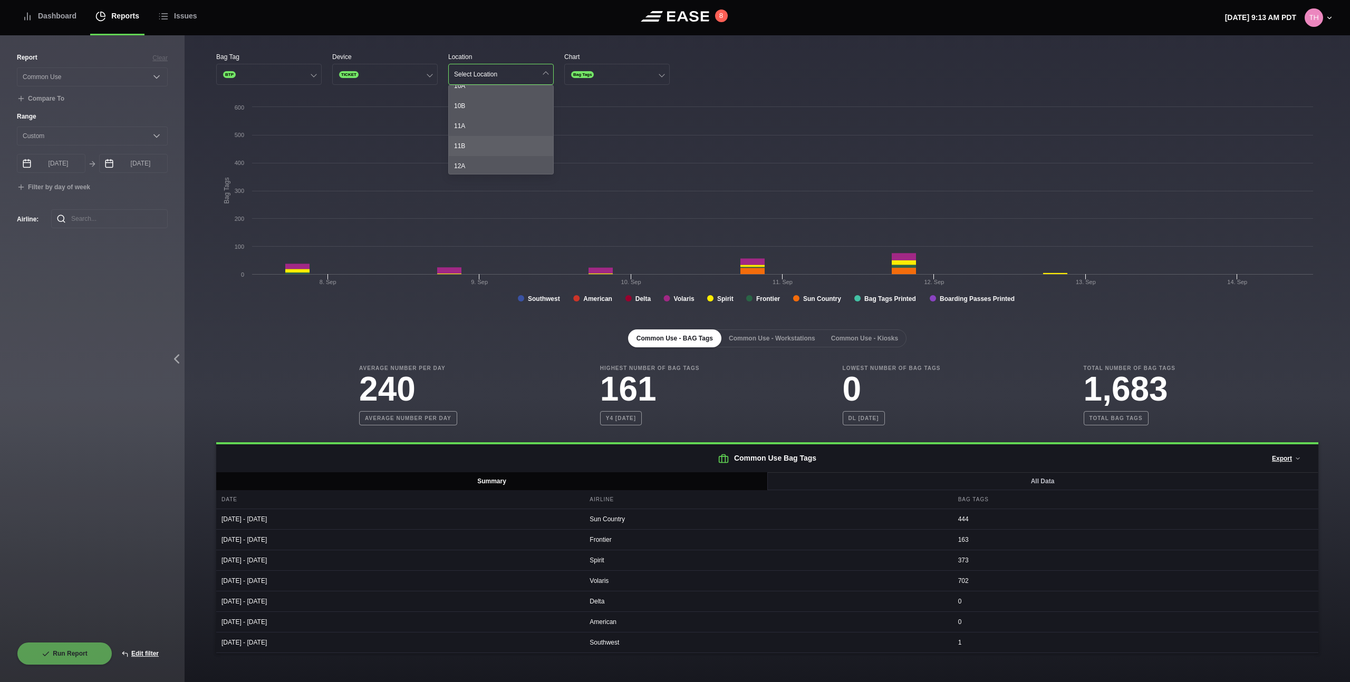
scroll to position [287, 0]
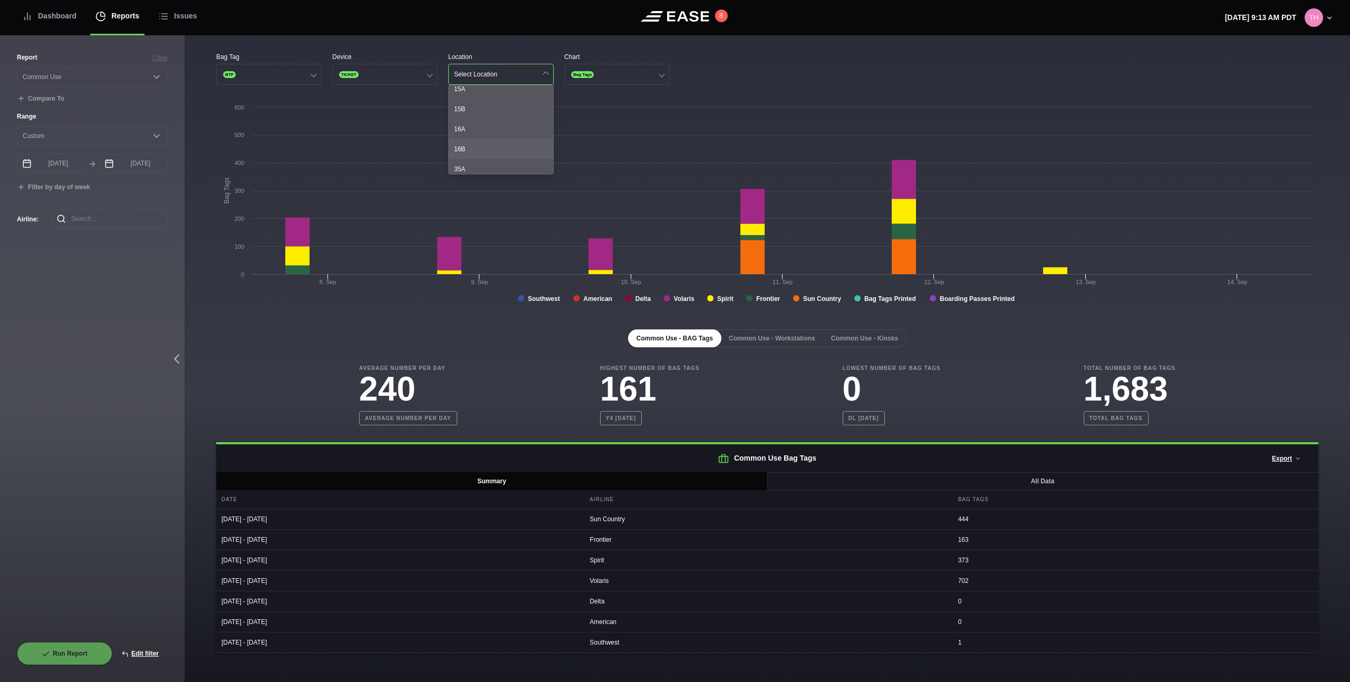
click at [517, 147] on div "16B" at bounding box center [501, 149] width 104 height 20
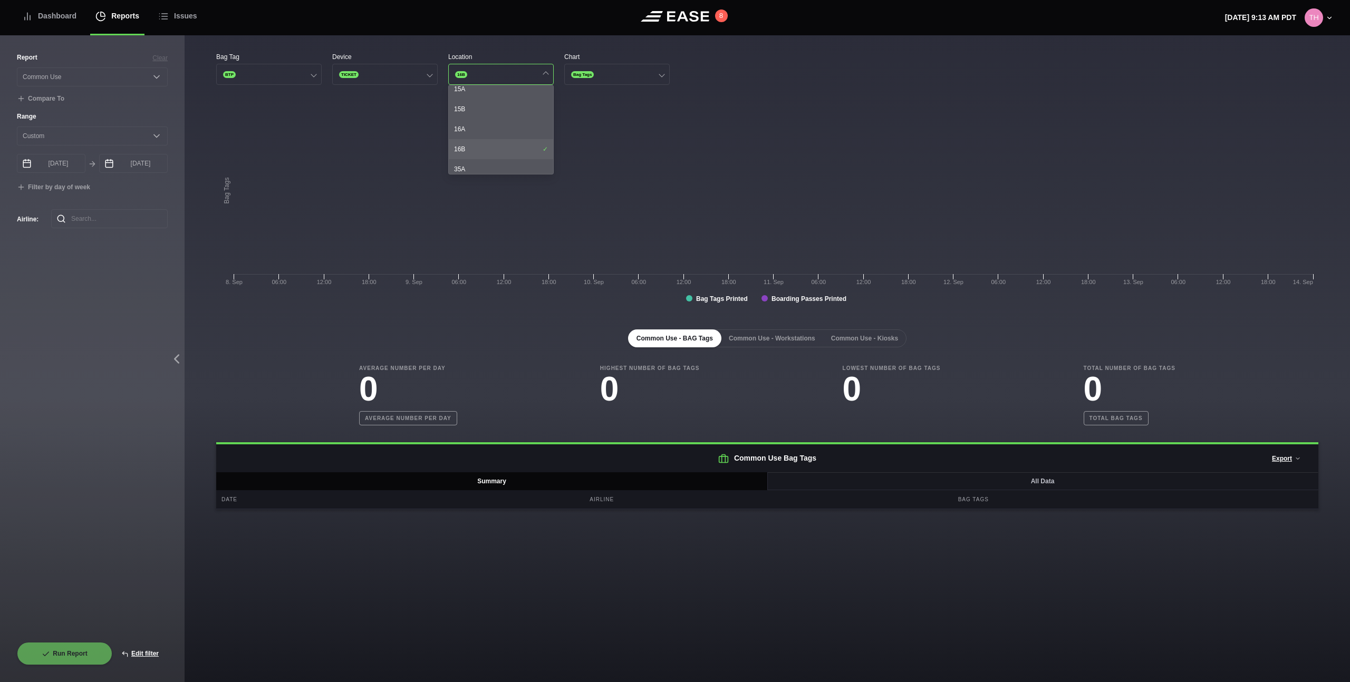
click at [517, 147] on div "16B" at bounding box center [501, 149] width 104 height 20
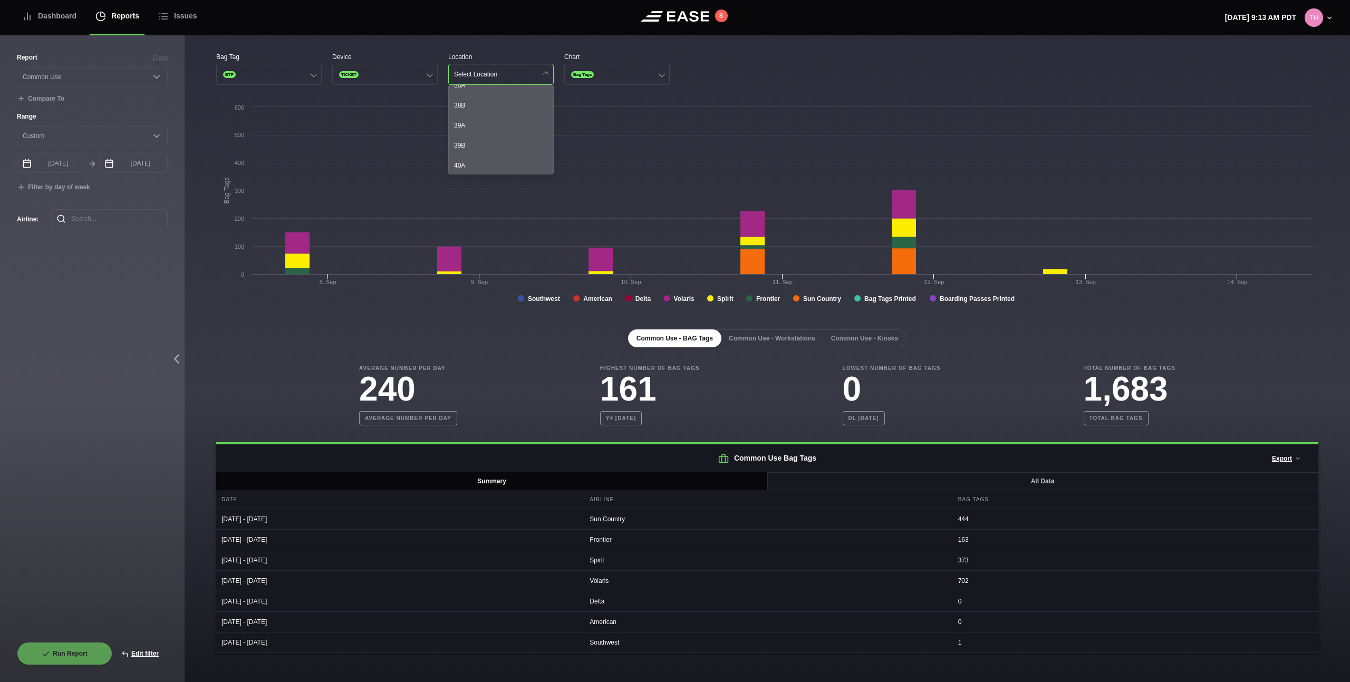
scroll to position [492, 0]
click at [514, 136] on div "39B" at bounding box center [501, 144] width 104 height 20
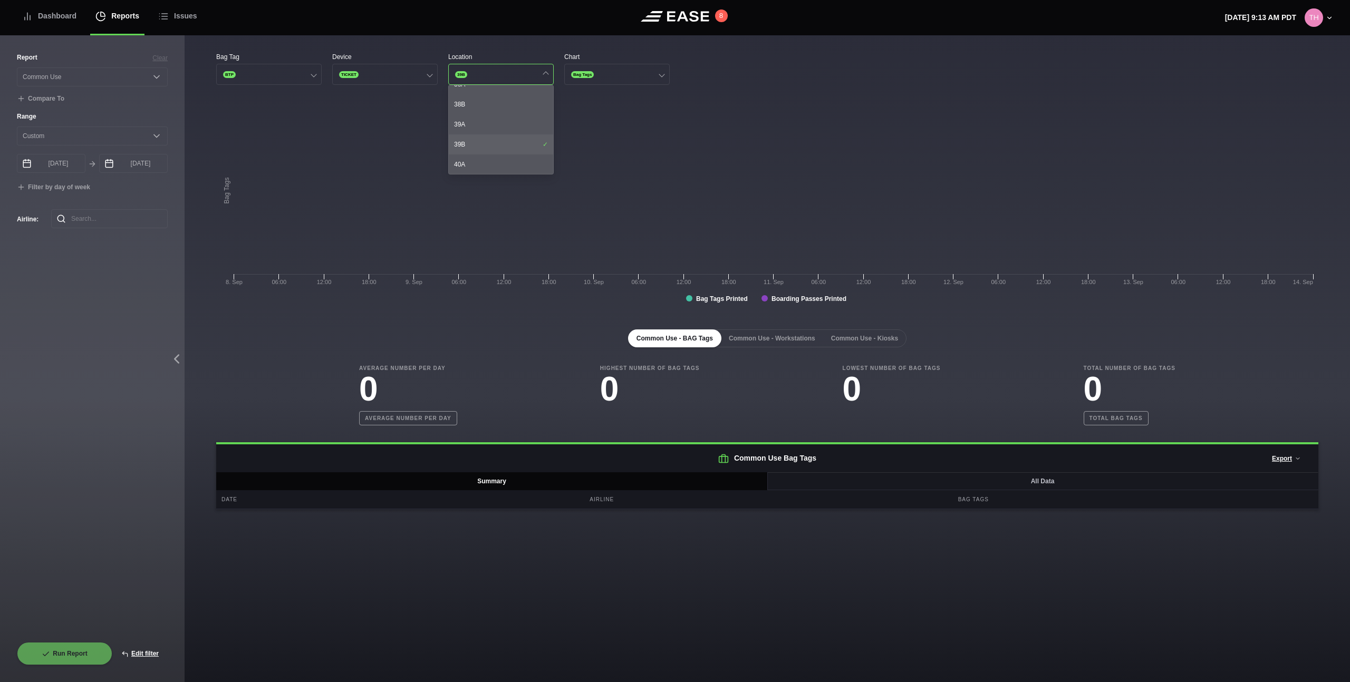
click at [514, 136] on div "39B" at bounding box center [501, 144] width 104 height 20
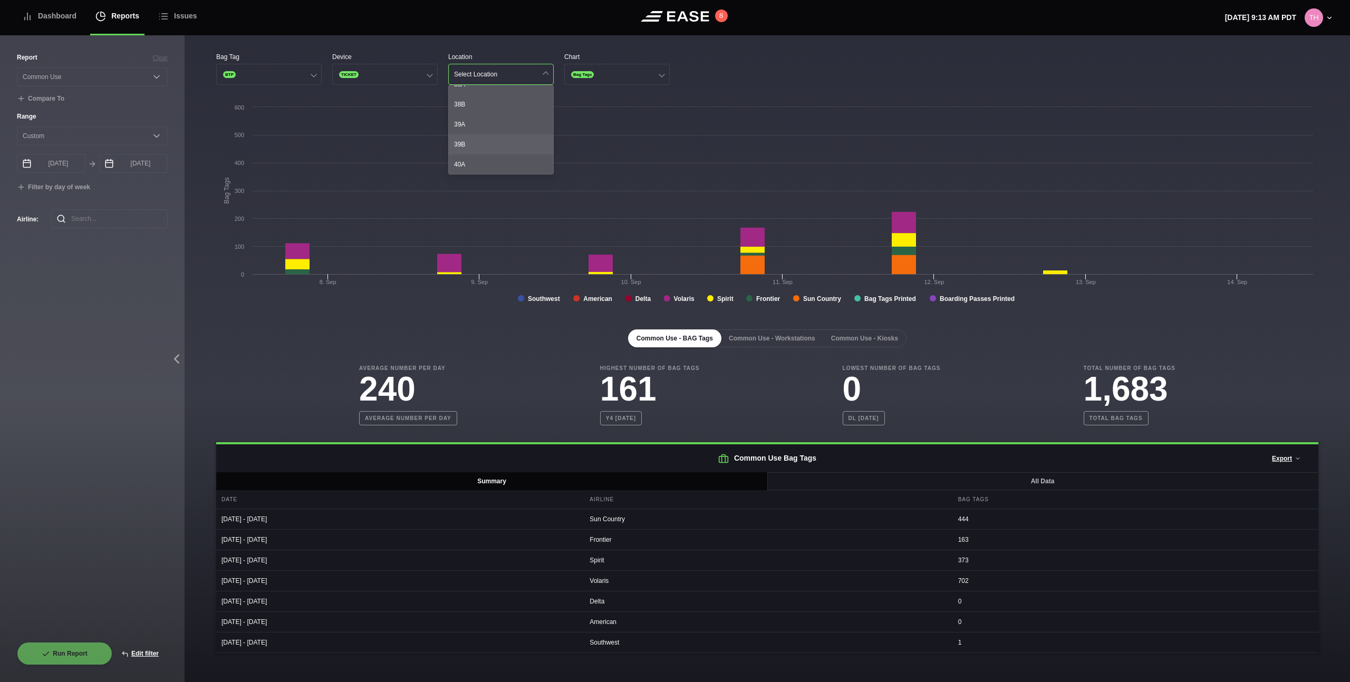
scroll to position [773, 0]
click at [513, 137] on div "46B" at bounding box center [501, 144] width 104 height 20
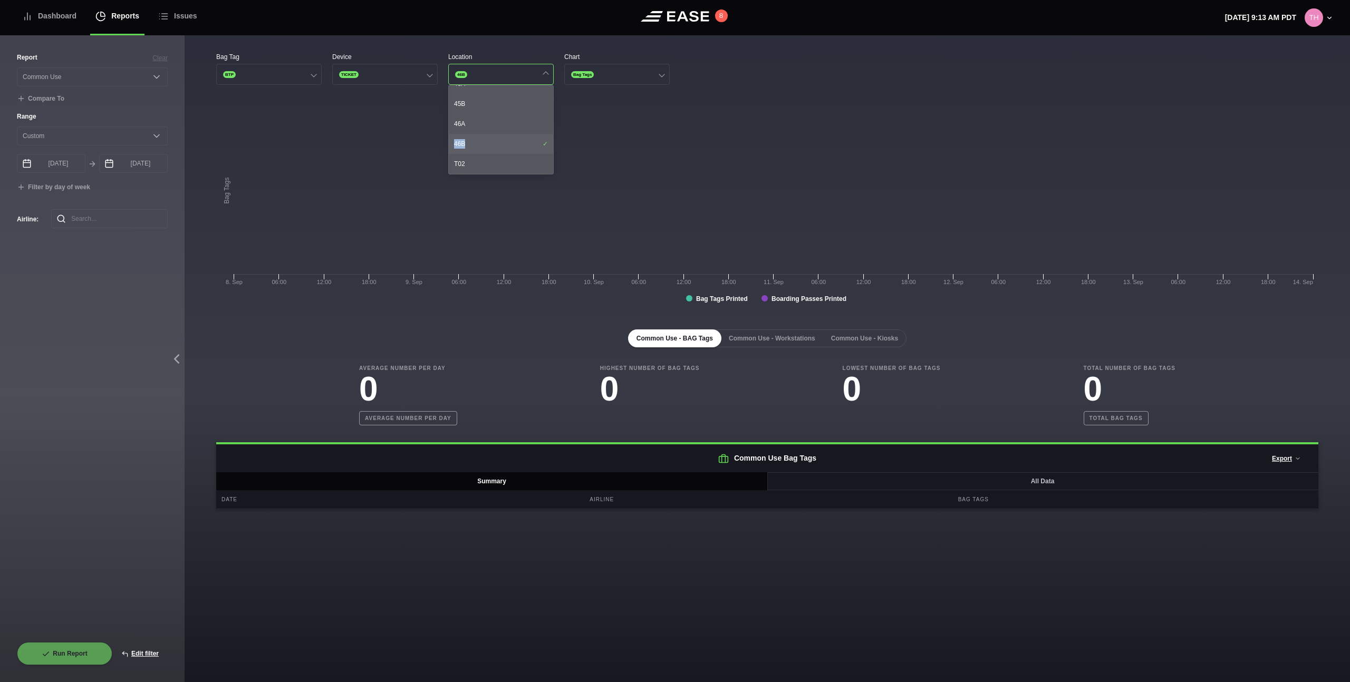
click at [513, 137] on div "46B" at bounding box center [501, 144] width 104 height 20
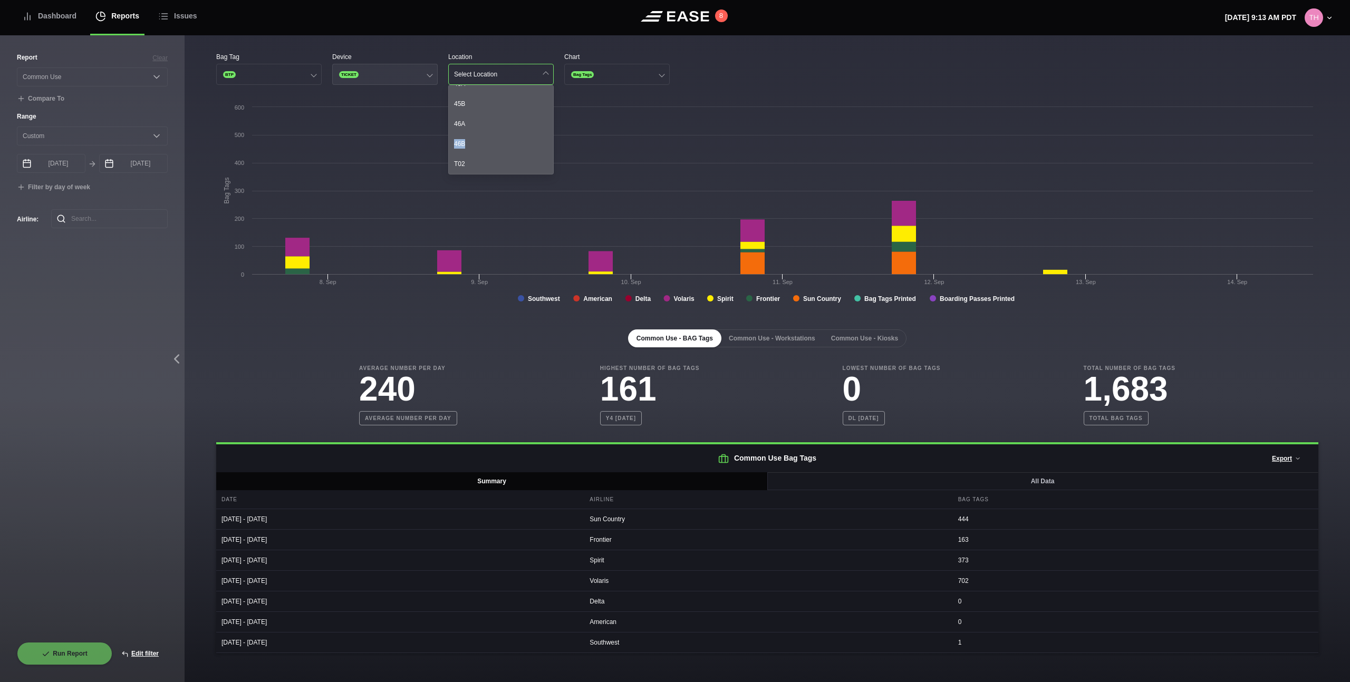
click at [403, 73] on button "TICKET" at bounding box center [384, 74] width 105 height 21
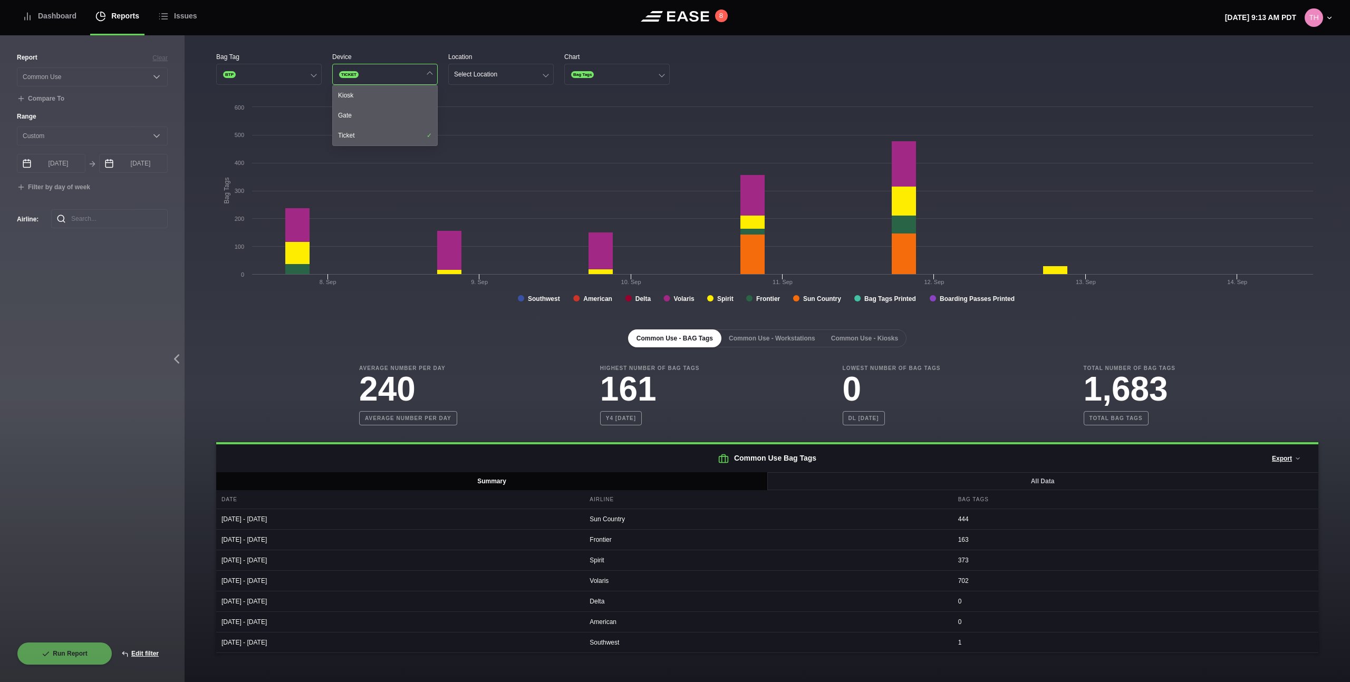
click at [704, 70] on div "Bag Tag BTP Device TICKET Kiosk Gate Ticket Location Select Location Chart Bag …" at bounding box center [767, 68] width 1102 height 33
click at [496, 43] on div "Bag Tag BTP Device TICKET Location Select Location Chart Bag Tags Created with …" at bounding box center [767, 348] width 1165 height 626
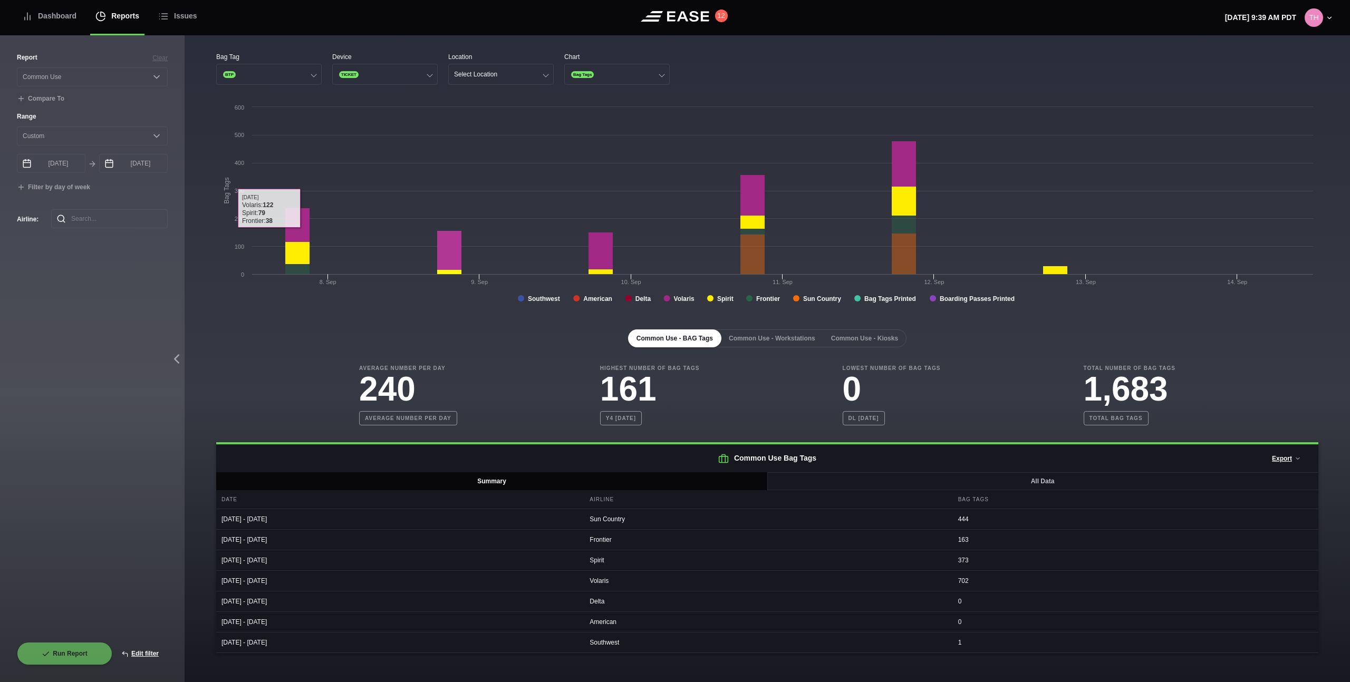
click at [251, 330] on div "Common Use - BAG Tags Common Use - Workstations Common Use - Kiosks" at bounding box center [767, 339] width 1102 height 18
